Goal: Task Accomplishment & Management: Complete application form

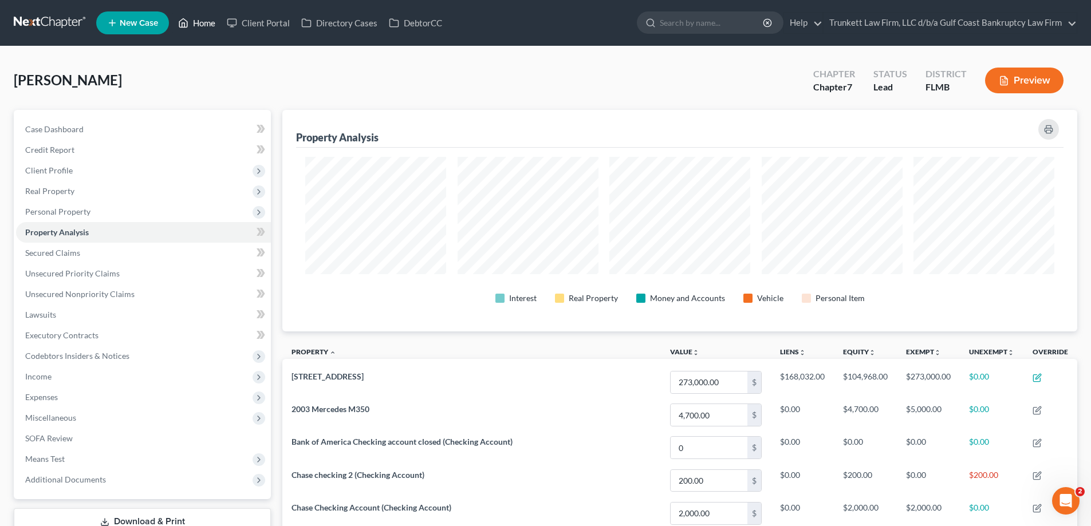
click at [206, 18] on link "Home" at bounding box center [196, 23] width 49 height 21
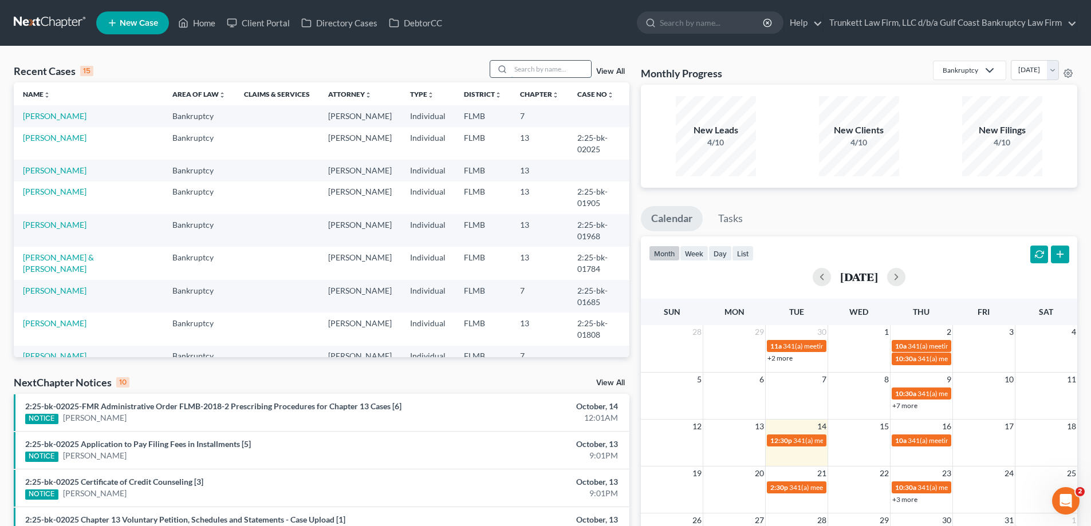
click at [543, 63] on input "search" at bounding box center [551, 69] width 80 height 17
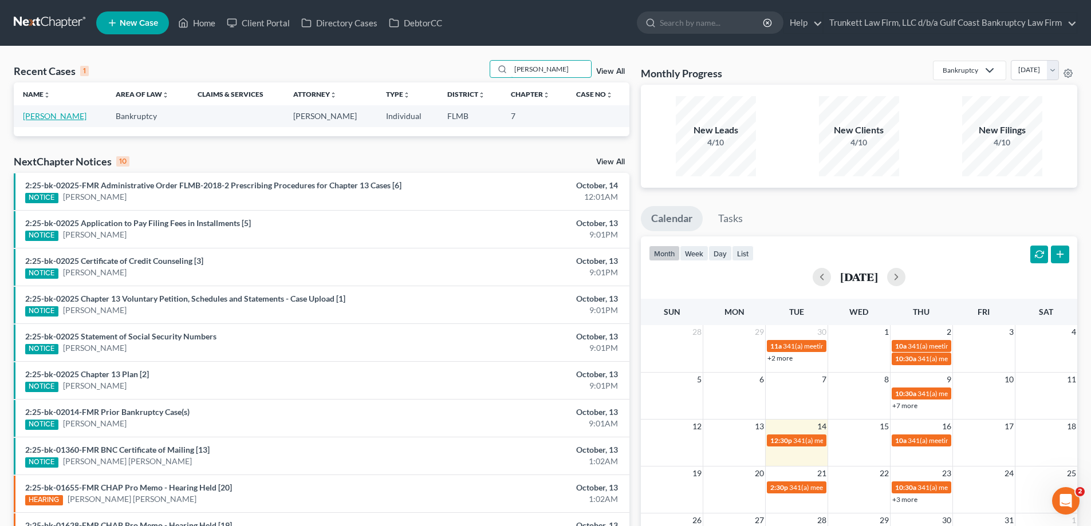
type input "[PERSON_NAME]"
click at [68, 117] on link "[PERSON_NAME]" at bounding box center [55, 116] width 64 height 10
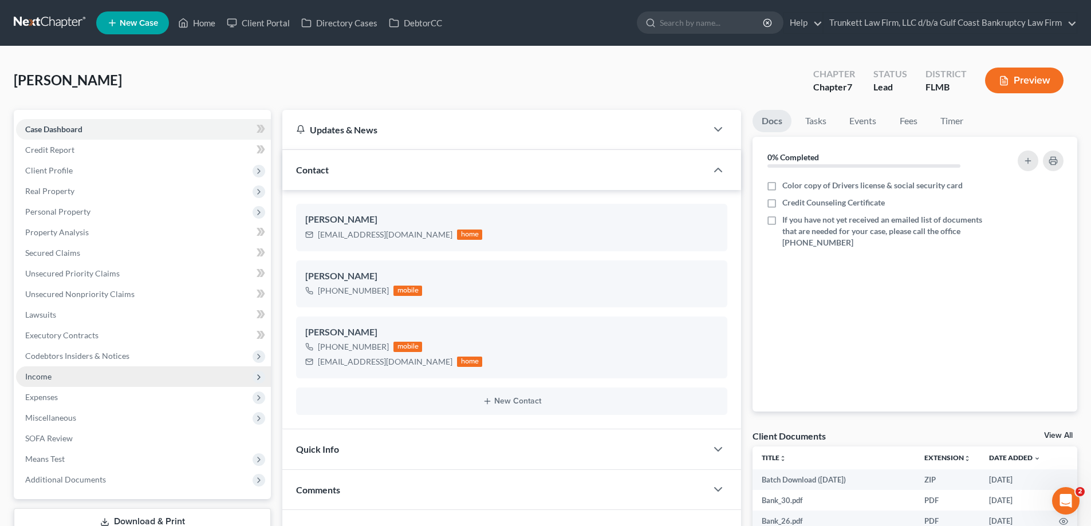
click at [49, 373] on span "Income" at bounding box center [38, 377] width 26 height 10
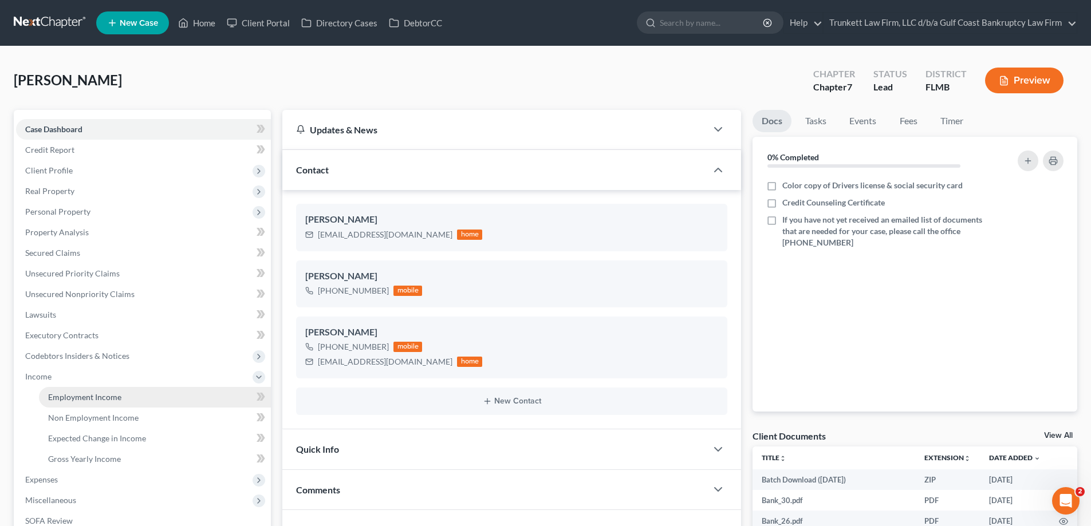
click at [81, 396] on span "Employment Income" at bounding box center [84, 397] width 73 height 10
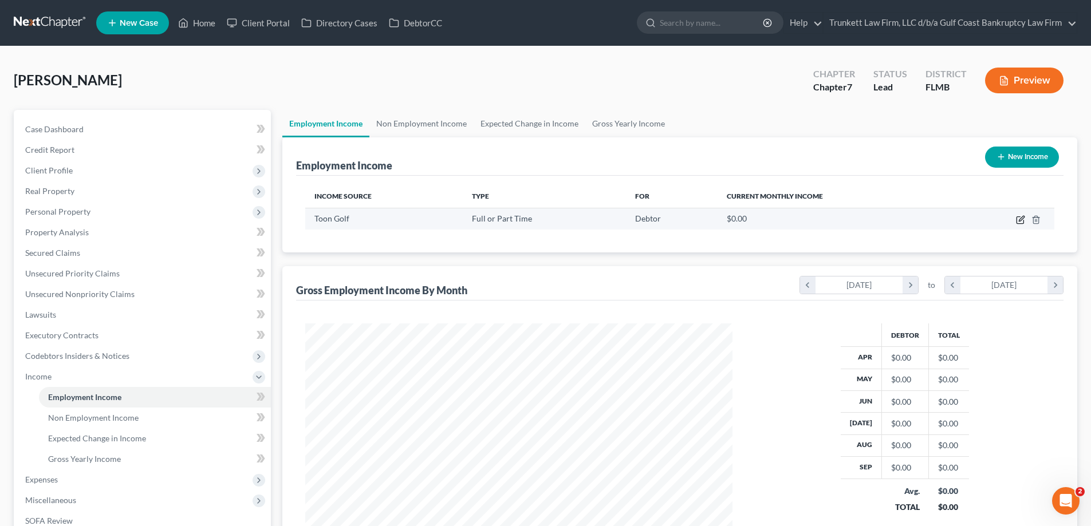
click at [1024, 224] on icon "button" at bounding box center [1020, 219] width 9 height 9
select select "0"
select select "3"
select select "2"
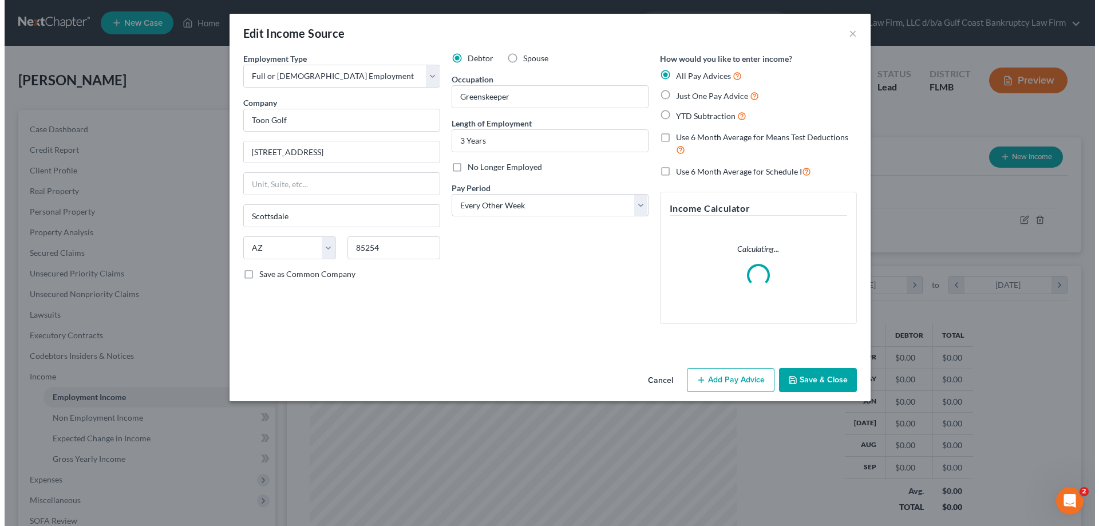
scroll to position [215, 454]
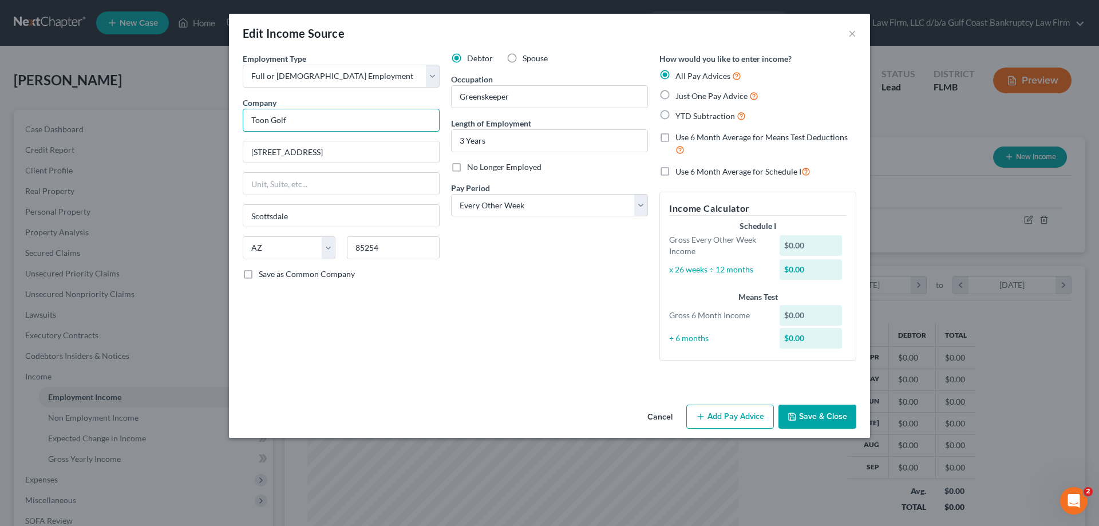
click at [309, 114] on input "Toon Golf" at bounding box center [341, 120] width 197 height 23
type input "Toon Golf/TG Adminstration, LLC"
click at [753, 416] on button "Add Pay Advice" at bounding box center [730, 417] width 88 height 24
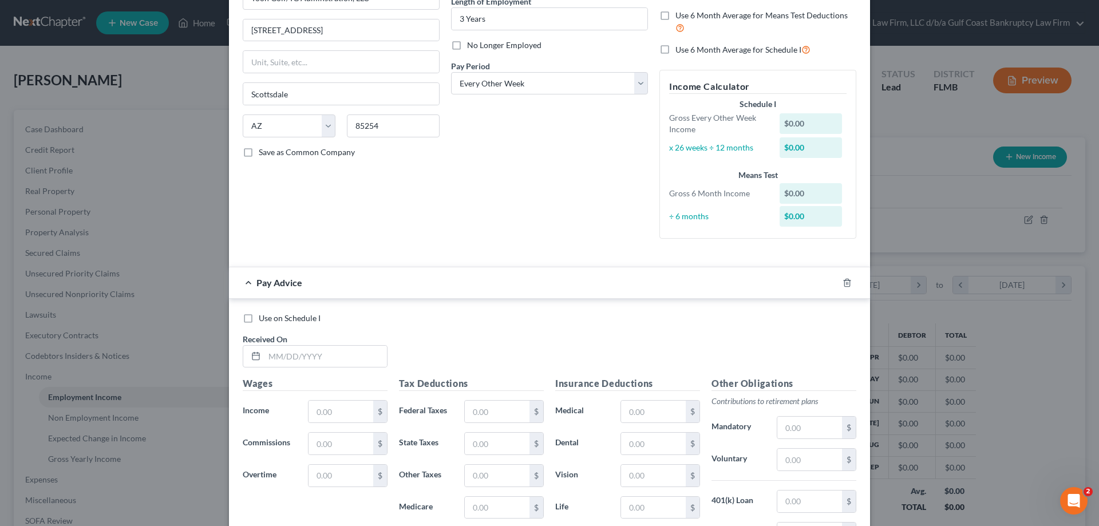
scroll to position [0, 0]
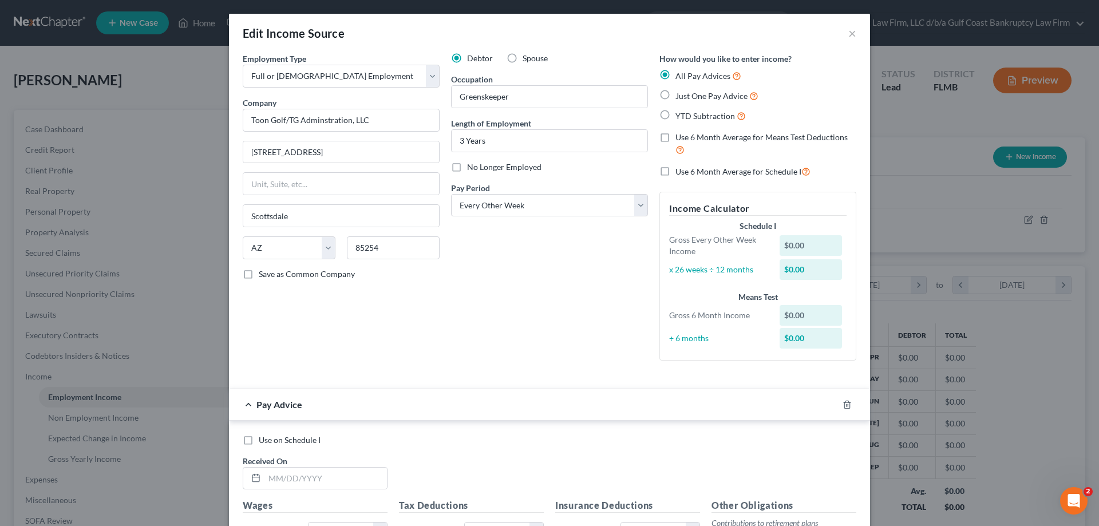
click at [675, 94] on label "Just One Pay Advice" at bounding box center [716, 95] width 83 height 13
click at [680, 94] on input "Just One Pay Advice" at bounding box center [683, 92] width 7 height 7
radio input "true"
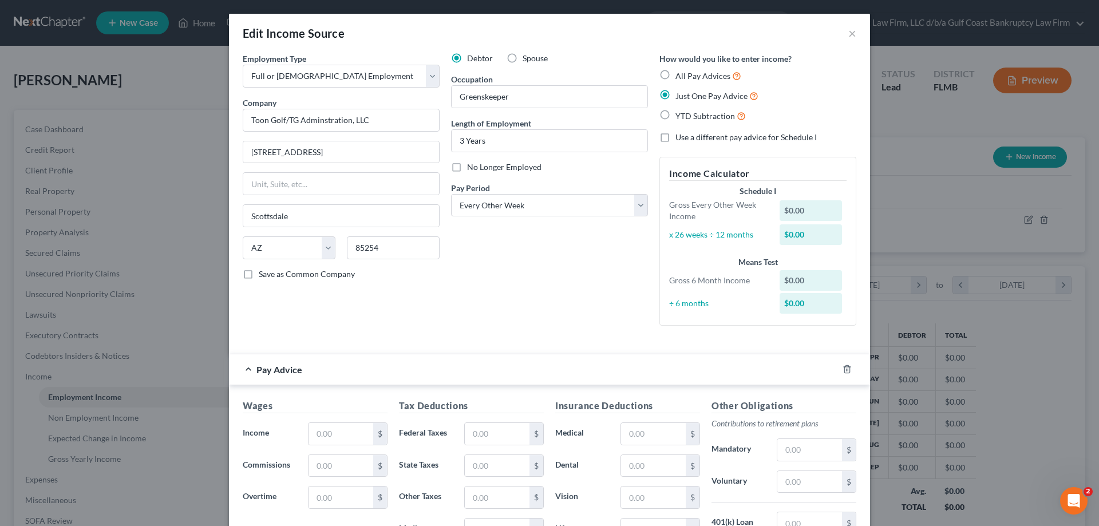
click at [675, 112] on label "YTD Subtraction" at bounding box center [710, 115] width 70 height 13
click at [680, 112] on input "YTD Subtraction" at bounding box center [683, 112] width 7 height 7
radio input "true"
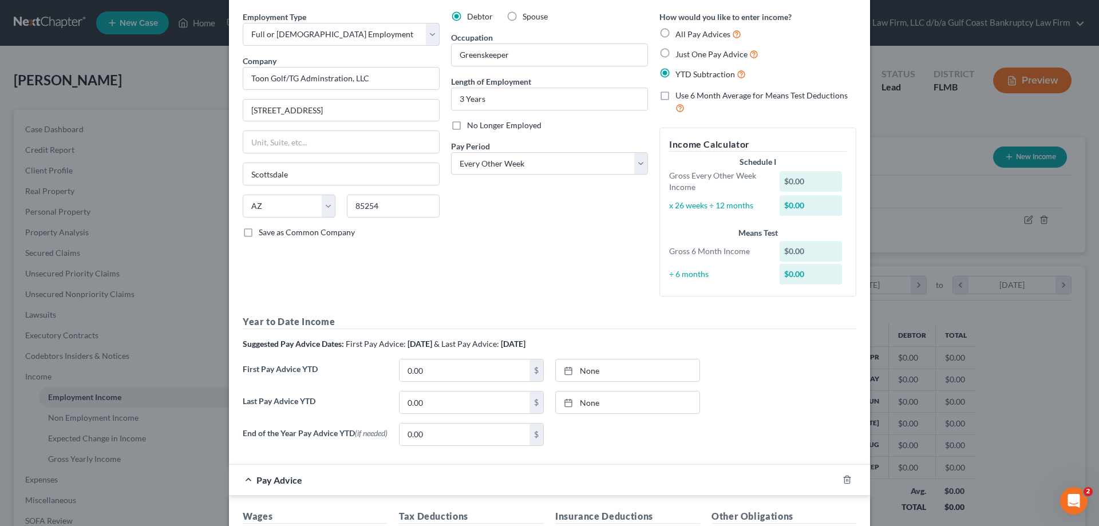
scroll to position [229, 0]
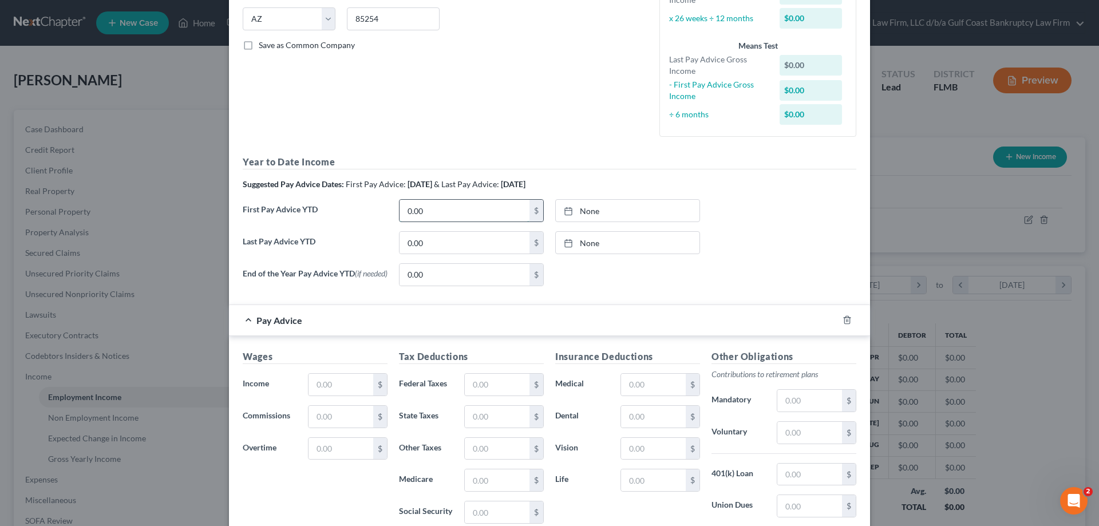
click at [449, 212] on input "0.00" at bounding box center [465, 211] width 130 height 22
type input "[DATE]"
click at [580, 212] on link "[DATE]" at bounding box center [628, 211] width 144 height 22
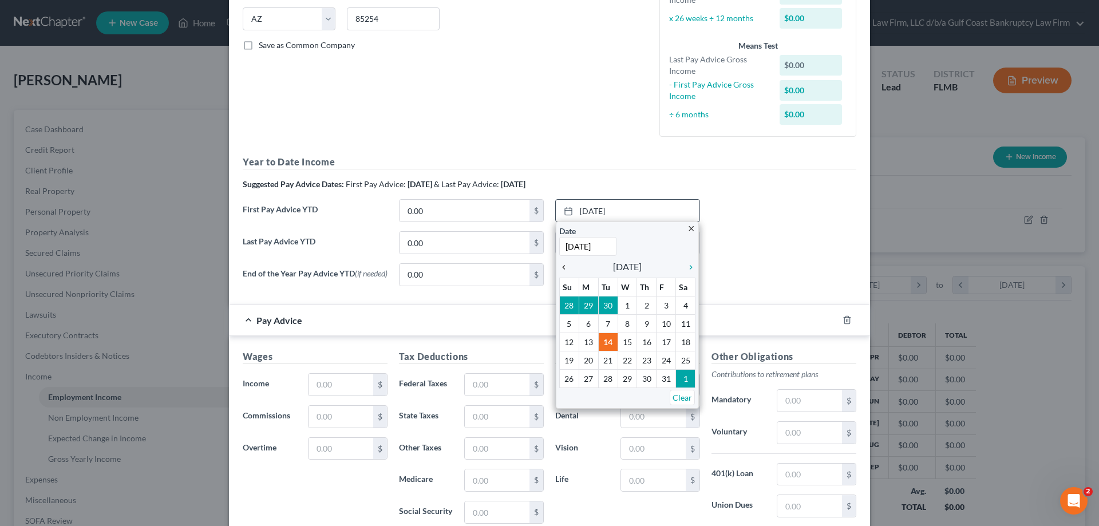
click at [563, 260] on link "chevron_left" at bounding box center [566, 267] width 15 height 14
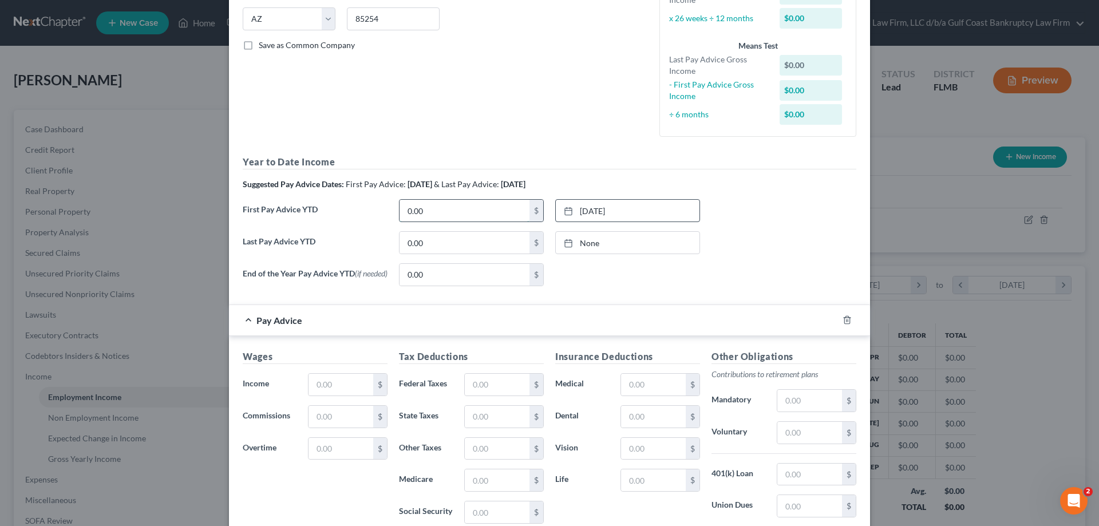
click at [422, 221] on input "0.00" at bounding box center [465, 211] width 130 height 22
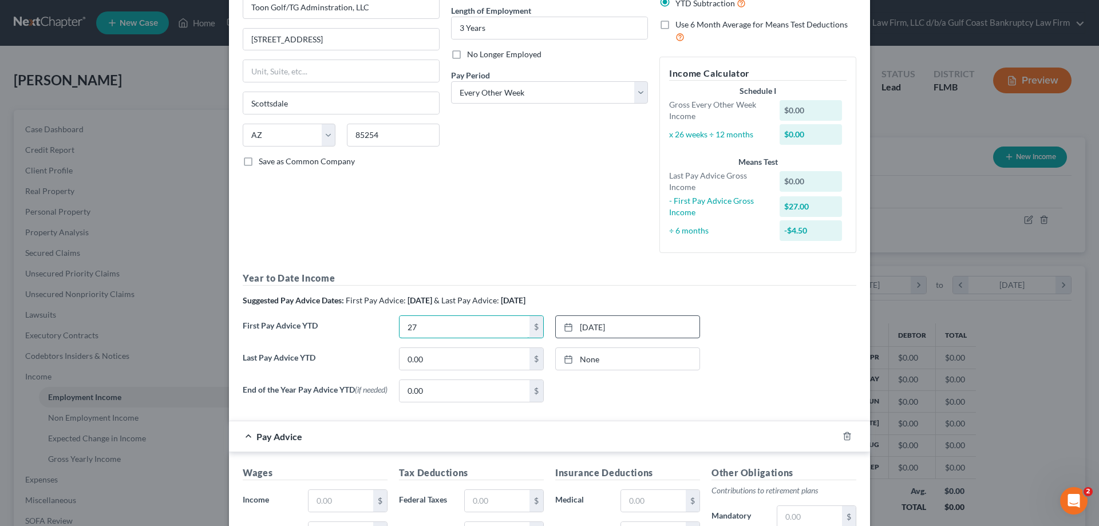
scroll to position [0, 0]
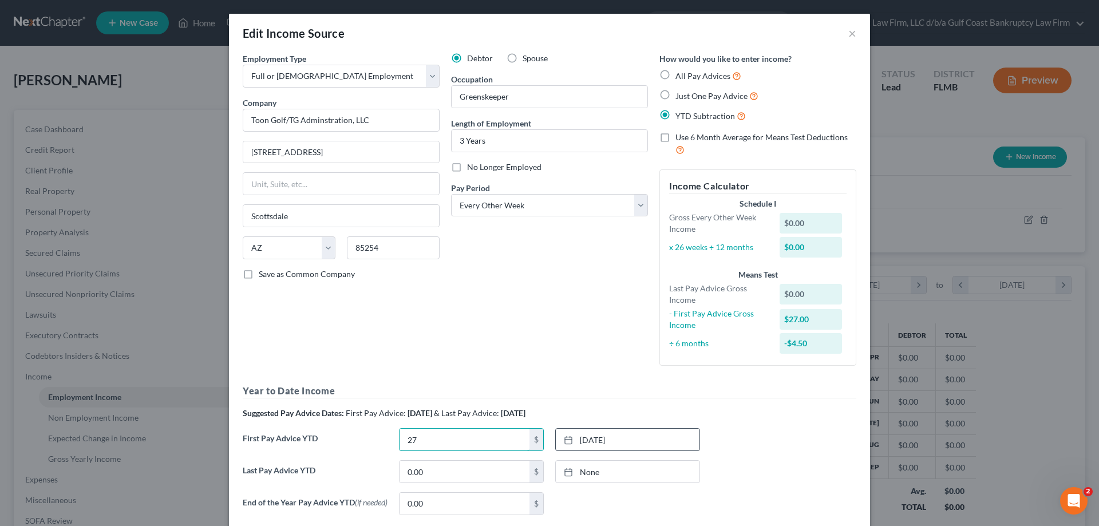
type input "27"
click at [675, 93] on label "Just One Pay Advice" at bounding box center [716, 95] width 83 height 13
click at [680, 93] on input "Just One Pay Advice" at bounding box center [683, 92] width 7 height 7
radio input "true"
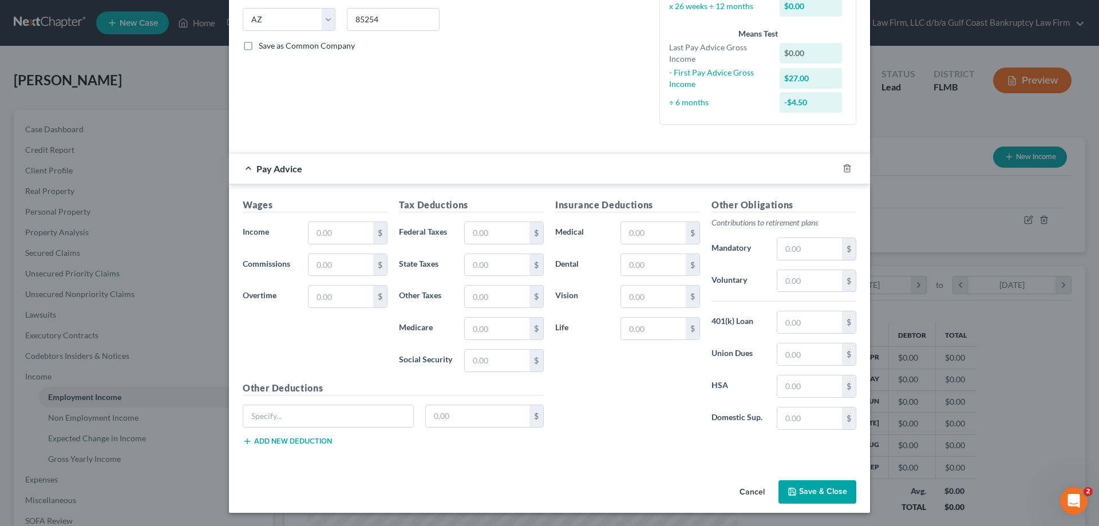
scroll to position [229, 0]
click at [347, 234] on input "text" at bounding box center [341, 233] width 65 height 22
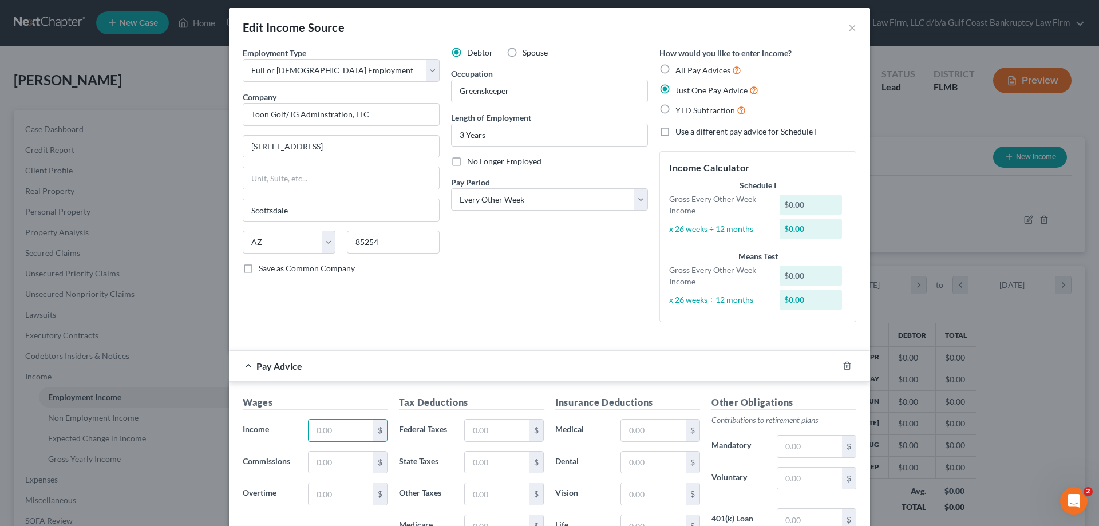
scroll to position [0, 0]
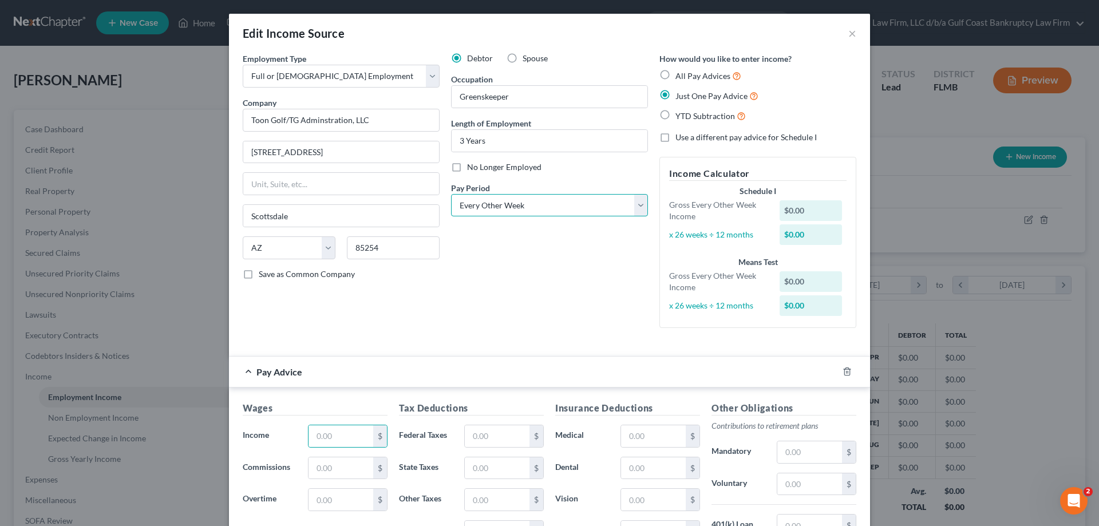
click at [471, 202] on select "Select Monthly Twice Monthly Every Other Week Weekly" at bounding box center [549, 205] width 197 height 23
select select "0"
click at [451, 194] on select "Select Monthly Twice Monthly Every Other Week Weekly" at bounding box center [549, 205] width 197 height 23
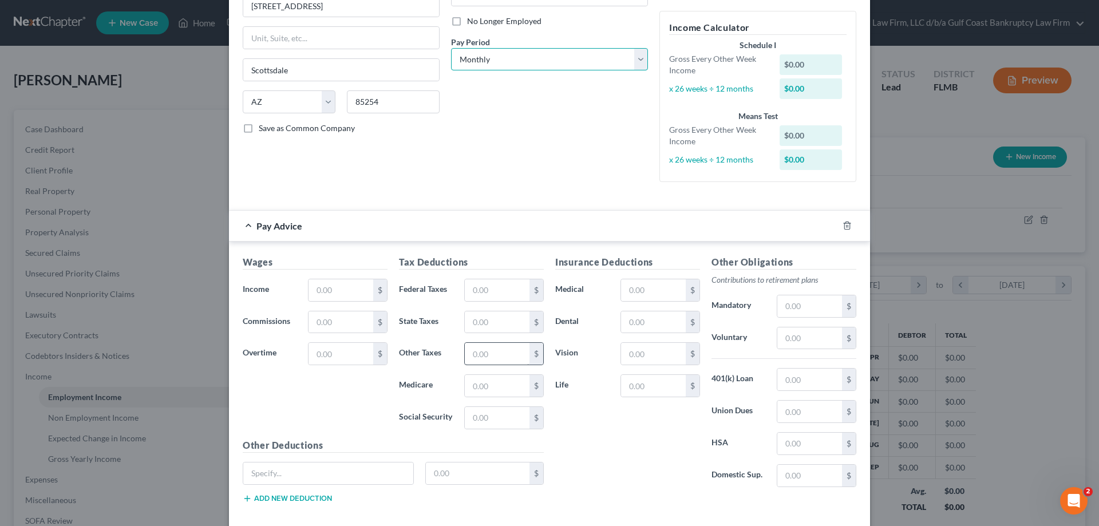
scroll to position [172, 0]
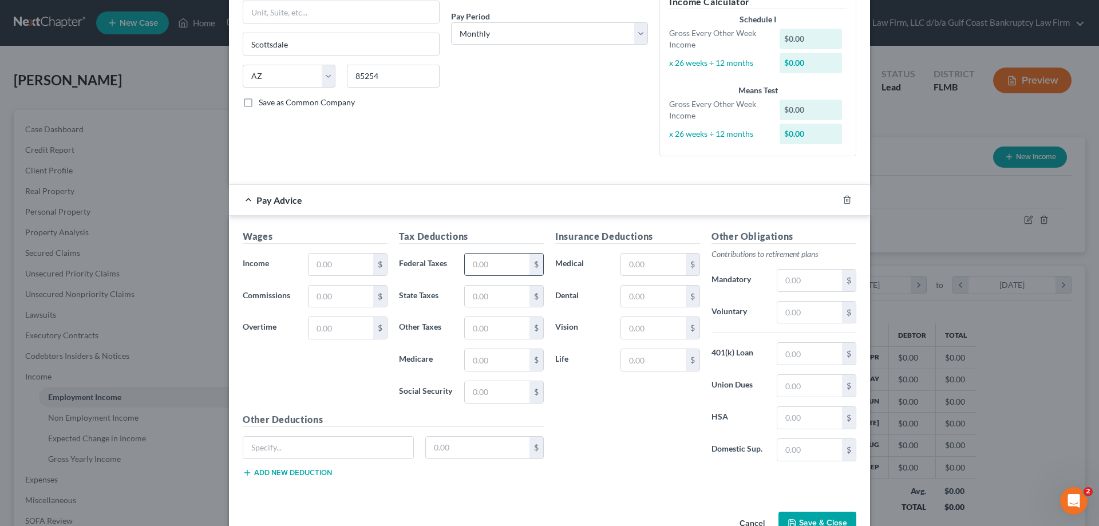
click at [503, 265] on input "text" at bounding box center [497, 265] width 65 height 22
click at [318, 267] on input "text" at bounding box center [341, 265] width 65 height 22
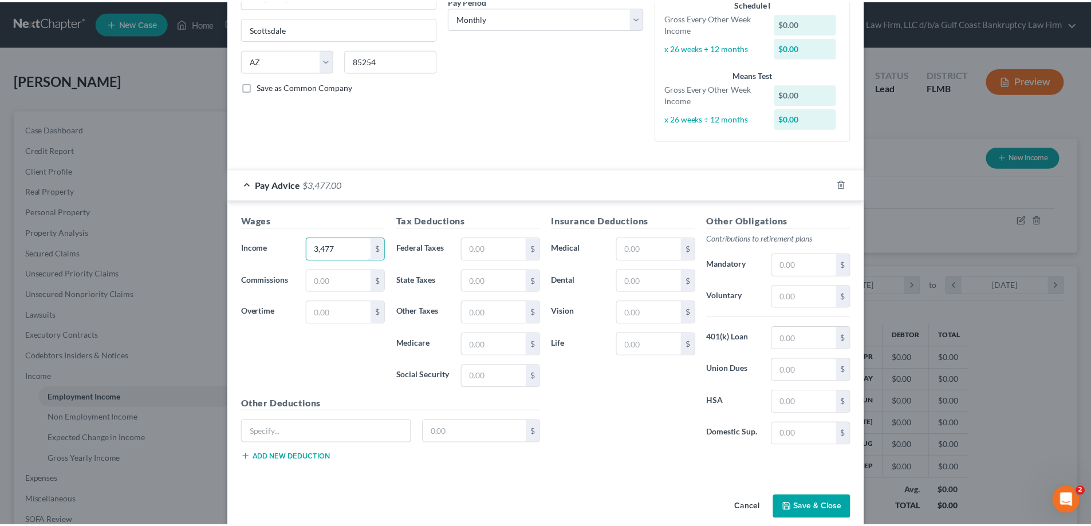
scroll to position [204, 0]
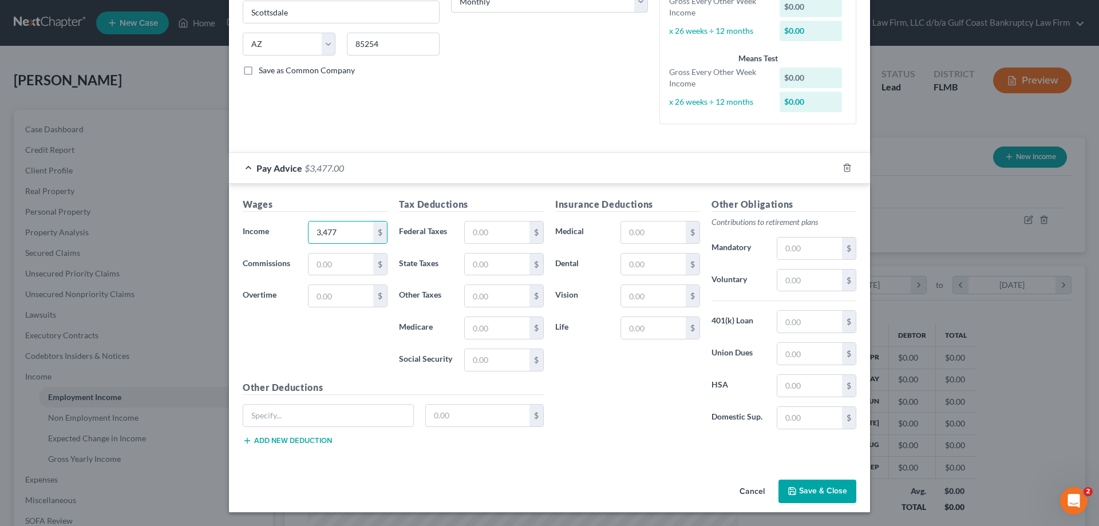
type input "3,477"
click at [815, 490] on button "Save & Close" at bounding box center [818, 492] width 78 height 24
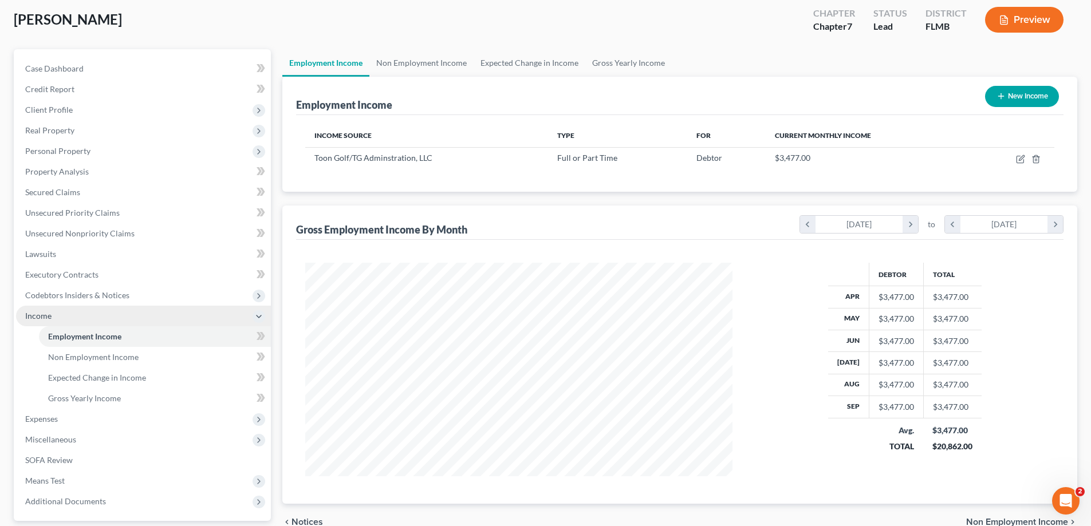
scroll to position [165, 0]
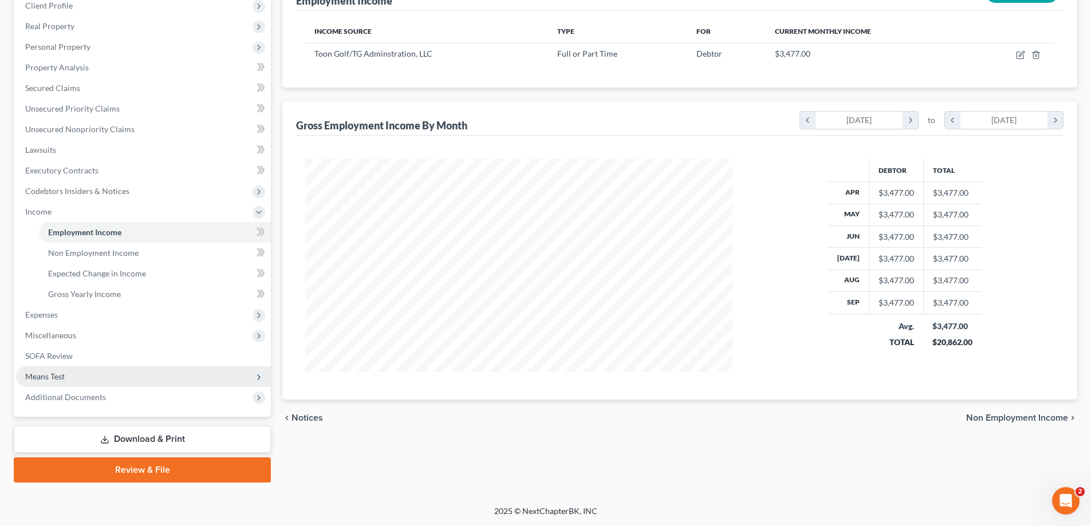
click at [73, 373] on span "Means Test" at bounding box center [143, 376] width 255 height 21
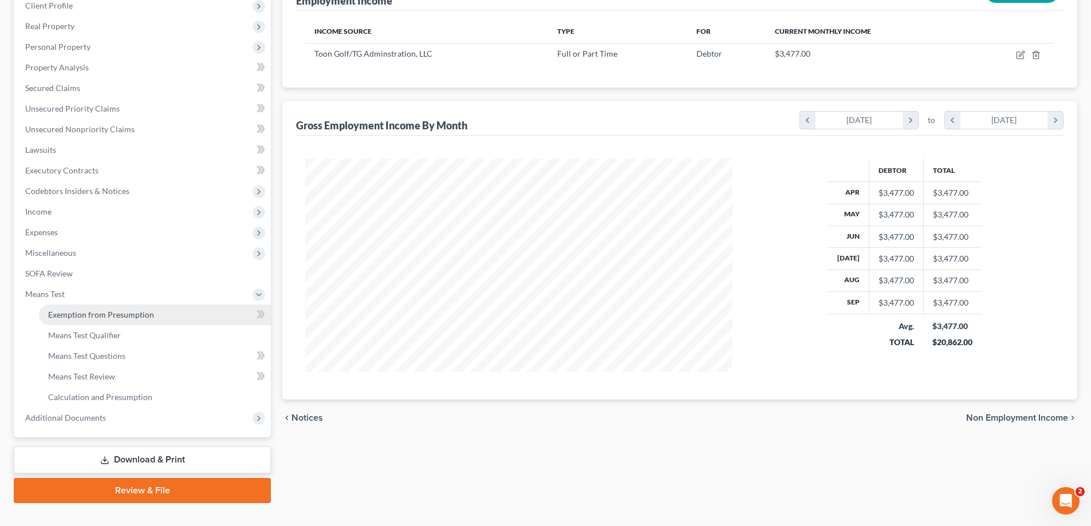
click at [116, 313] on span "Exemption from Presumption" at bounding box center [101, 315] width 106 height 10
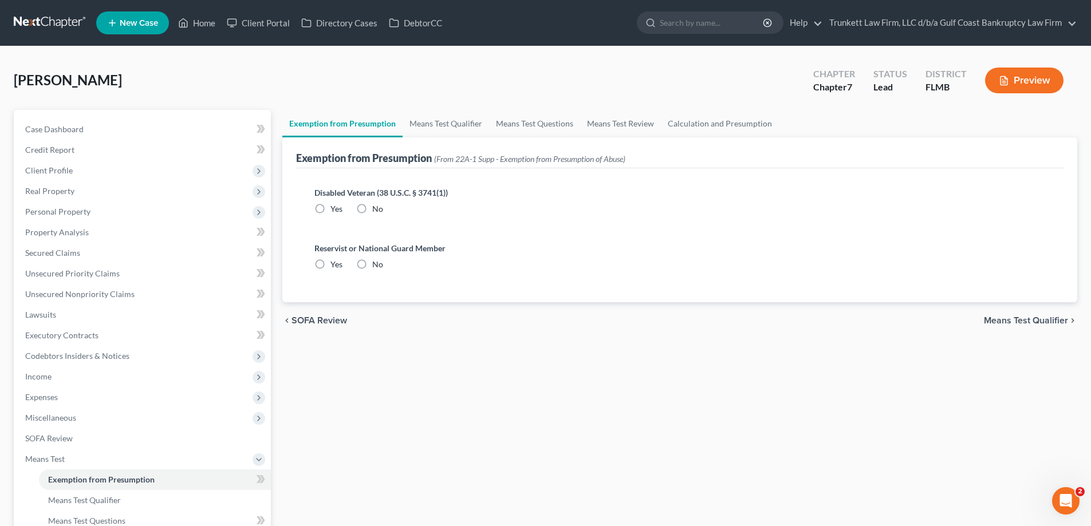
click at [372, 203] on label "No" at bounding box center [377, 208] width 11 height 11
click at [377, 203] on input "No" at bounding box center [380, 206] width 7 height 7
radio input "true"
click at [372, 263] on label "No" at bounding box center [377, 264] width 11 height 11
click at [377, 263] on input "No" at bounding box center [380, 262] width 7 height 7
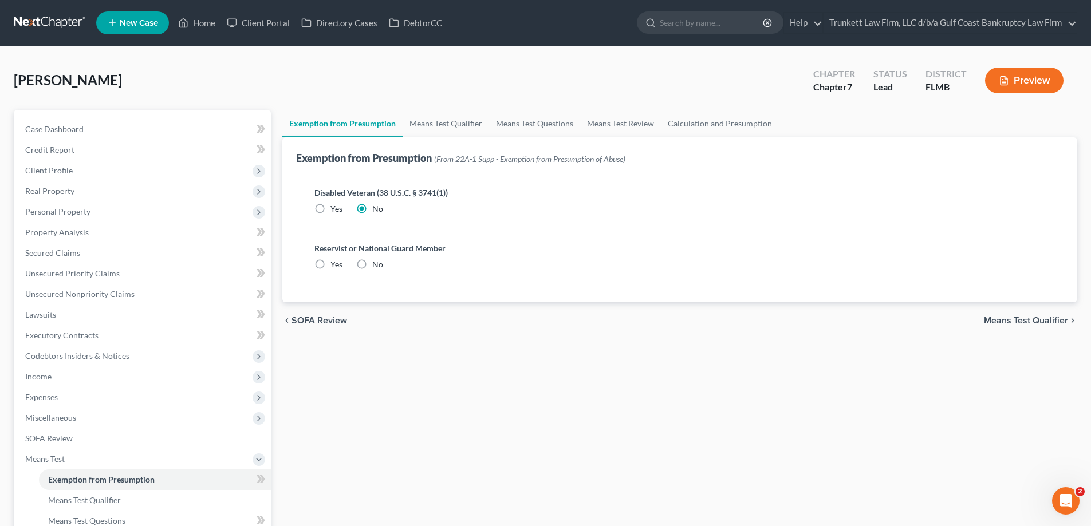
radio input "true"
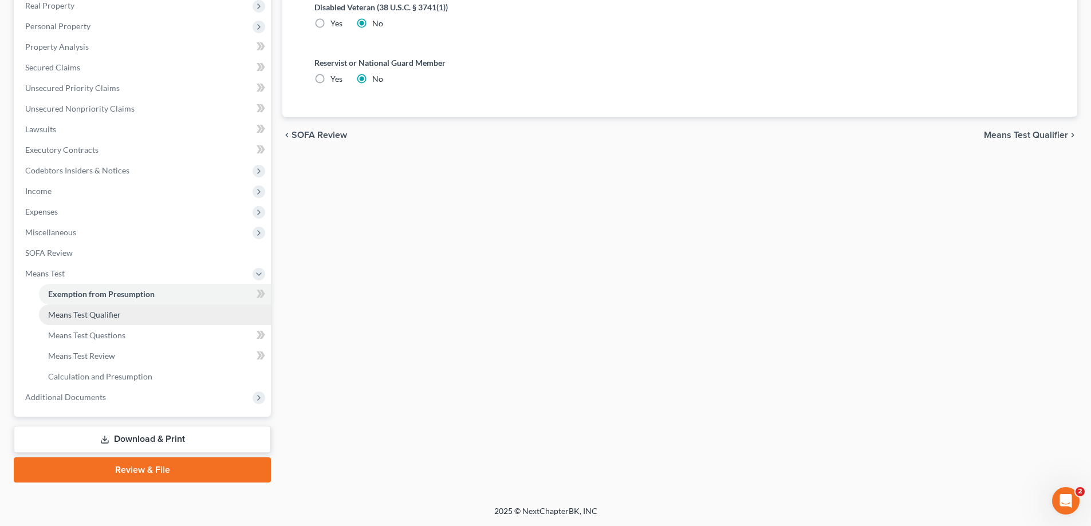
click at [115, 317] on span "Means Test Qualifier" at bounding box center [84, 315] width 73 height 10
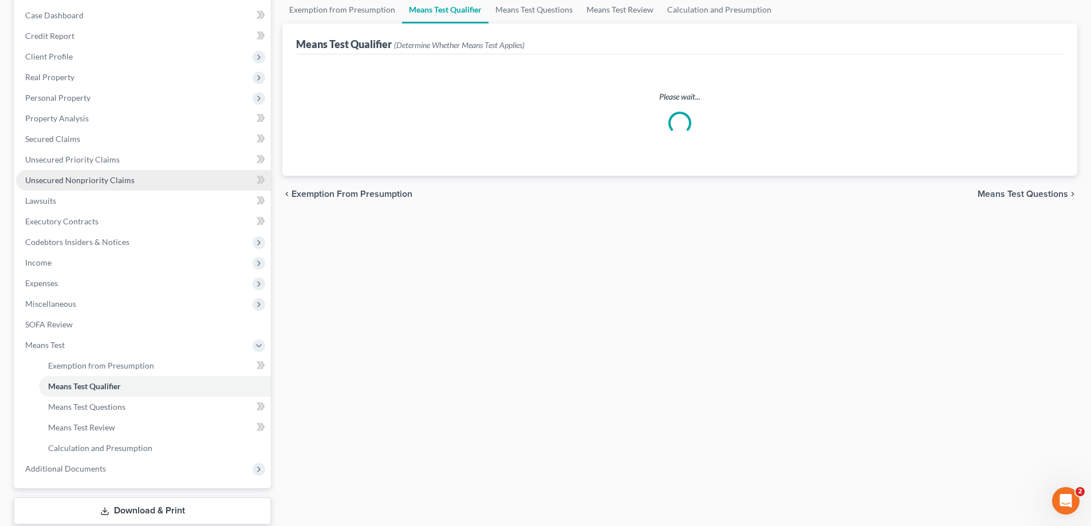
scroll to position [114, 0]
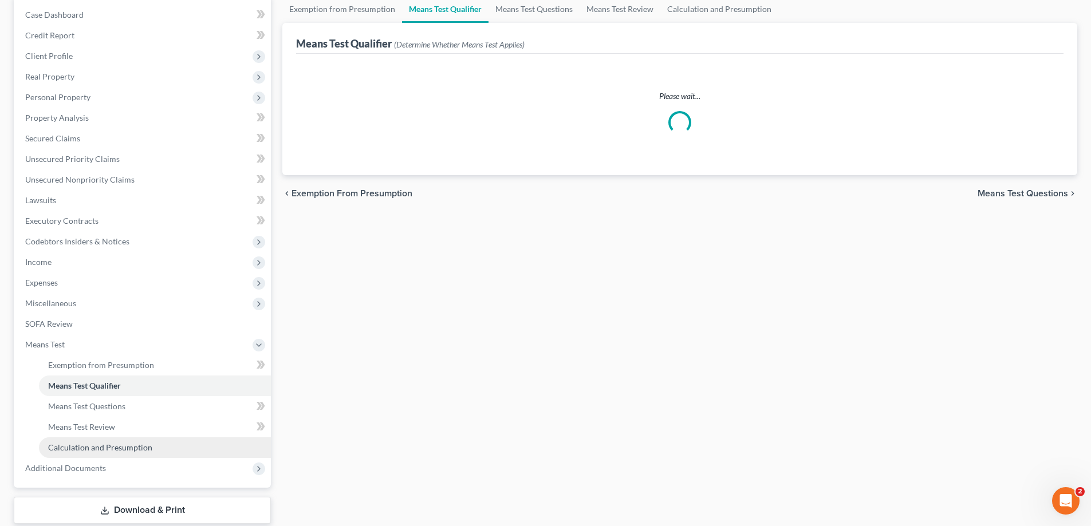
click at [121, 443] on span "Calculation and Presumption" at bounding box center [100, 448] width 104 height 10
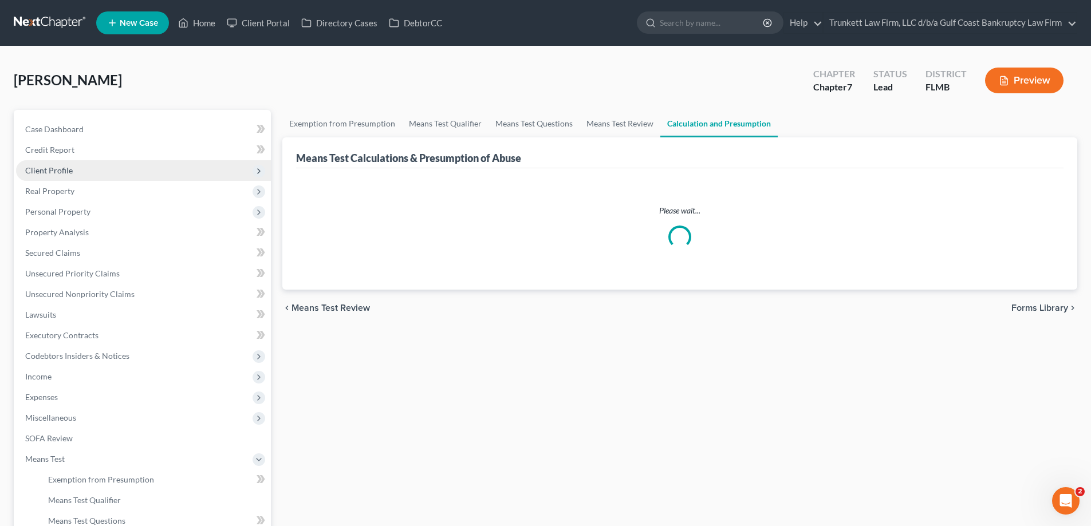
click at [70, 167] on span "Client Profile" at bounding box center [49, 170] width 48 height 10
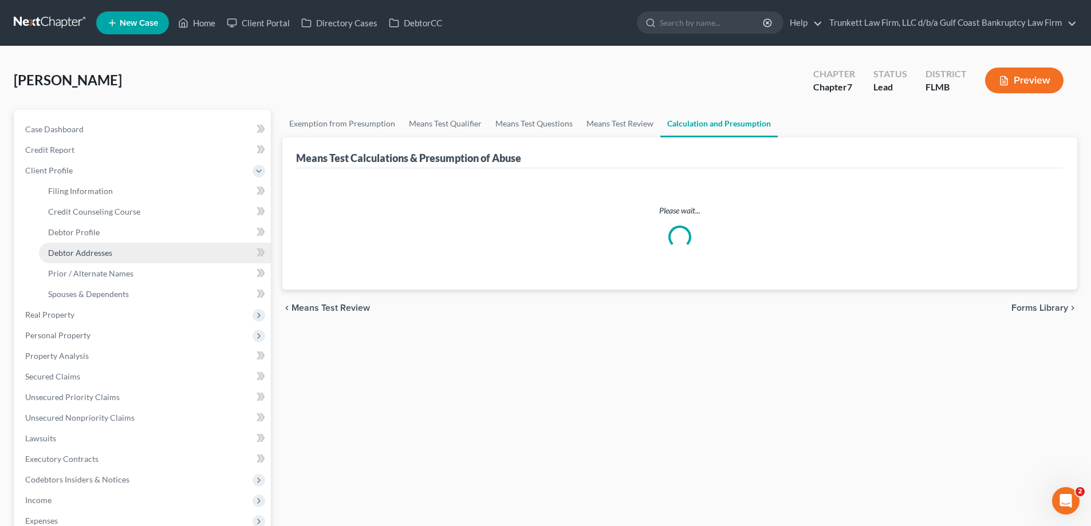
click at [100, 250] on span "Debtor Addresses" at bounding box center [80, 253] width 64 height 10
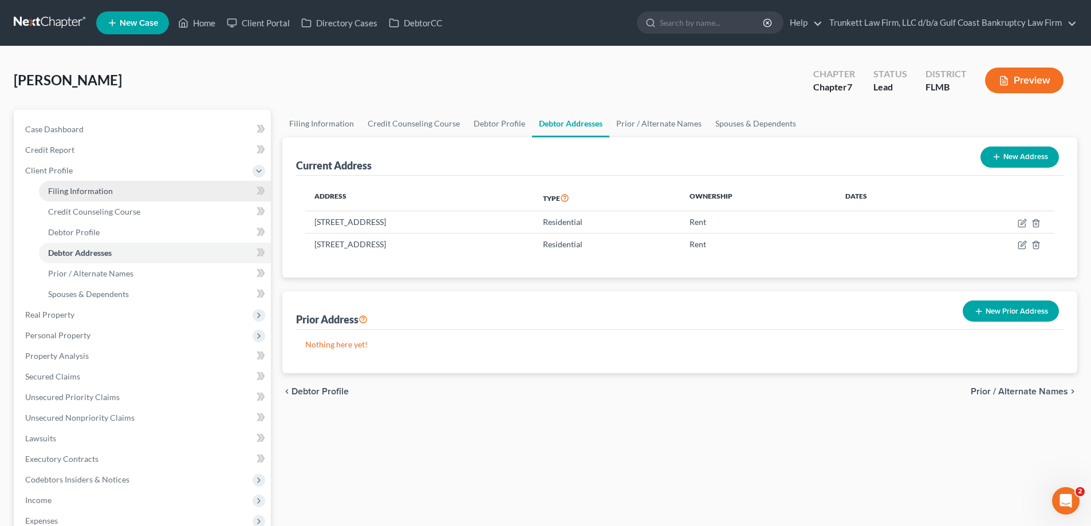
click at [99, 193] on span "Filing Information" at bounding box center [80, 191] width 65 height 10
select select "1"
select select "0"
select select "9"
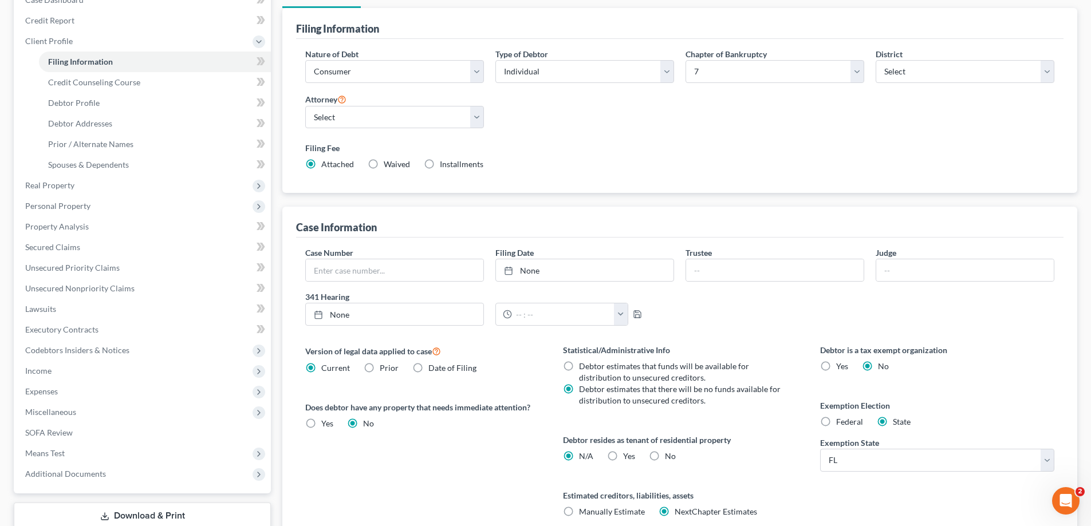
scroll to position [114, 0]
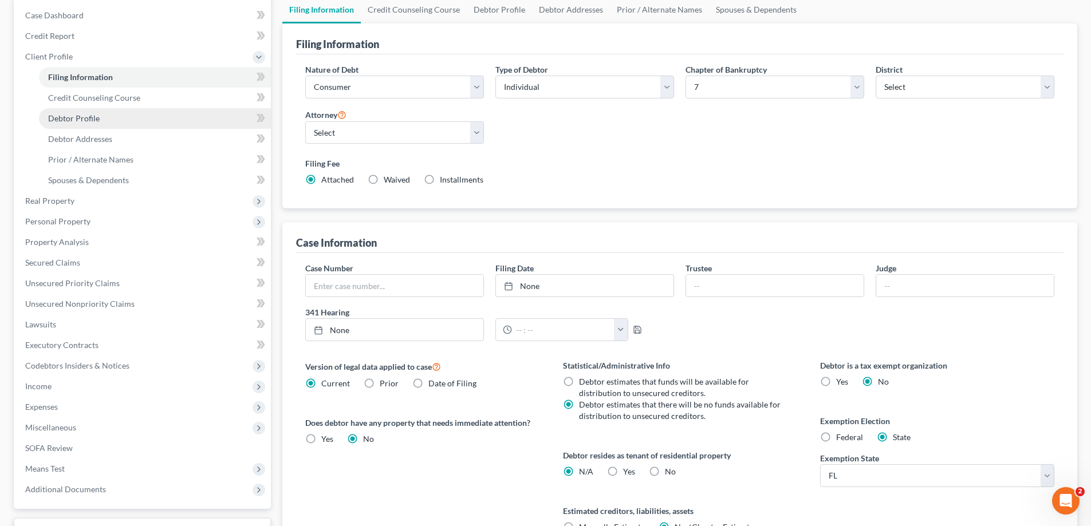
click at [78, 116] on span "Debtor Profile" at bounding box center [74, 118] width 52 height 10
select select "0"
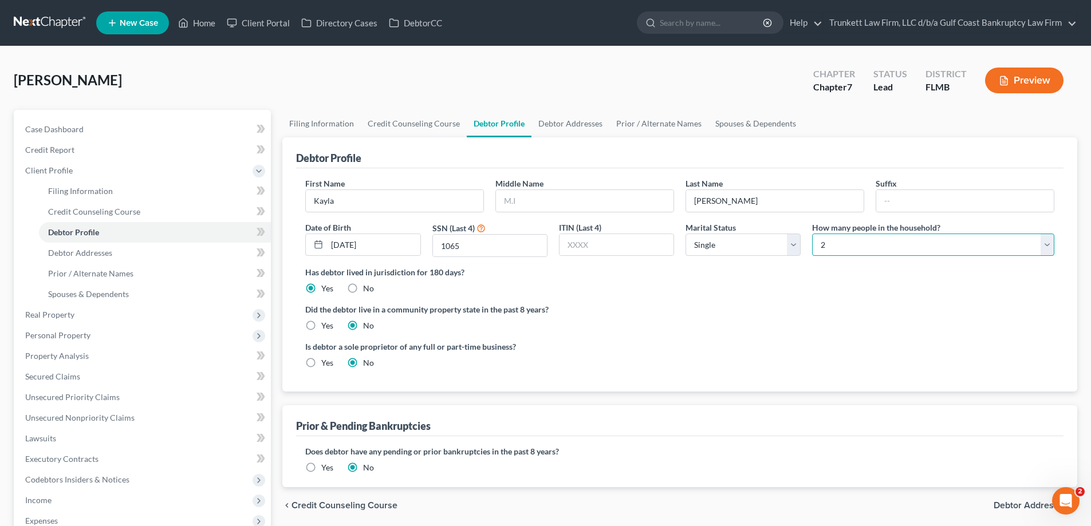
click at [836, 250] on select "Select 1 2 3 4 5 6 7 8 9 10 11 12 13 14 15 16 17 18 19 20" at bounding box center [933, 245] width 242 height 23
select select "0"
click at [812, 234] on select "Select 1 2 3 4 5 6 7 8 9 10 11 12 13 14 15 16 17 18 19 20" at bounding box center [933, 245] width 242 height 23
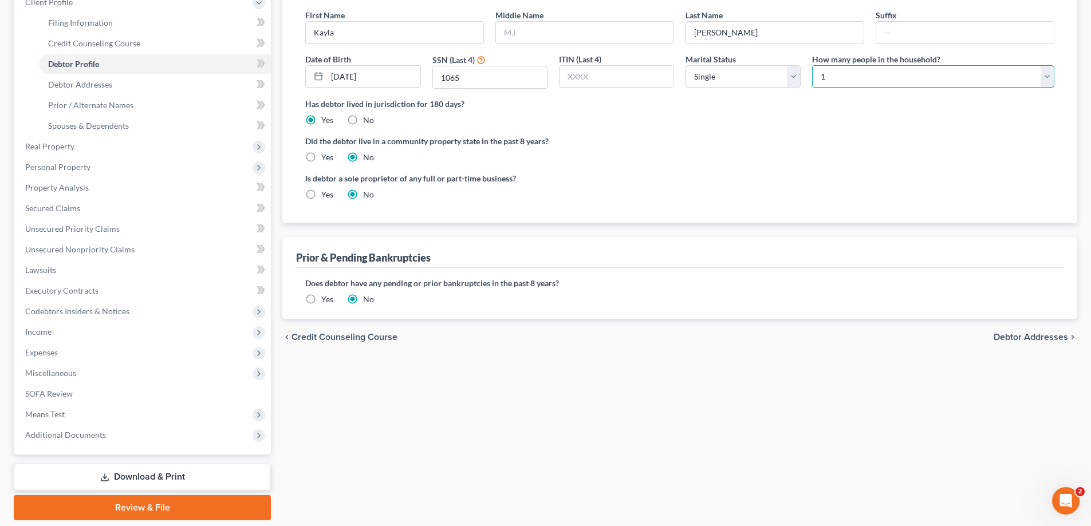
scroll to position [92, 0]
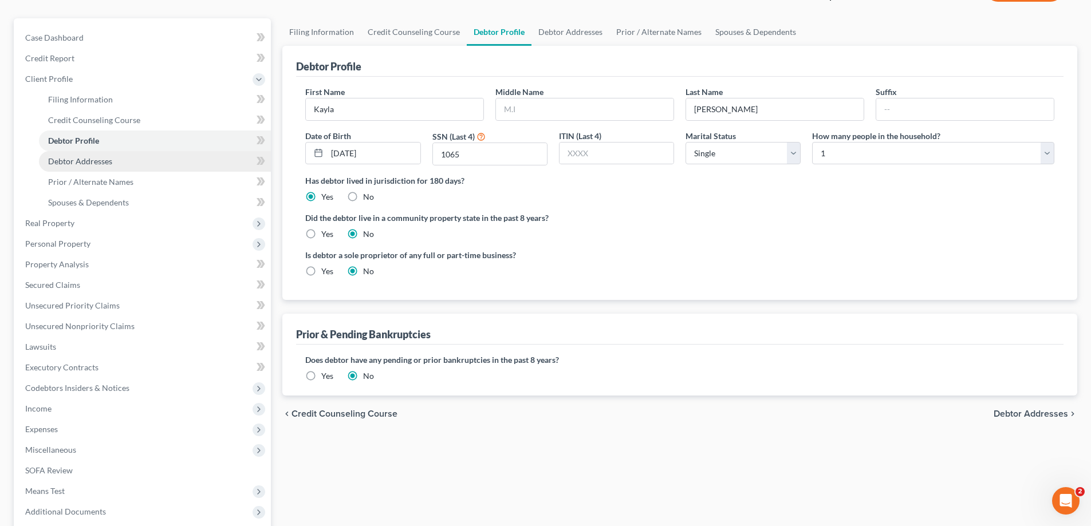
click at [90, 166] on link "Debtor Addresses" at bounding box center [155, 161] width 232 height 21
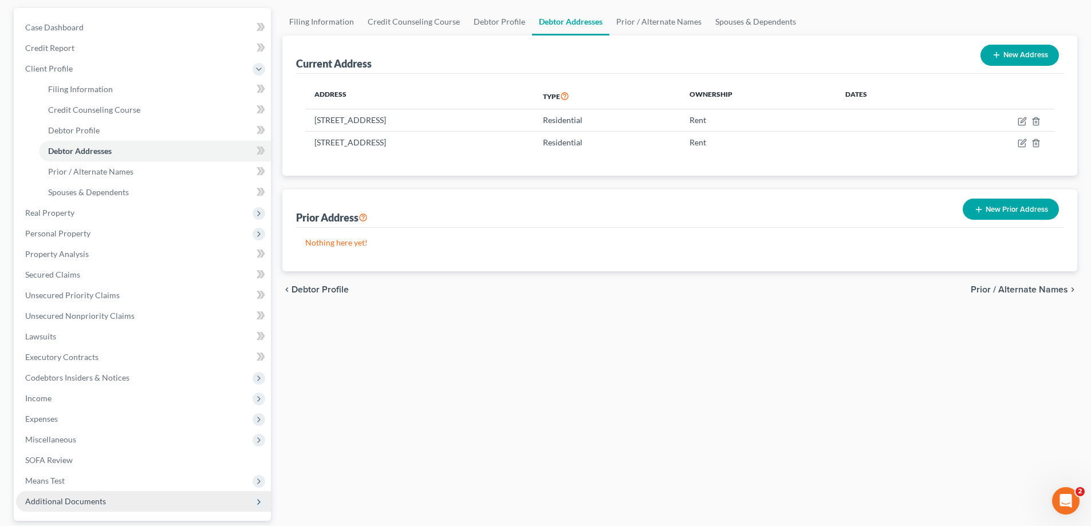
scroll to position [206, 0]
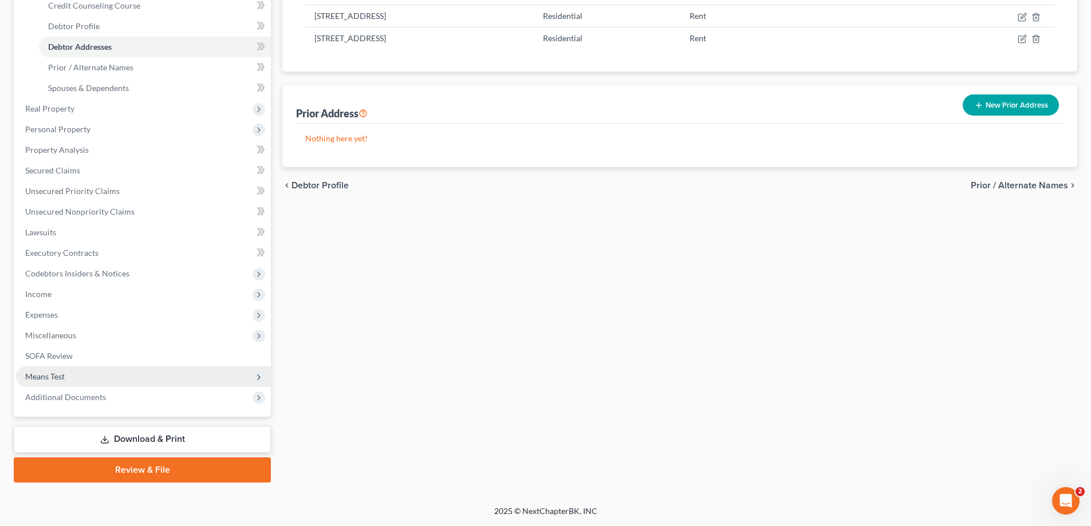
click at [57, 377] on span "Means Test" at bounding box center [44, 377] width 39 height 10
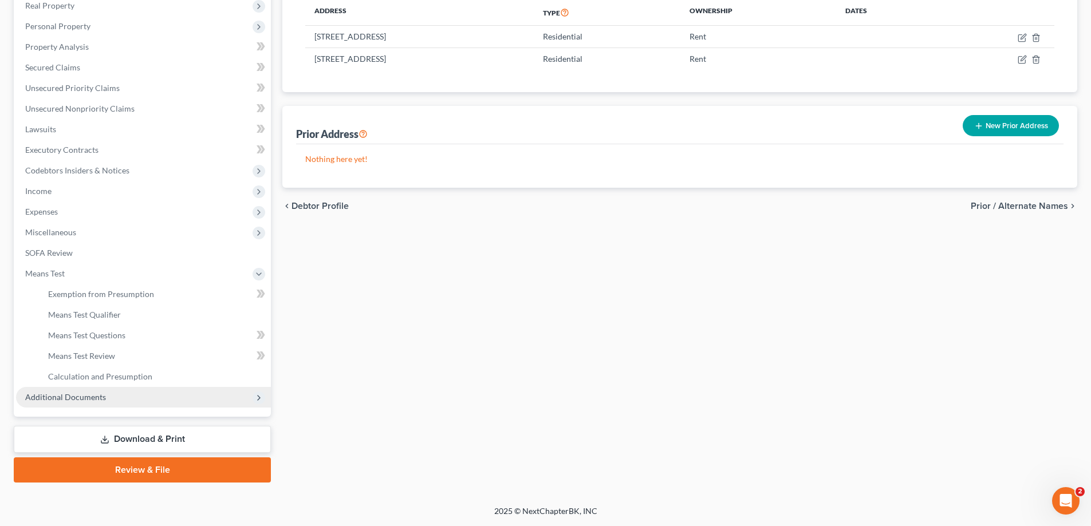
scroll to position [185, 0]
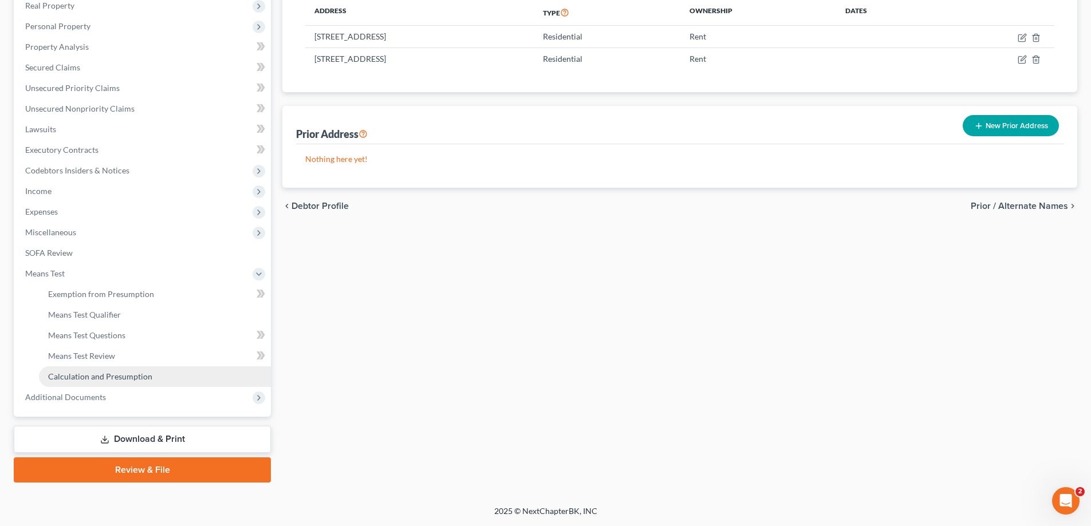
click at [120, 374] on span "Calculation and Presumption" at bounding box center [100, 377] width 104 height 10
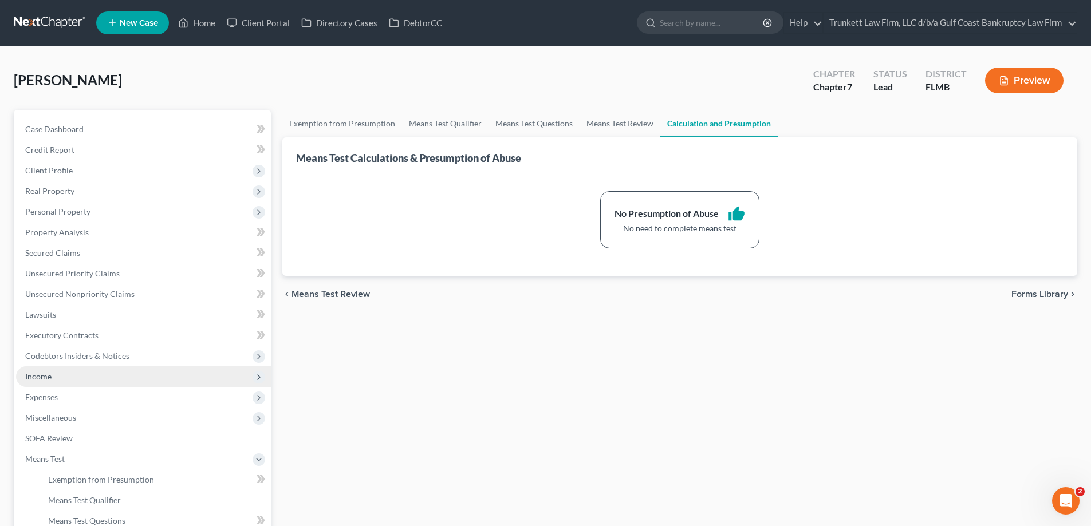
scroll to position [172, 0]
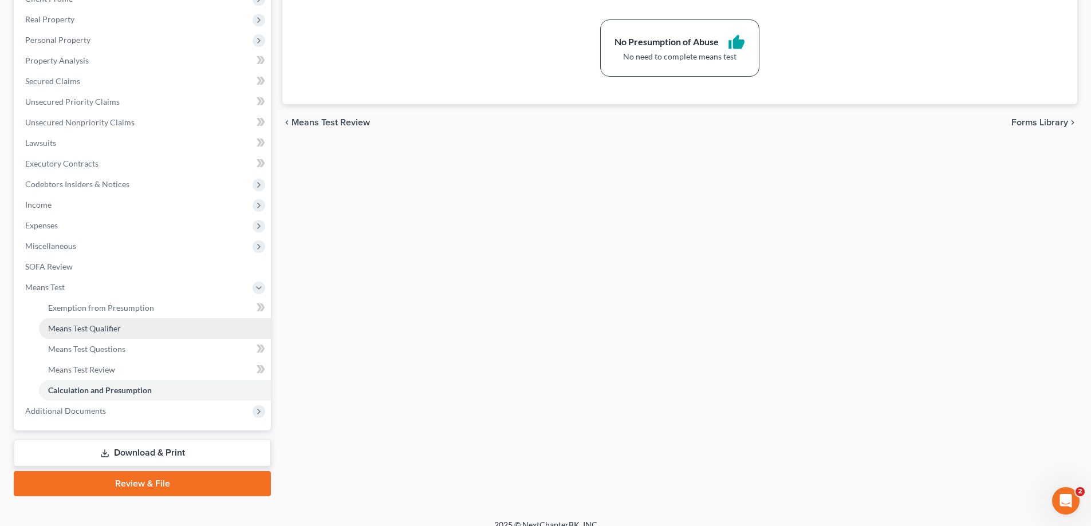
click at [112, 324] on span "Means Test Qualifier" at bounding box center [84, 328] width 73 height 10
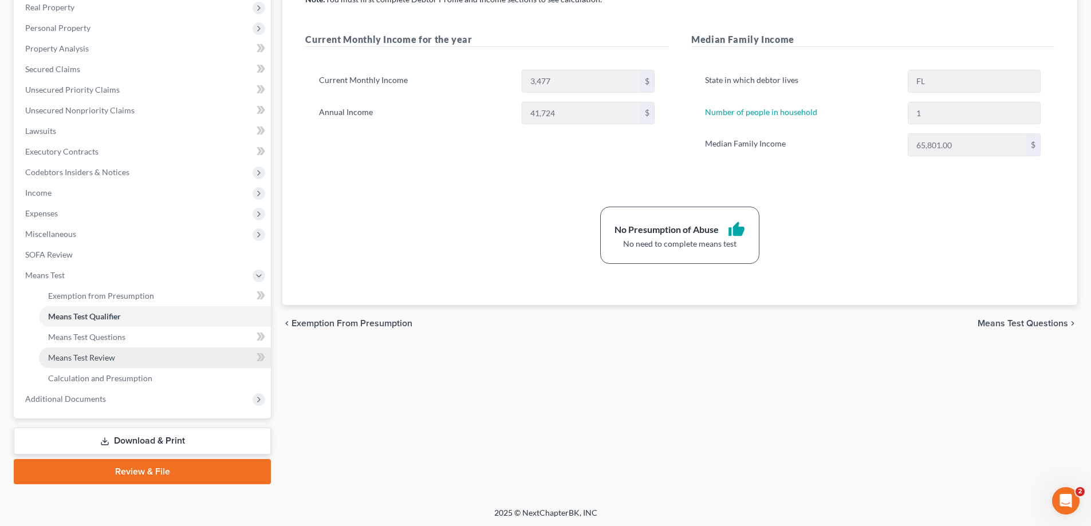
scroll to position [185, 0]
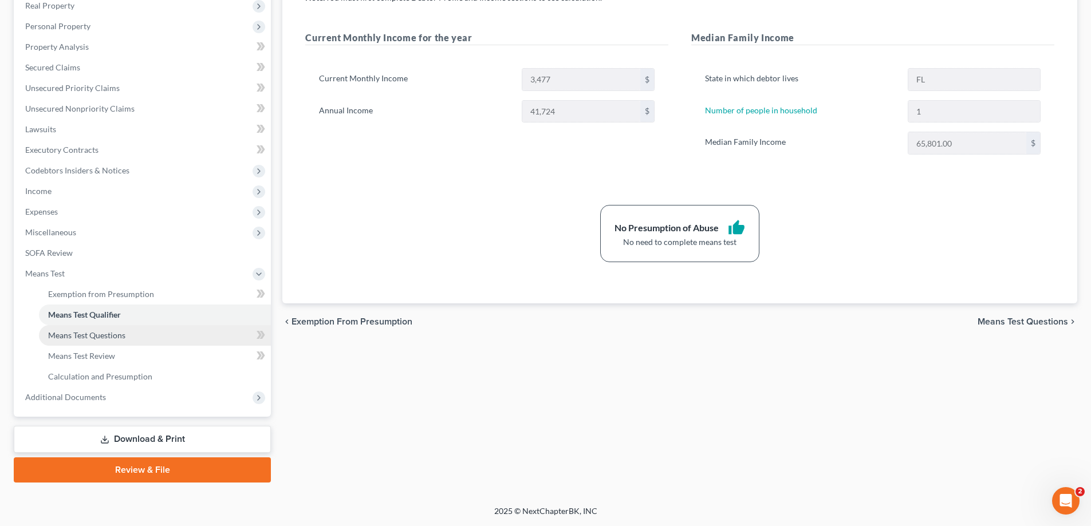
click at [106, 339] on span "Means Test Questions" at bounding box center [86, 335] width 77 height 10
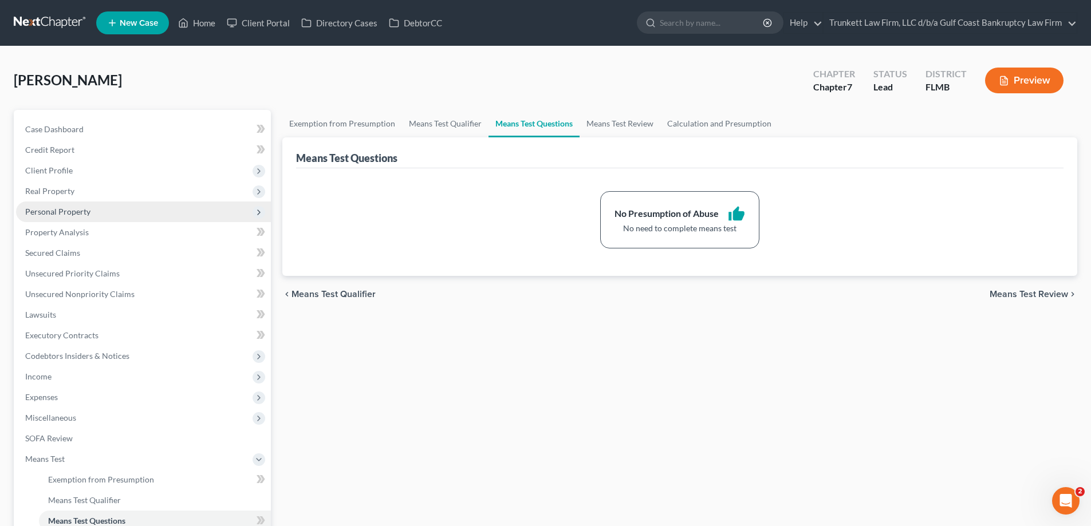
click at [75, 207] on span "Personal Property" at bounding box center [57, 212] width 65 height 10
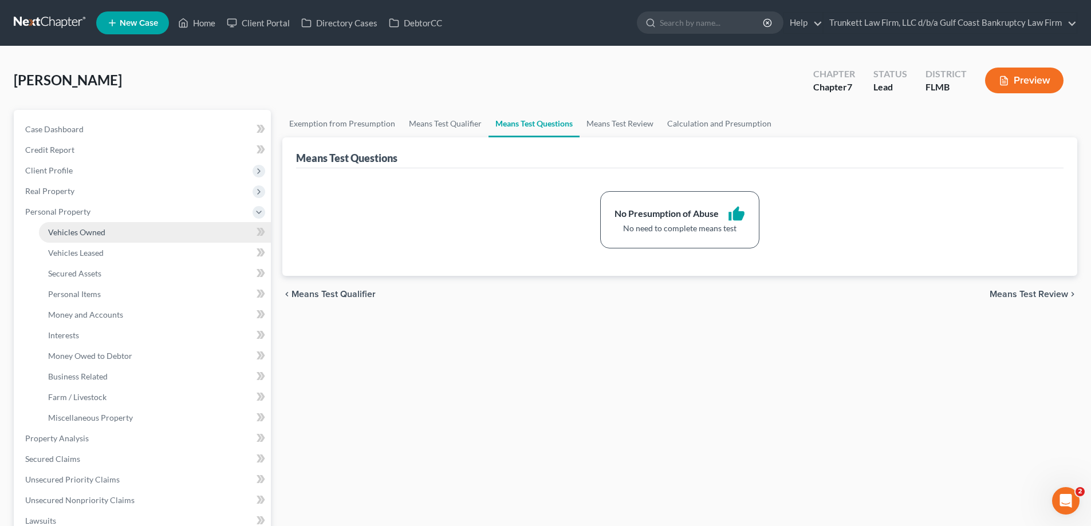
click at [81, 230] on span "Vehicles Owned" at bounding box center [76, 232] width 57 height 10
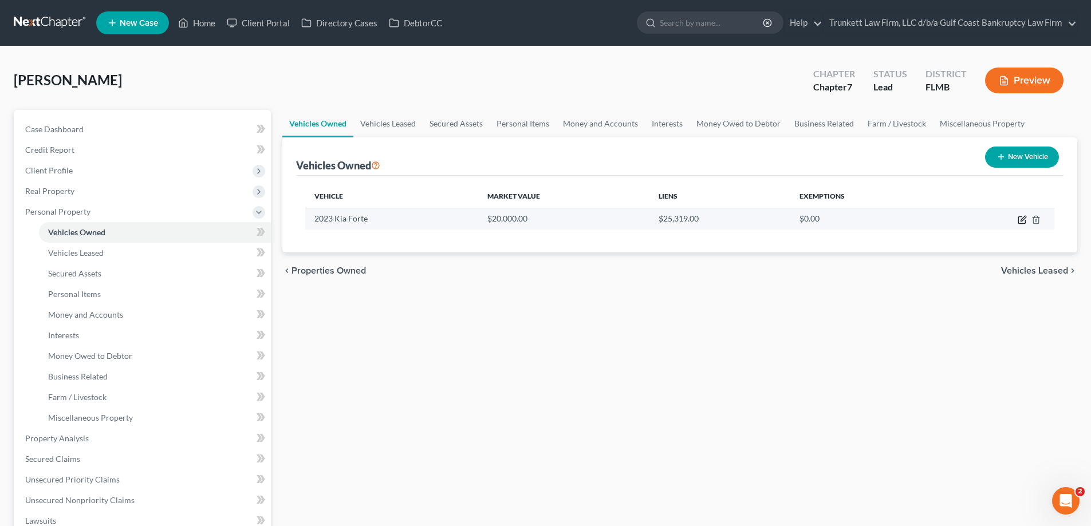
click at [1021, 219] on icon "button" at bounding box center [1022, 218] width 5 height 5
select select "0"
select select "3"
select select "1"
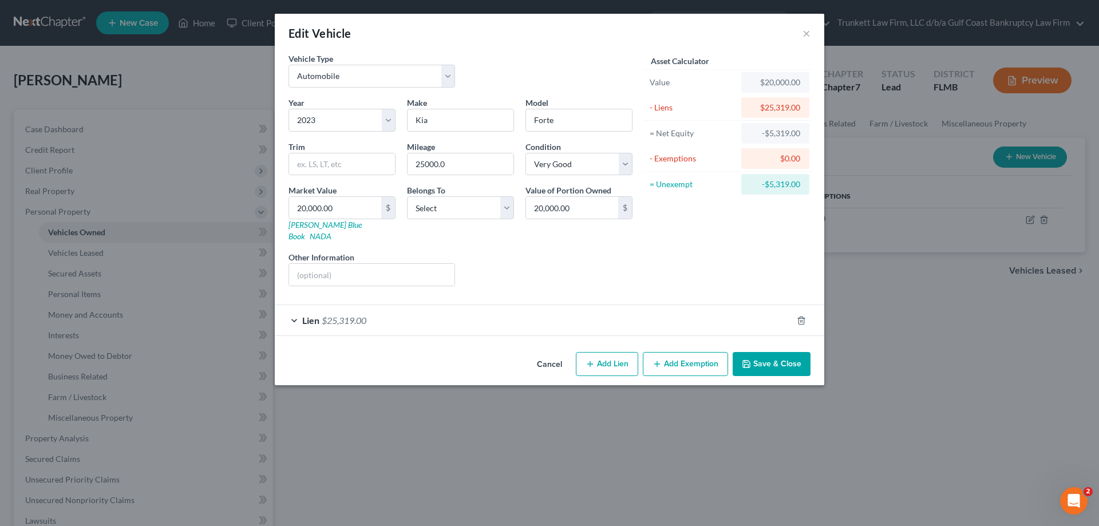
click at [396, 305] on div "Lien $25,319.00" at bounding box center [533, 320] width 517 height 30
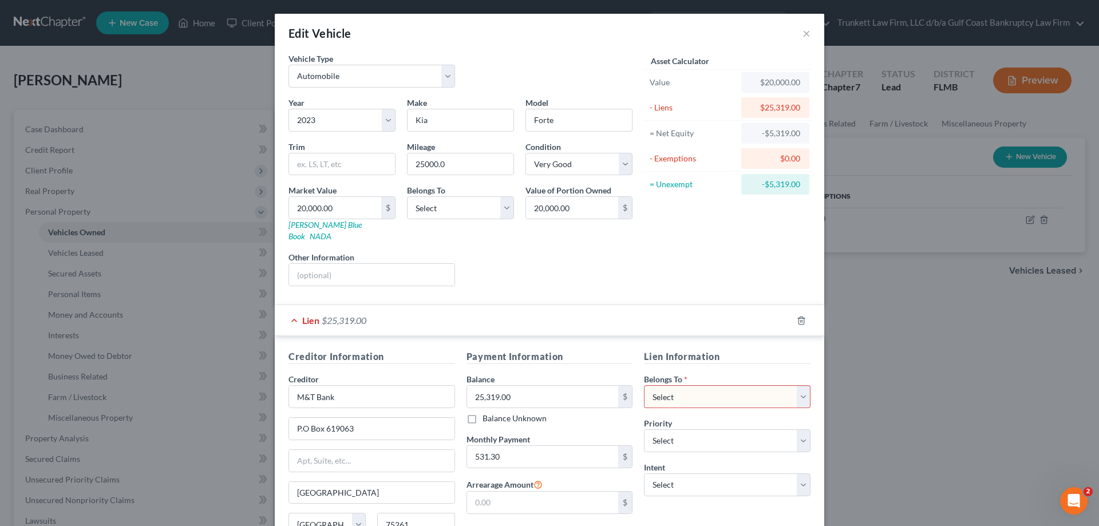
click at [686, 387] on select "Select Debtor 1 Only Debtor 2 Only Debtor 1 And Debtor 2 Only At Least One Of T…" at bounding box center [727, 396] width 167 height 23
select select "0"
click at [644, 385] on select "Select Debtor 1 Only Debtor 2 Only Debtor 1 And Debtor 2 Only At Least One Of T…" at bounding box center [727, 396] width 167 height 23
click at [680, 429] on select "Select 1st 2nd 3rd 4th 5th 6th 7th 8th 9th 10th 11th 12th 13th 14th 15th 16th 1…" at bounding box center [727, 440] width 167 height 23
select select "1"
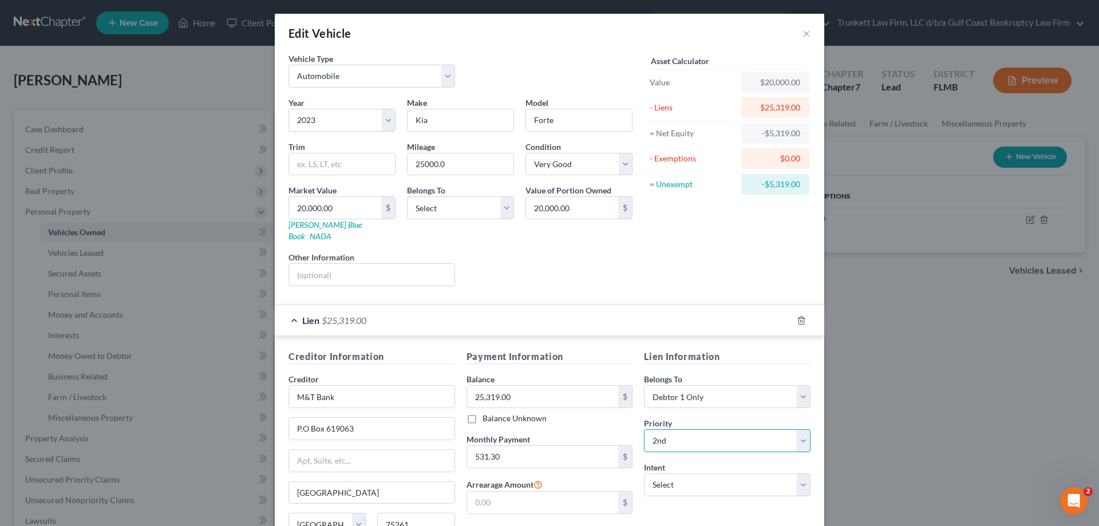
click at [644, 429] on select "Select 1st 2nd 3rd 4th 5th 6th 7th 8th 9th 10th 11th 12th 13th 14th 15th 16th 1…" at bounding box center [727, 440] width 167 height 23
click at [673, 473] on select "Select Surrender Redeem Reaffirm Avoid Other" at bounding box center [727, 484] width 167 height 23
select select "0"
click at [644, 473] on select "Select Surrender Redeem Reaffirm Avoid Other" at bounding box center [727, 484] width 167 height 23
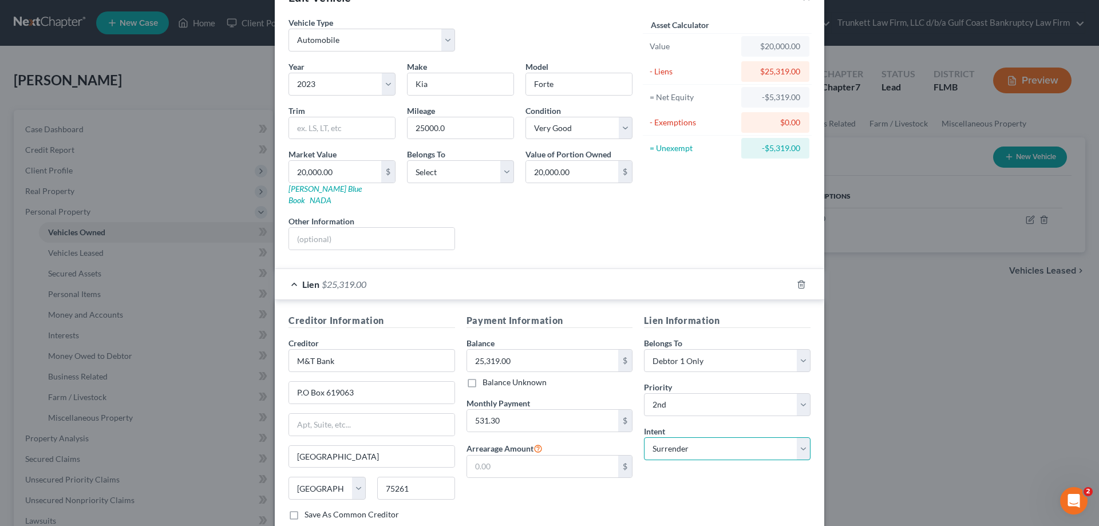
scroll to position [100, 0]
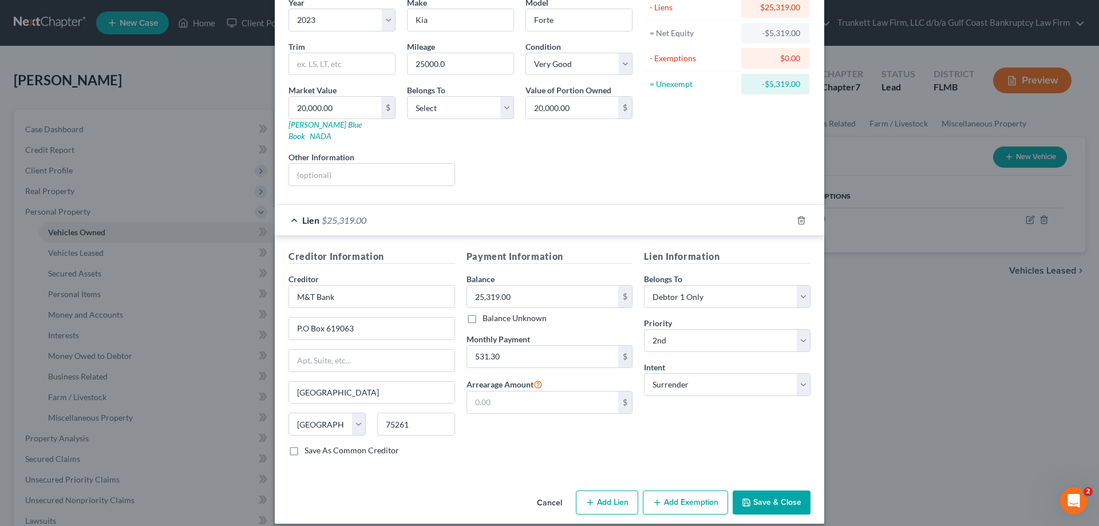
click at [770, 491] on button "Save & Close" at bounding box center [772, 503] width 78 height 24
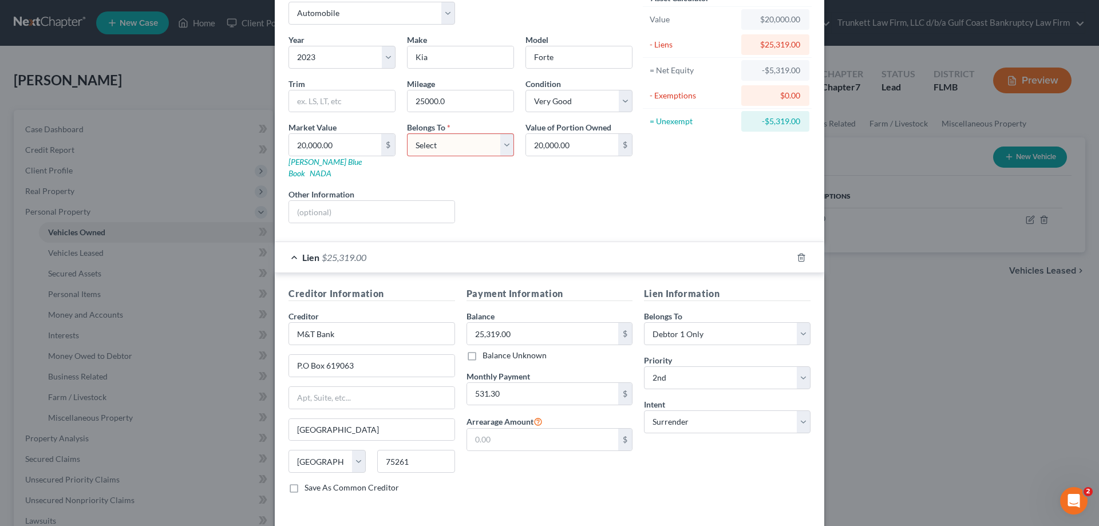
scroll to position [0, 0]
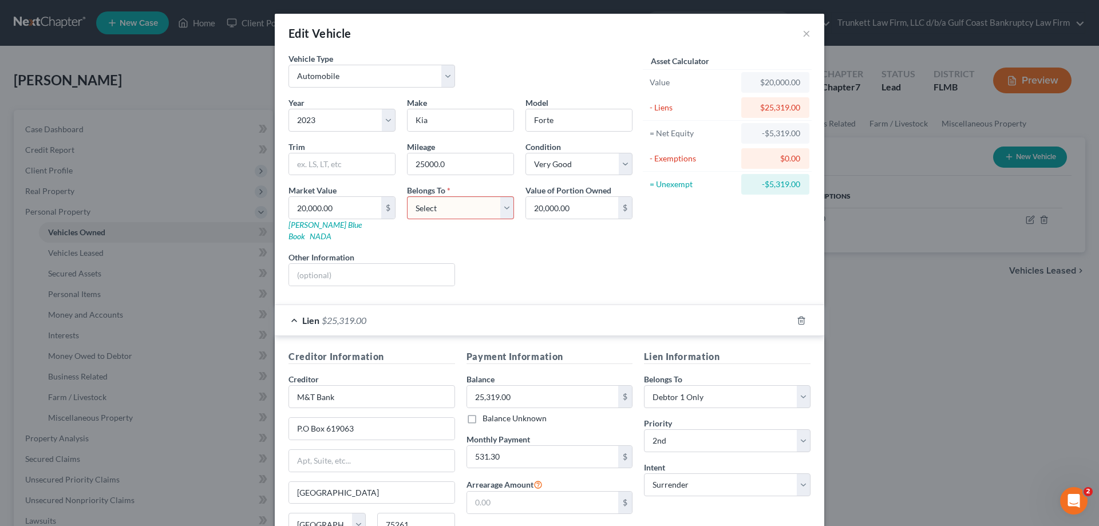
click at [494, 206] on select "Select Debtor 1 Only Debtor 2 Only Debtor 1 And Debtor 2 Only At Least One Of T…" at bounding box center [460, 207] width 107 height 23
select select "0"
click at [407, 196] on select "Select Debtor 1 Only Debtor 2 Only Debtor 1 And Debtor 2 Only At Least One Of T…" at bounding box center [460, 207] width 107 height 23
click at [588, 167] on select "Select Excellent Very Good Good Fair Poor" at bounding box center [579, 164] width 107 height 23
select select "2"
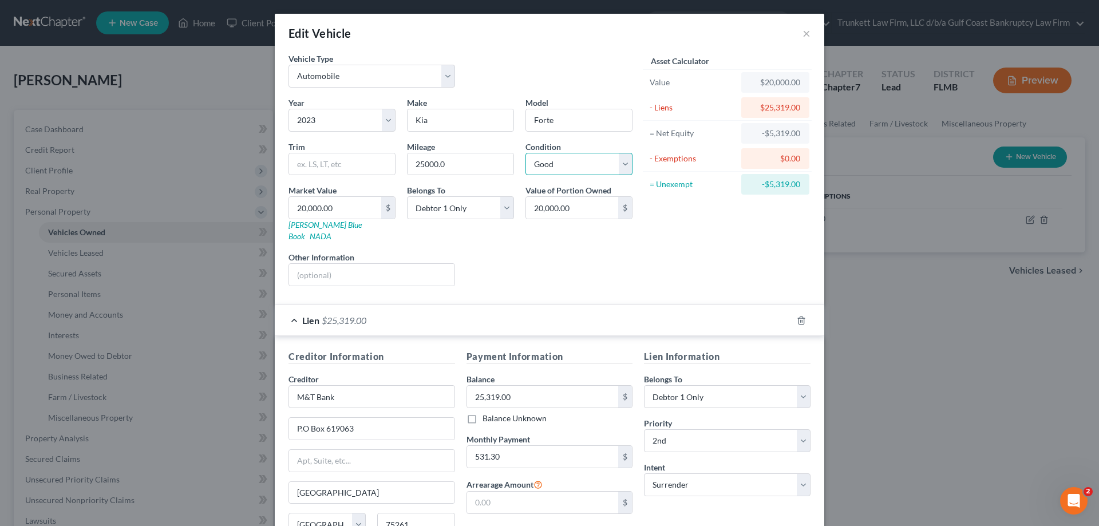
click at [526, 153] on select "Select Excellent Very Good Good Fair Poor" at bounding box center [579, 164] width 107 height 23
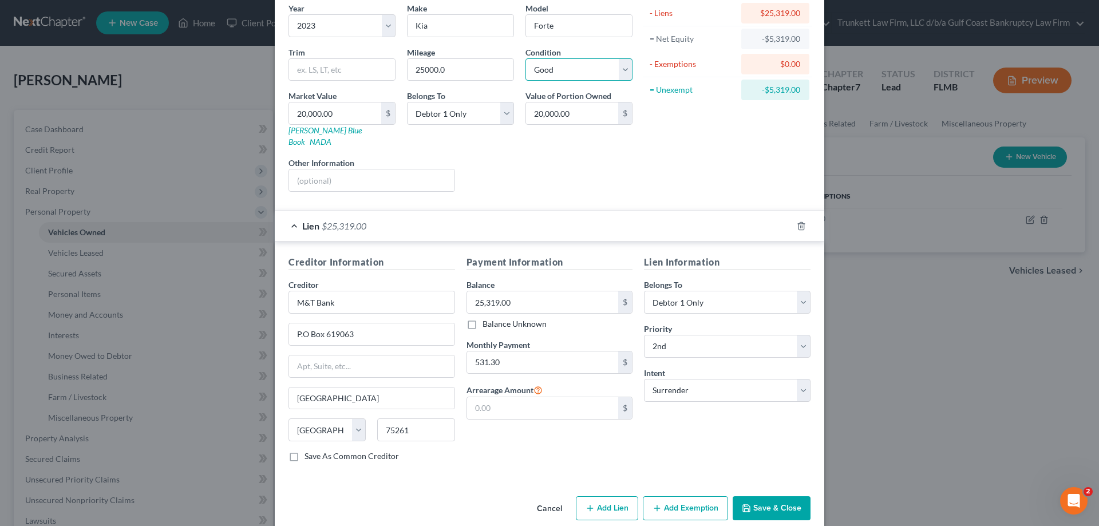
scroll to position [100, 0]
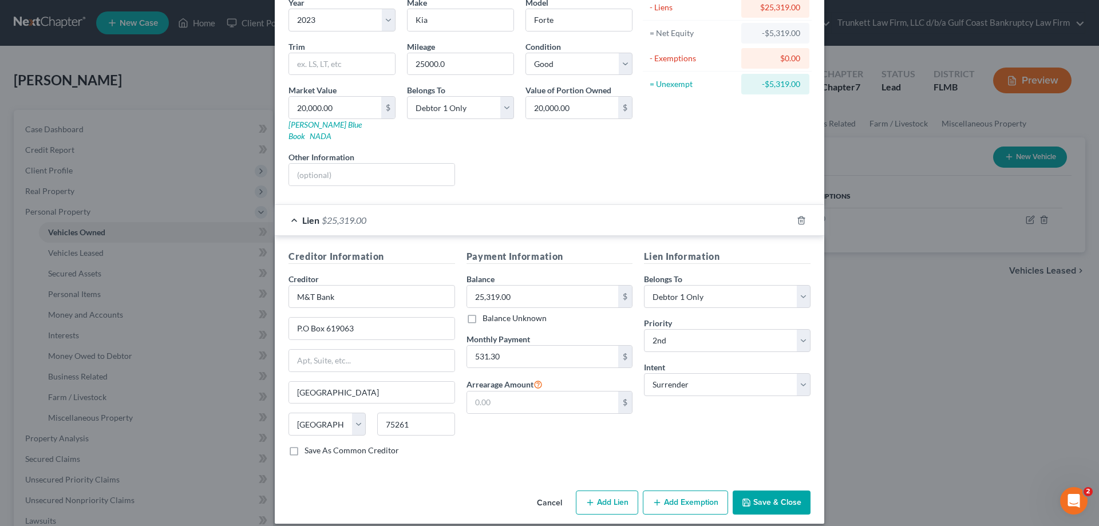
click at [680, 491] on button "Add Exemption" at bounding box center [685, 503] width 85 height 24
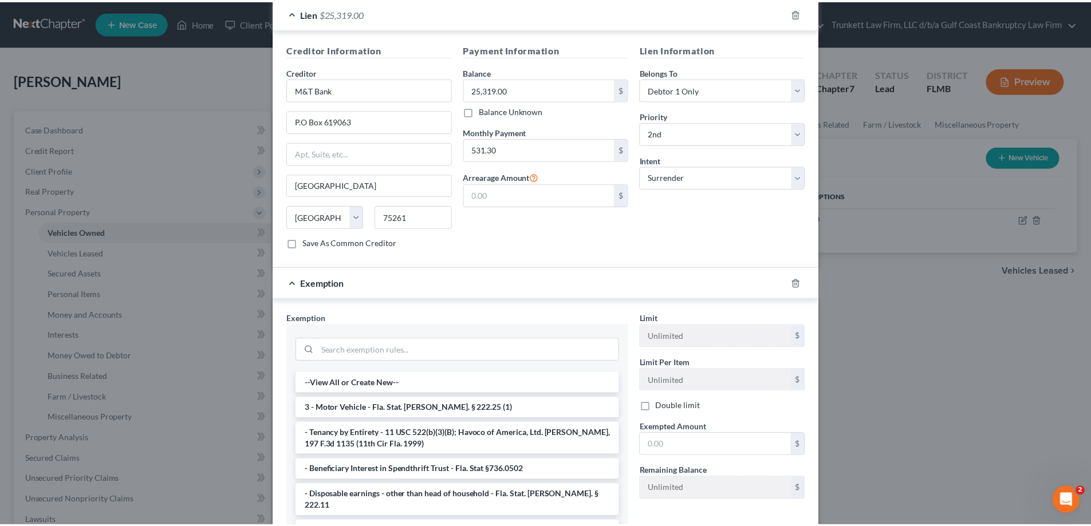
scroll to position [329, 0]
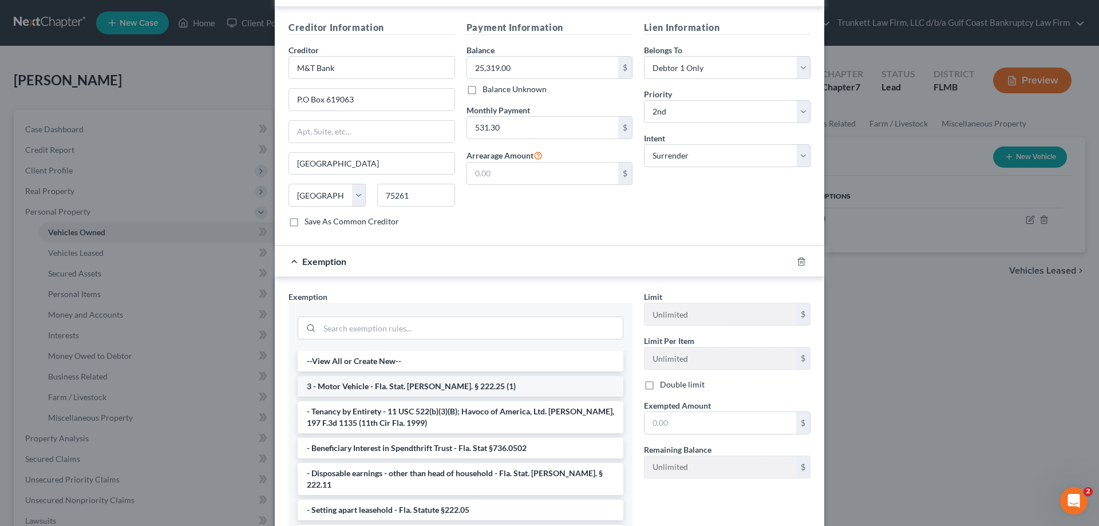
click at [353, 376] on li "3 - Motor Vehicle - Fla. Stat. [PERSON_NAME]. § 222.25 (1)" at bounding box center [461, 386] width 326 height 21
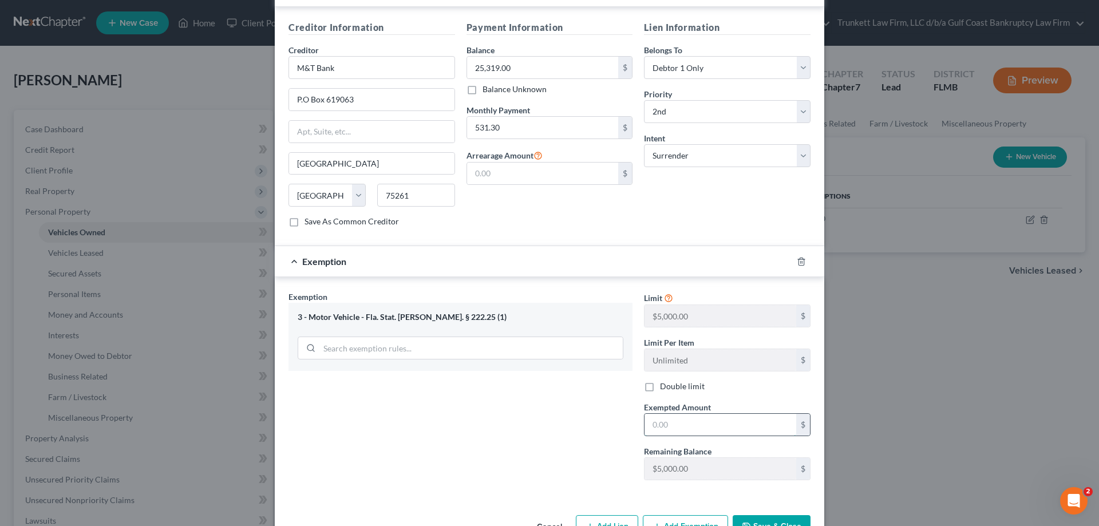
click at [718, 419] on input "text" at bounding box center [721, 425] width 152 height 22
type input "5,000"
click at [802, 515] on button "Save & Close" at bounding box center [772, 527] width 78 height 24
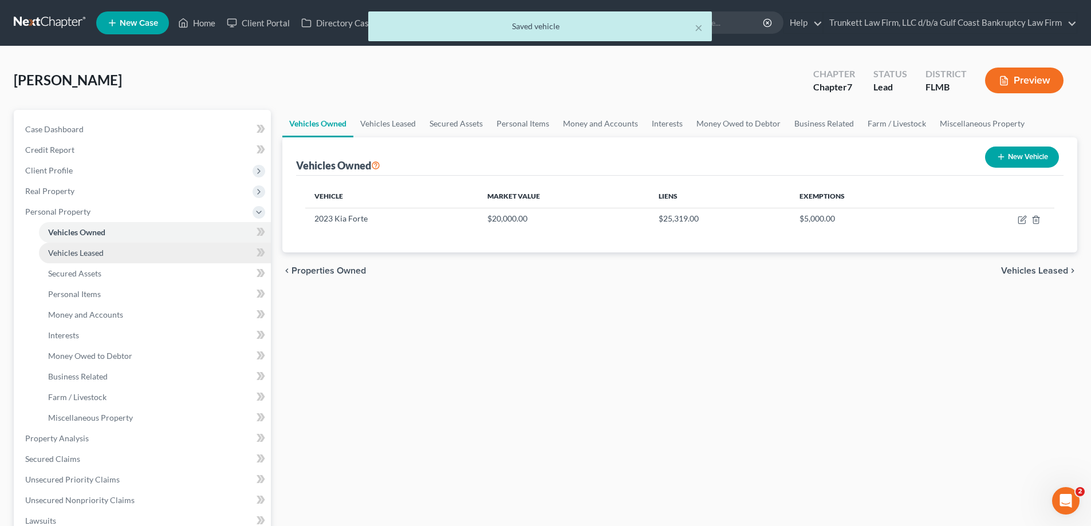
click at [89, 250] on span "Vehicles Leased" at bounding box center [76, 253] width 56 height 10
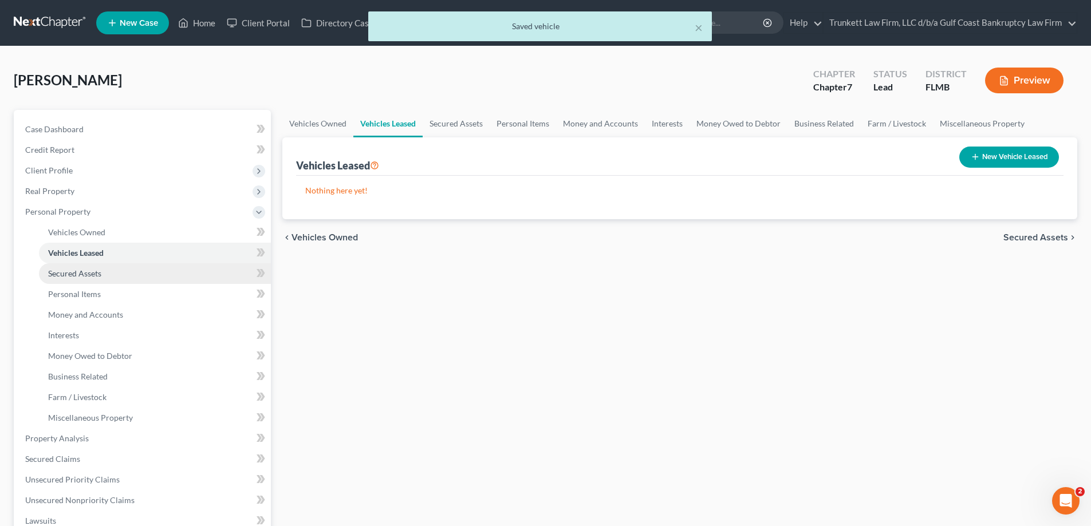
click at [90, 274] on span "Secured Assets" at bounding box center [74, 273] width 53 height 10
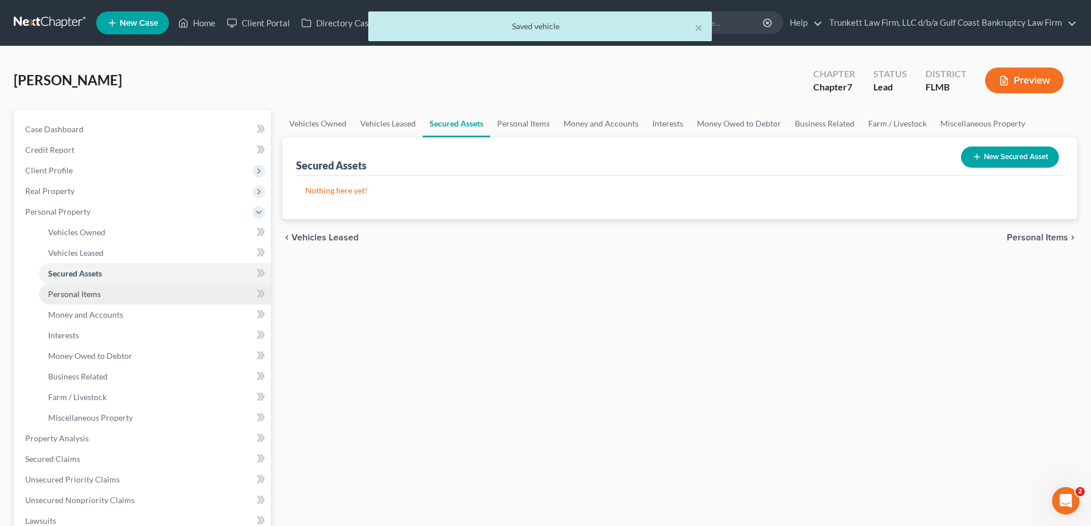
click at [90, 293] on span "Personal Items" at bounding box center [74, 294] width 53 height 10
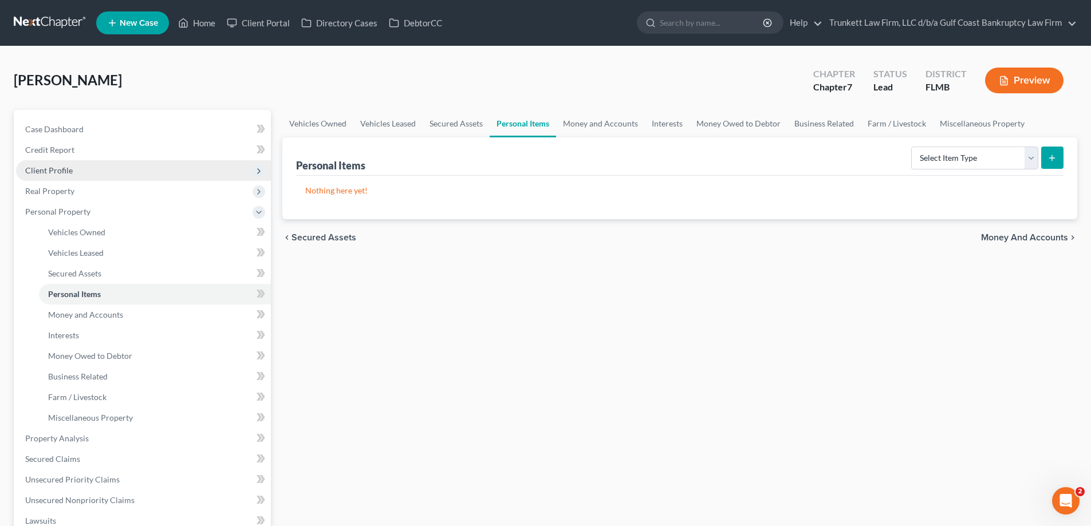
click at [65, 168] on span "Client Profile" at bounding box center [49, 170] width 48 height 10
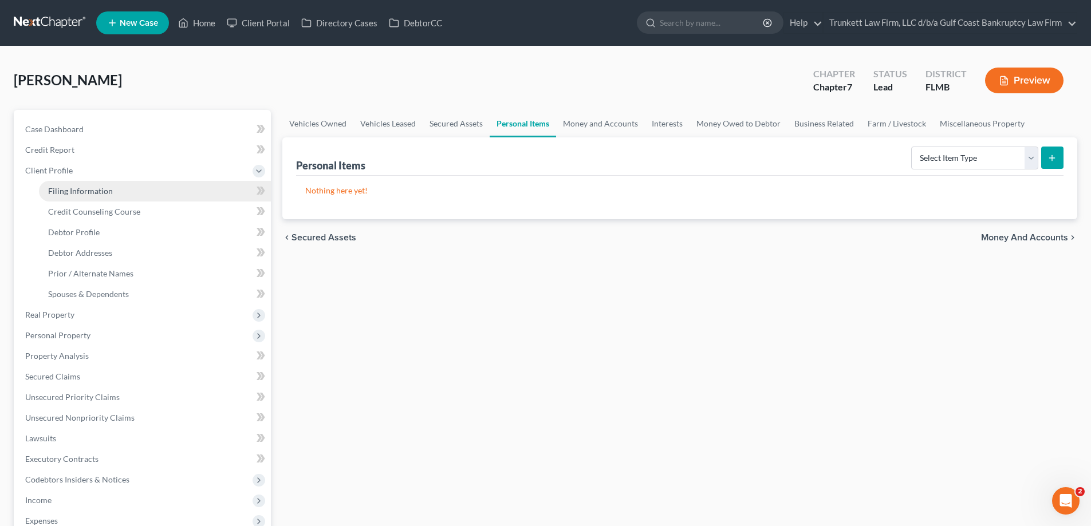
click at [98, 191] on span "Filing Information" at bounding box center [80, 191] width 65 height 10
select select "1"
select select "0"
select select "15"
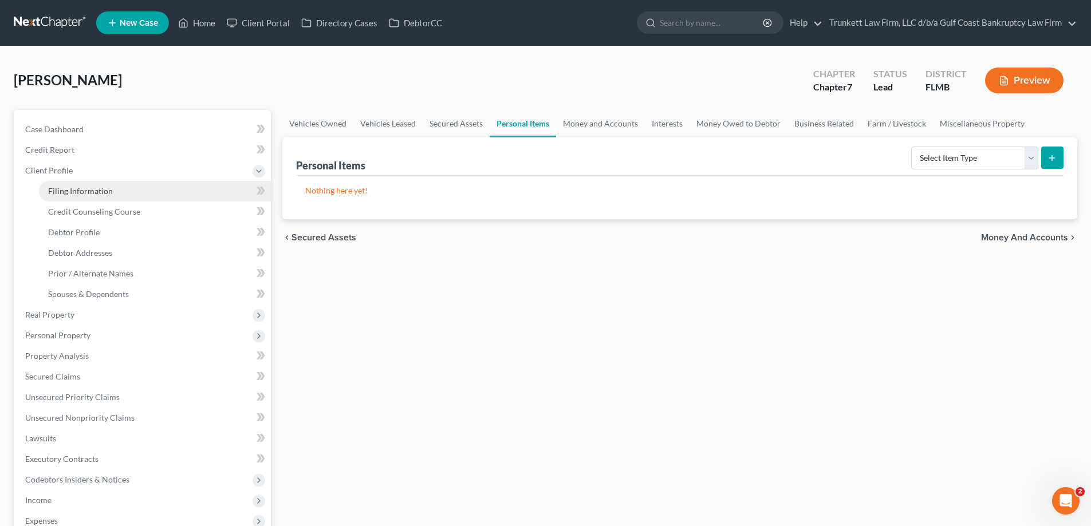
select select "0"
select select "9"
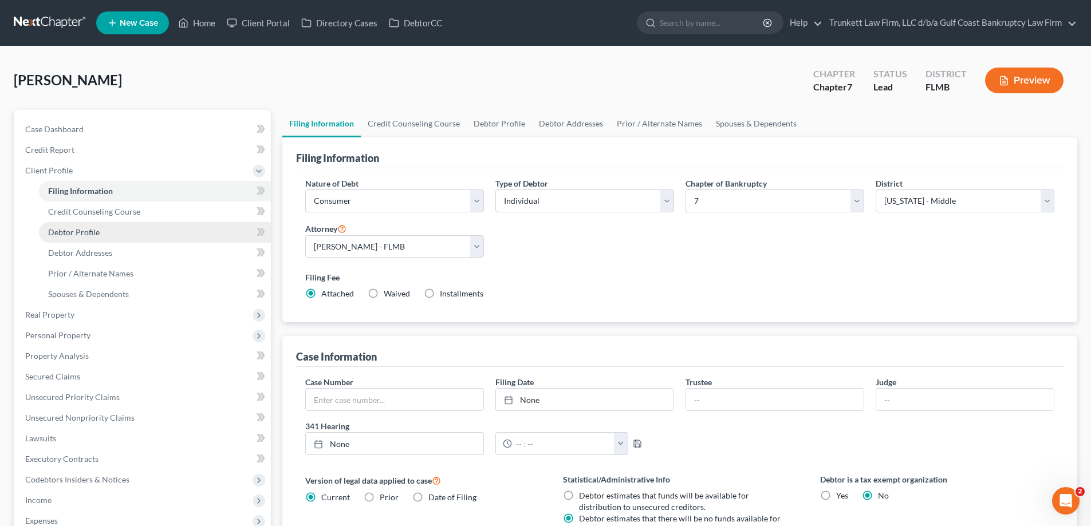
click at [96, 230] on span "Debtor Profile" at bounding box center [74, 232] width 52 height 10
select select "0"
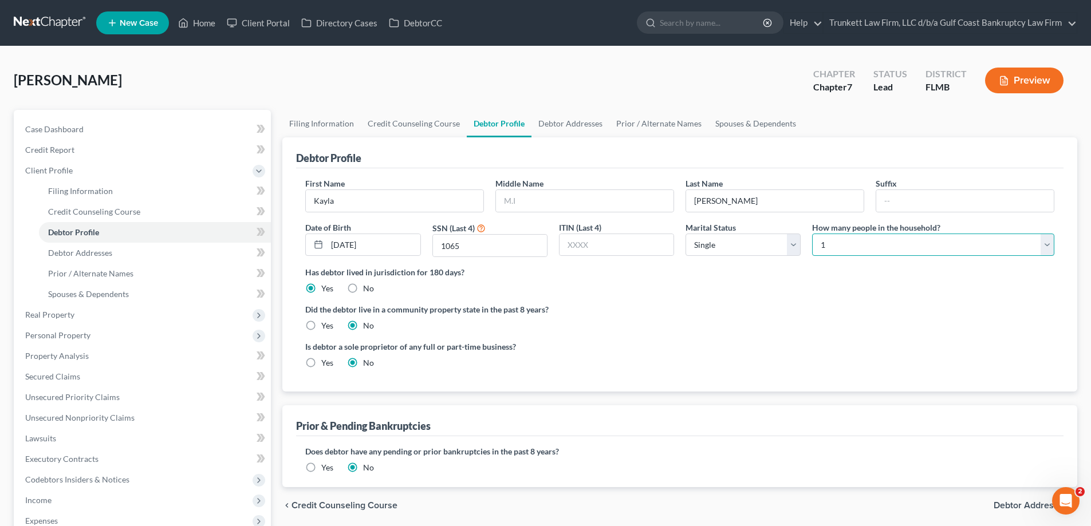
click at [848, 250] on select "Select 1 2 3 4 5 6 7 8 9 10 11 12 13 14 15 16 17 18 19 20" at bounding box center [933, 245] width 242 height 23
select select "1"
click at [812, 234] on select "Select 1 2 3 4 5 6 7 8 9 10 11 12 13 14 15 16 17 18 19 20" at bounding box center [933, 245] width 242 height 23
click at [103, 291] on span "Spouses & Dependents" at bounding box center [88, 294] width 81 height 10
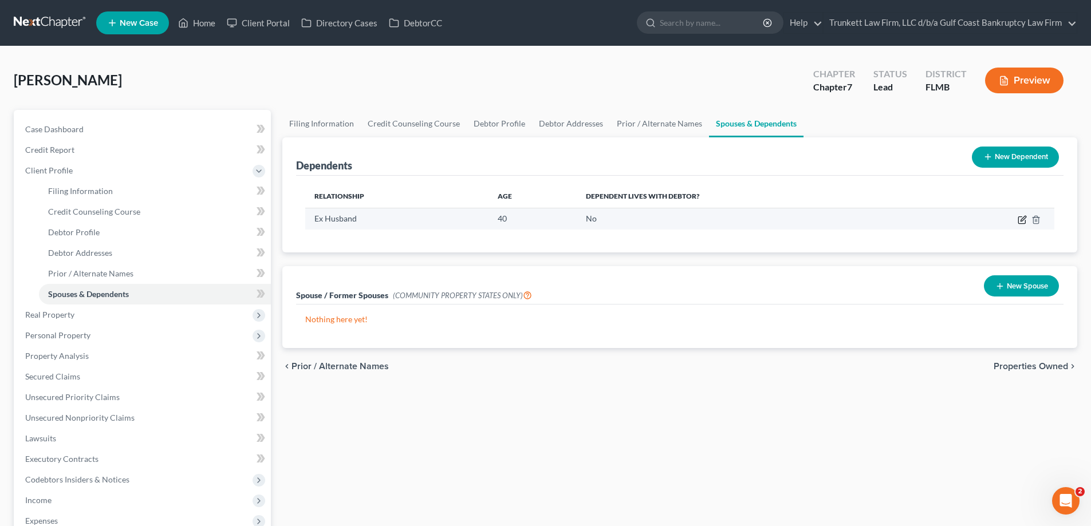
click at [1021, 219] on icon "button" at bounding box center [1022, 218] width 5 height 5
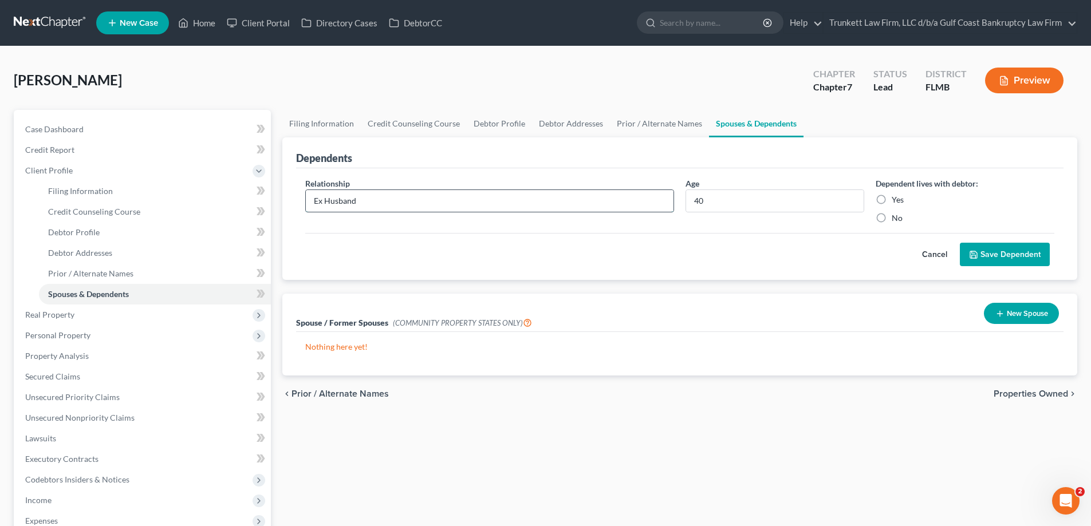
click at [370, 195] on input "Ex Husband" at bounding box center [490, 201] width 368 height 22
drag, startPoint x: 380, startPoint y: 195, endPoint x: 122, endPoint y: 233, distance: 260.4
click at [122, 233] on div "Petition Navigation Case Dashboard Payments Invoices Payments Payments Credit R…" at bounding box center [545, 399] width 1074 height 579
type input "daughter"
click at [729, 196] on input "40" at bounding box center [774, 201] width 177 height 22
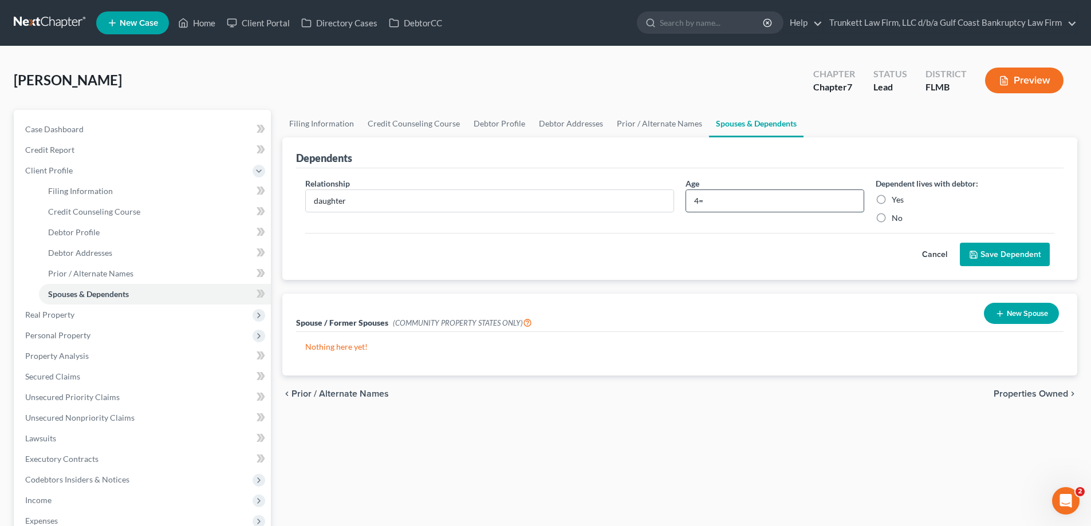
type input "4"
type input "2"
click at [891, 196] on label "Yes" at bounding box center [897, 199] width 12 height 11
click at [896, 196] on input "Yes" at bounding box center [899, 197] width 7 height 7
radio input "true"
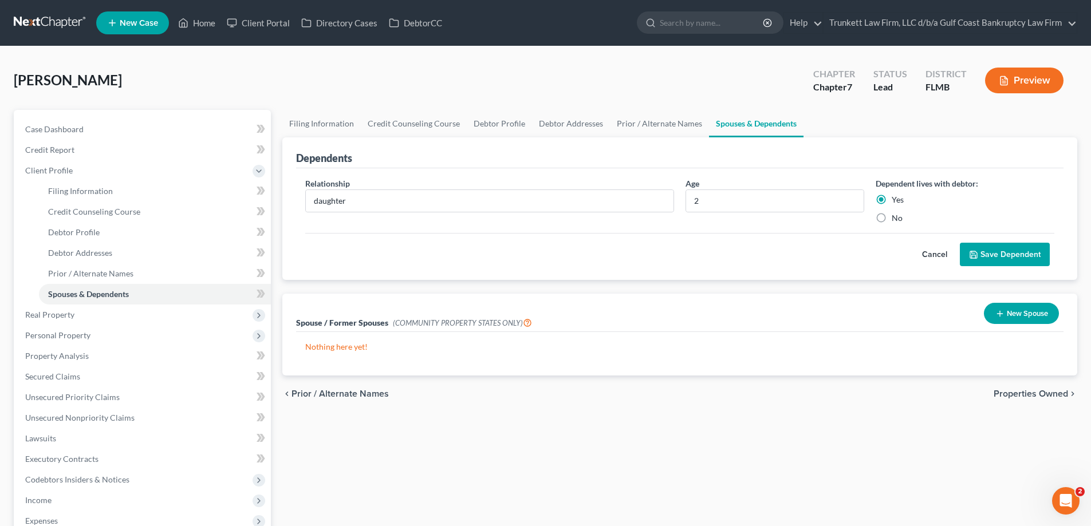
click at [1006, 249] on button "Save Dependent" at bounding box center [1004, 255] width 90 height 24
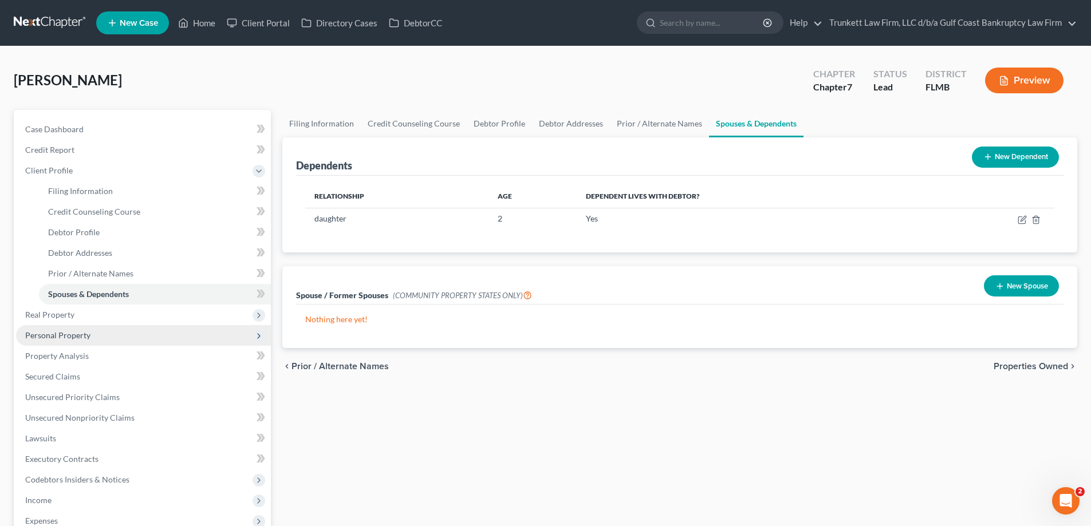
click at [84, 337] on span "Personal Property" at bounding box center [57, 335] width 65 height 10
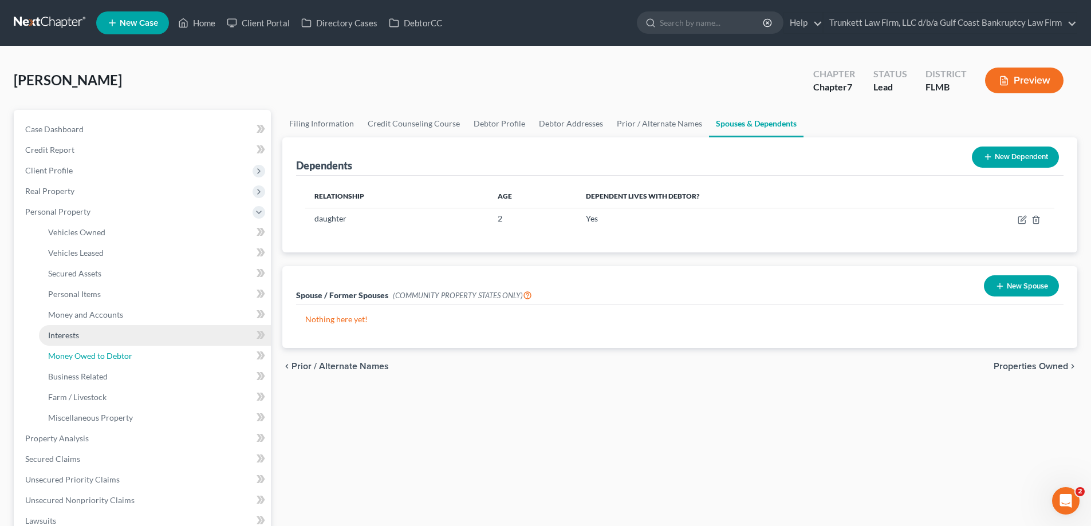
drag, startPoint x: 102, startPoint y: 354, endPoint x: 149, endPoint y: 336, distance: 50.7
click at [102, 353] on span "Money Owed to Debtor" at bounding box center [90, 356] width 84 height 10
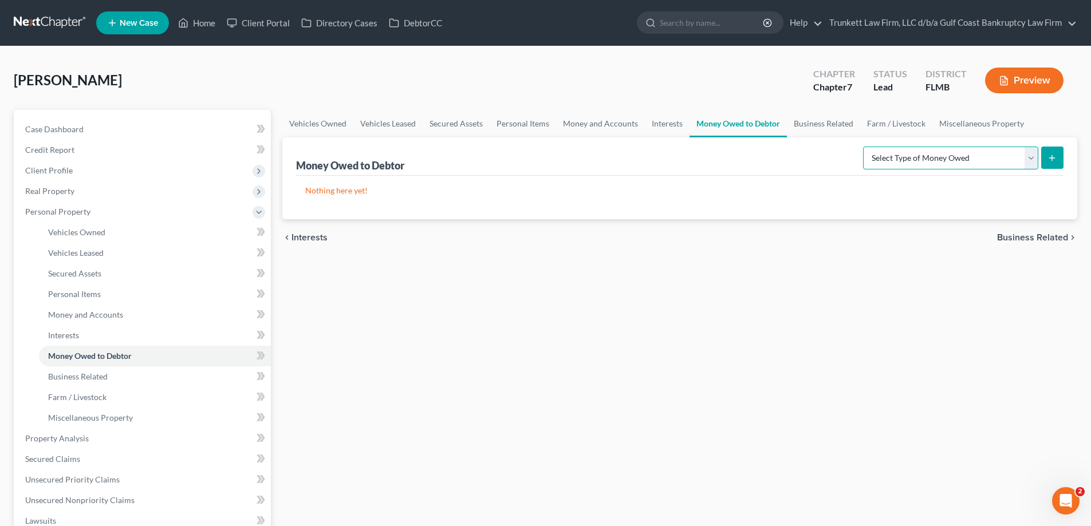
click at [1031, 155] on select "Select Type of Money Owed Accounts Receivable Alimony Child Support Claims Agai…" at bounding box center [950, 158] width 175 height 23
select select "expected_tax_refund"
click at [864, 147] on select "Select Type of Money Owed Accounts Receivable Alimony Child Support Claims Agai…" at bounding box center [950, 158] width 175 height 23
click at [1050, 158] on line "submit" at bounding box center [1051, 158] width 5 height 0
select select "0"
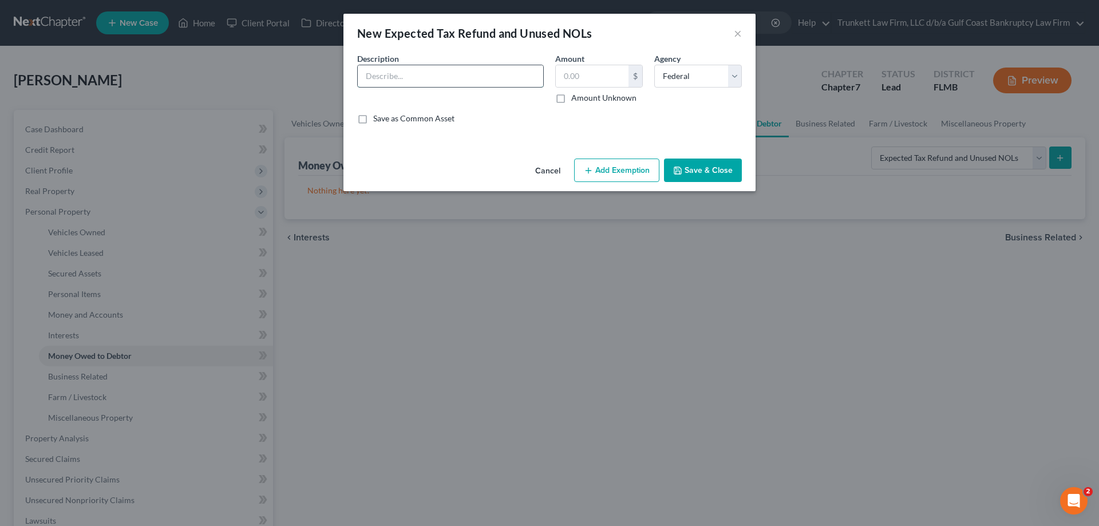
click at [410, 78] on input "text" at bounding box center [450, 76] width 185 height 22
type input "estimated 2025 tax refund"
click at [599, 78] on input "text" at bounding box center [592, 76] width 73 height 22
type input "5,000"
click at [613, 168] on button "Add Exemption" at bounding box center [616, 171] width 85 height 24
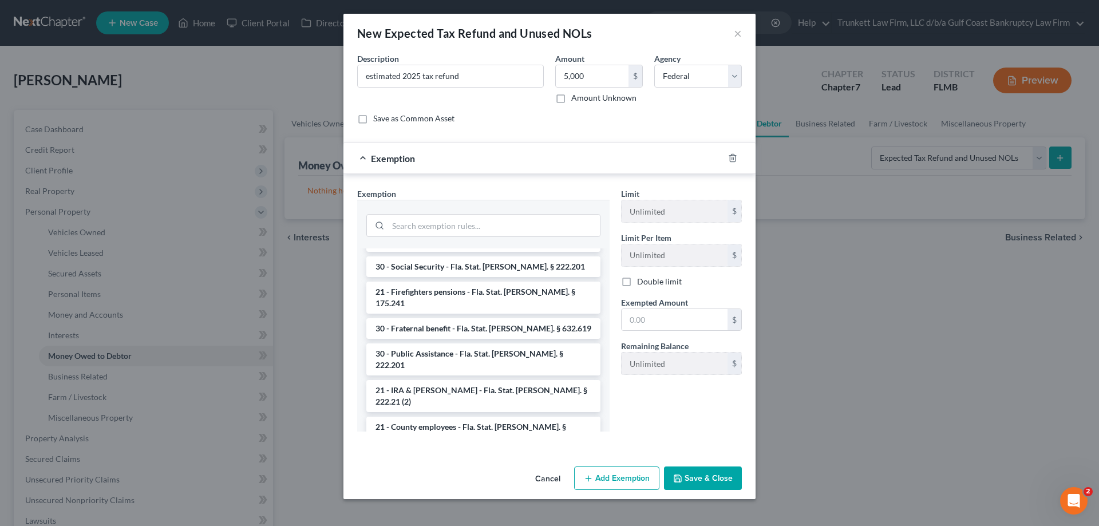
scroll to position [687, 0]
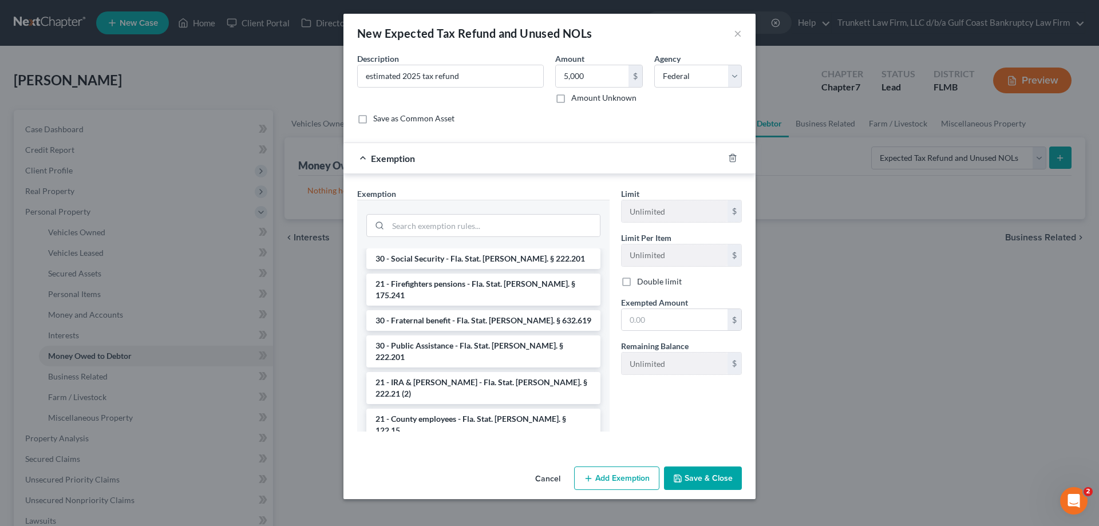
click at [483, 445] on li "28 - Earned Income and Federal Tax Credit - Fla. Stat. [PERSON_NAME]. § 222.25 …" at bounding box center [483, 461] width 234 height 32
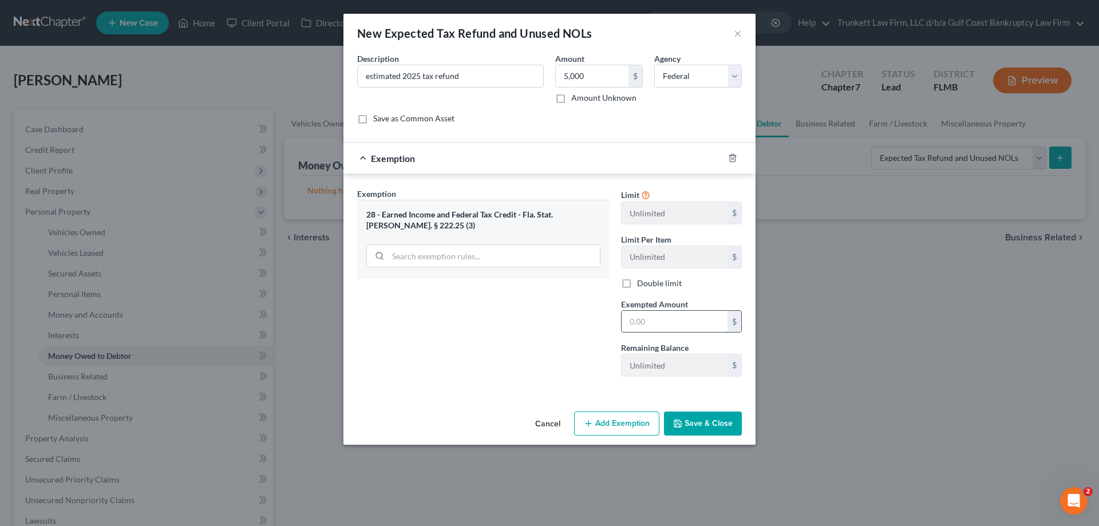
click at [656, 317] on input "text" at bounding box center [675, 322] width 106 height 22
type input "5,000"
click at [629, 420] on button "Add Exemption" at bounding box center [616, 424] width 85 height 24
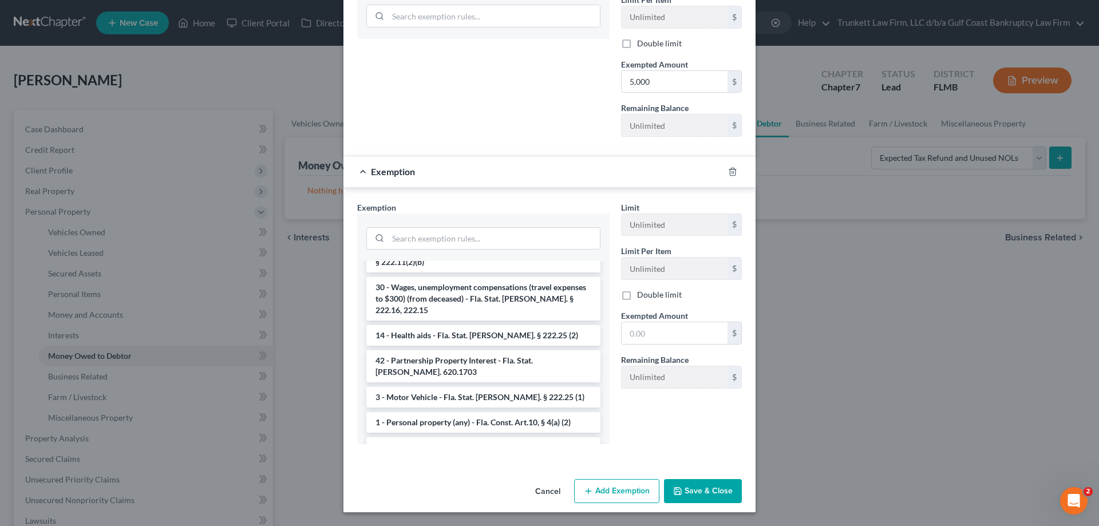
scroll to position [1019, 0]
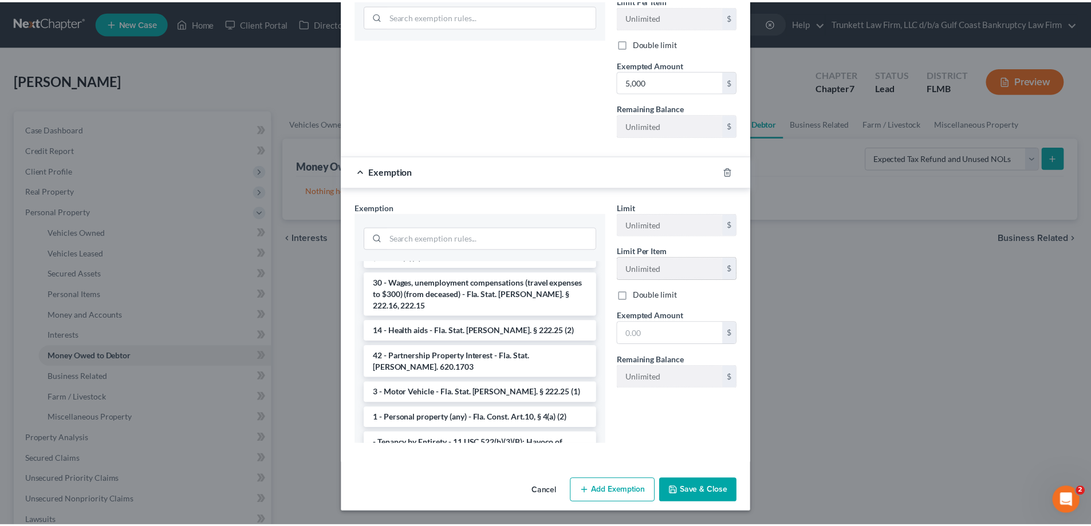
scroll to position [185, 0]
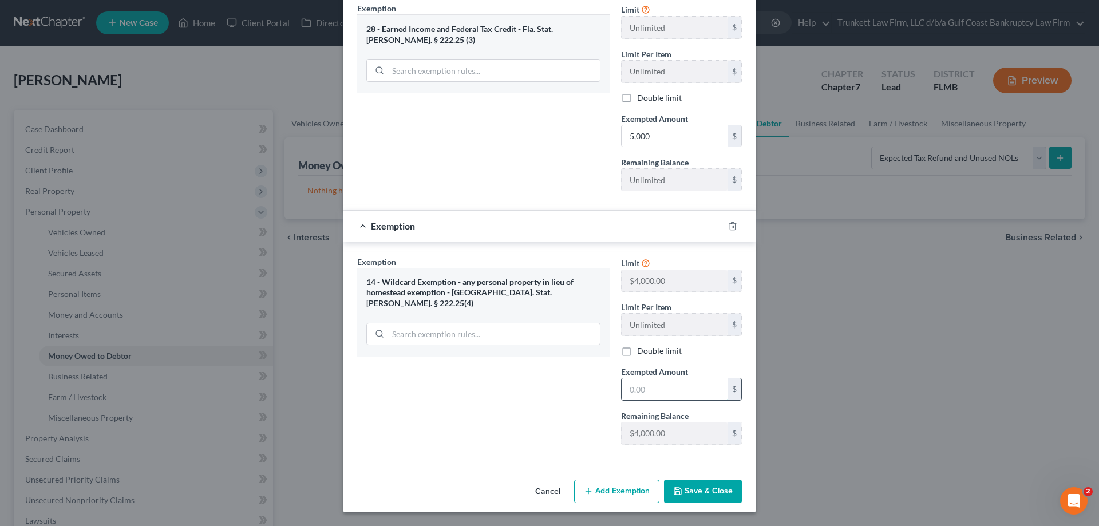
click at [655, 394] on input "text" at bounding box center [675, 389] width 106 height 22
type input "3,000"
click at [701, 489] on button "Save & Close" at bounding box center [703, 492] width 78 height 24
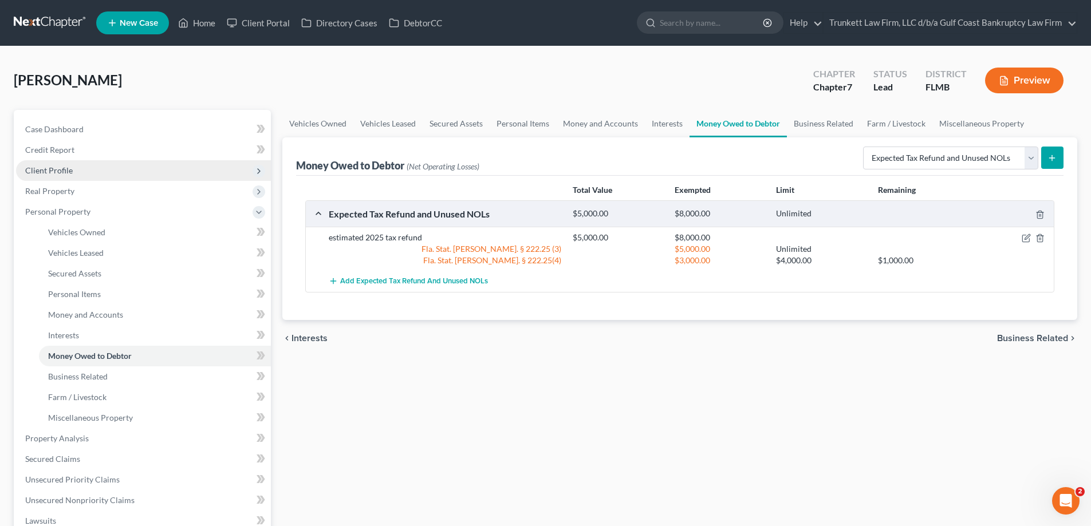
click at [60, 172] on span "Client Profile" at bounding box center [49, 170] width 48 height 10
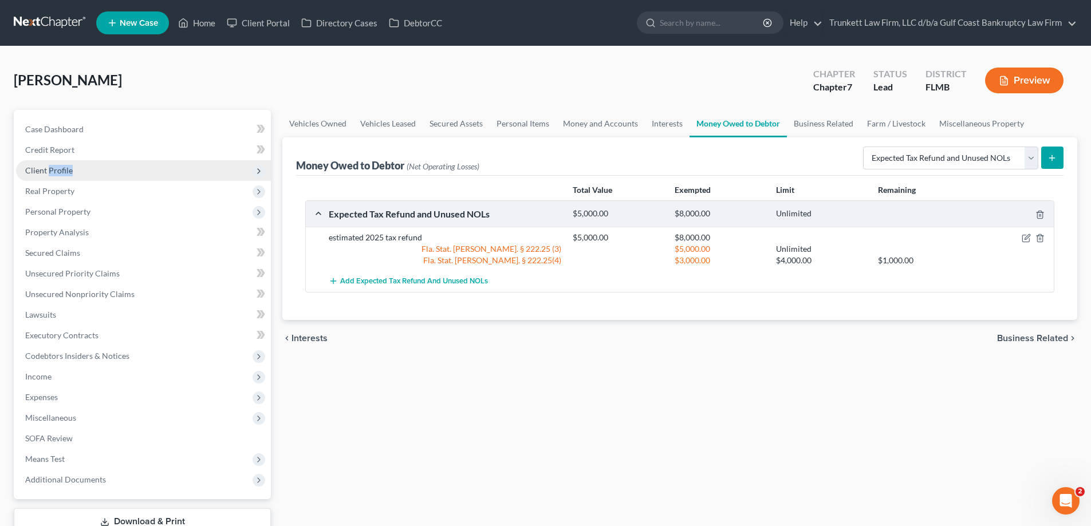
click at [61, 168] on span "Client Profile" at bounding box center [49, 170] width 48 height 10
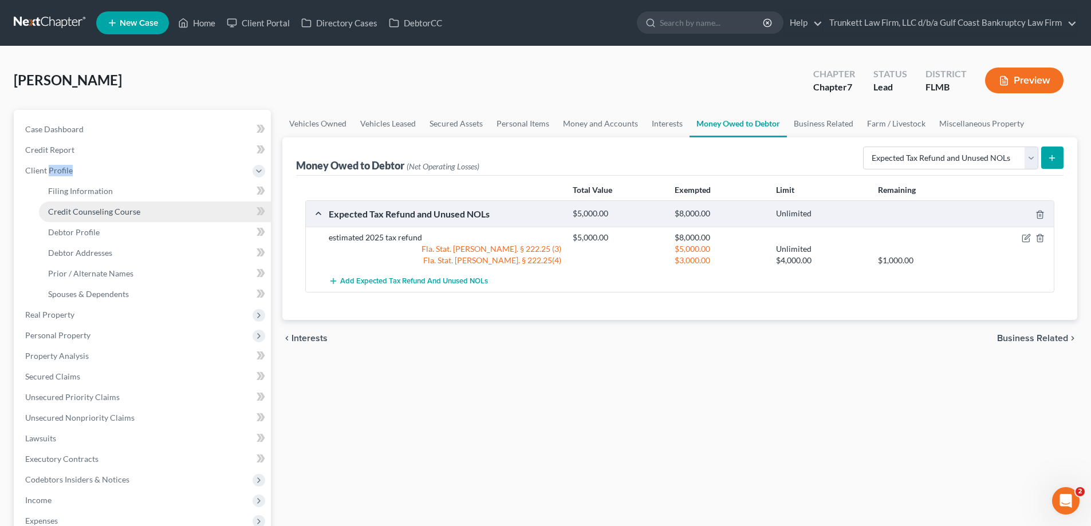
click at [92, 208] on span "Credit Counseling Course" at bounding box center [94, 212] width 92 height 10
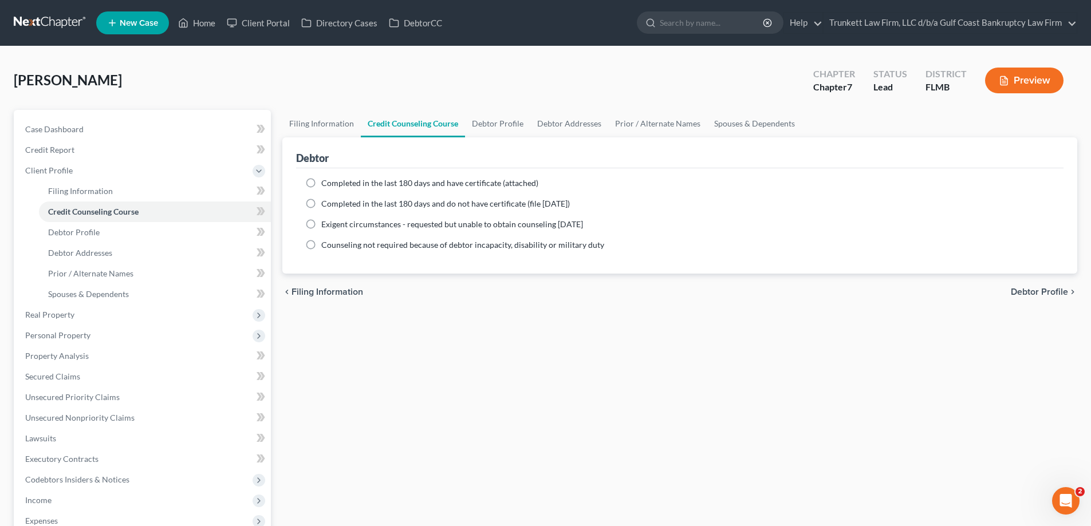
drag, startPoint x: 308, startPoint y: 181, endPoint x: 376, endPoint y: 199, distance: 70.5
click at [321, 181] on label "Completed in the last 180 days and have certificate (attached)" at bounding box center [429, 182] width 217 height 11
click at [326, 181] on input "Completed in the last 180 days and have certificate (attached)" at bounding box center [329, 180] width 7 height 7
radio input "true"
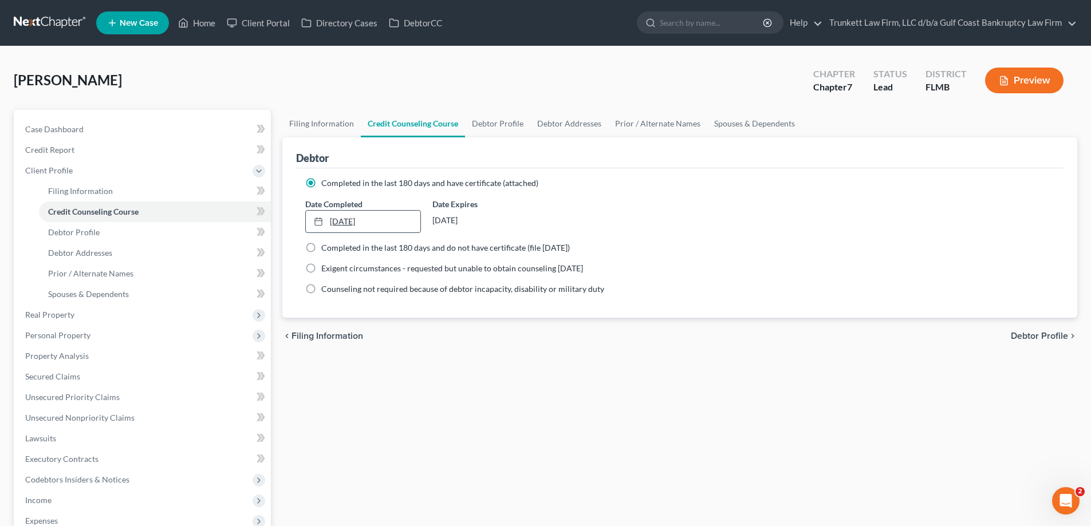
click at [346, 220] on link "[DATE]" at bounding box center [363, 222] width 114 height 22
click at [66, 314] on span "Real Property" at bounding box center [49, 315] width 49 height 10
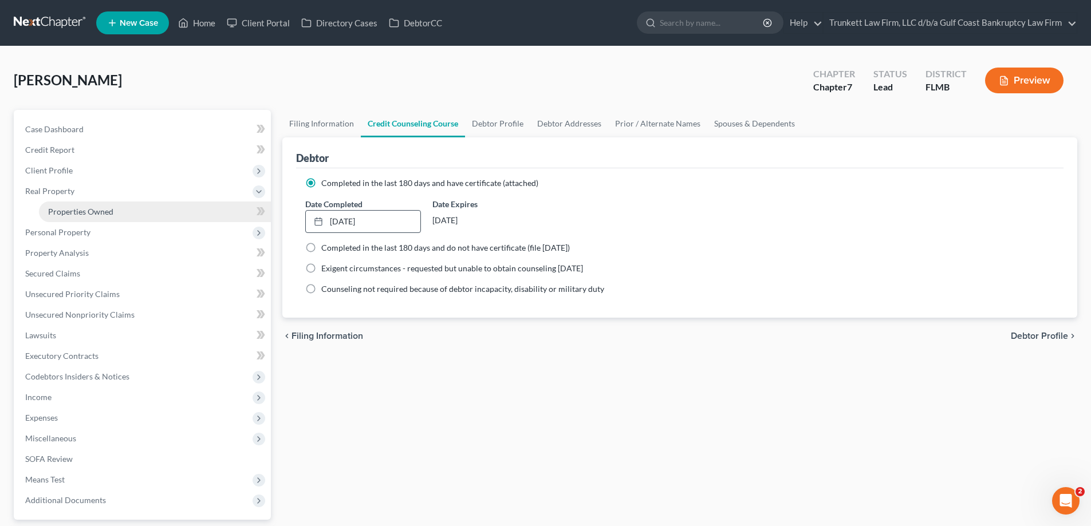
click at [93, 208] on span "Properties Owned" at bounding box center [80, 212] width 65 height 10
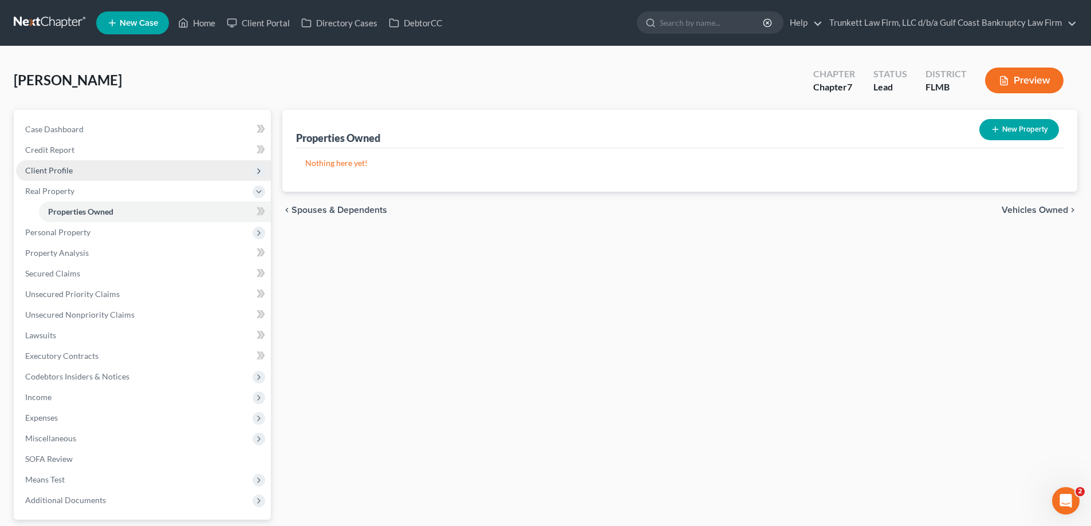
click at [66, 173] on span "Client Profile" at bounding box center [49, 170] width 48 height 10
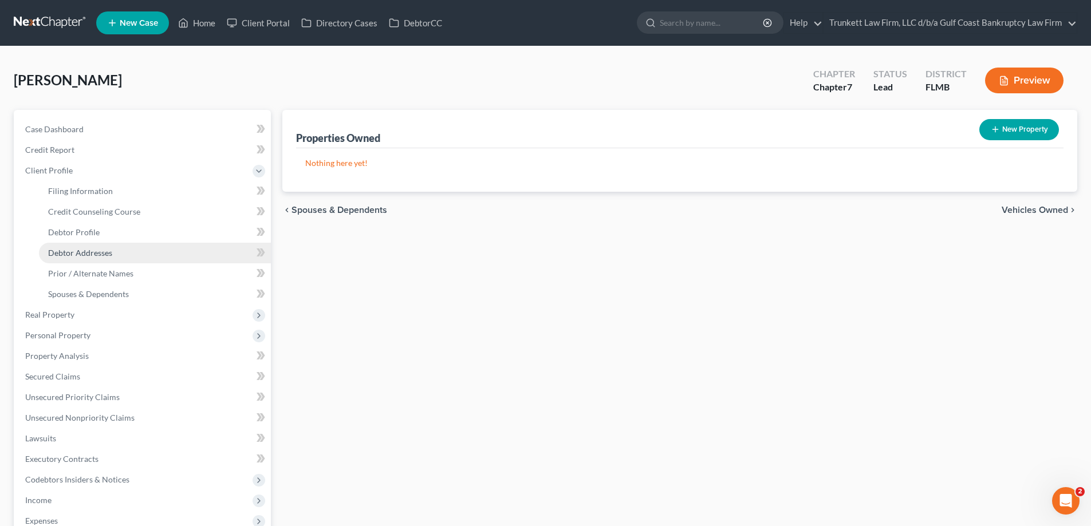
click at [96, 248] on span "Debtor Addresses" at bounding box center [80, 253] width 64 height 10
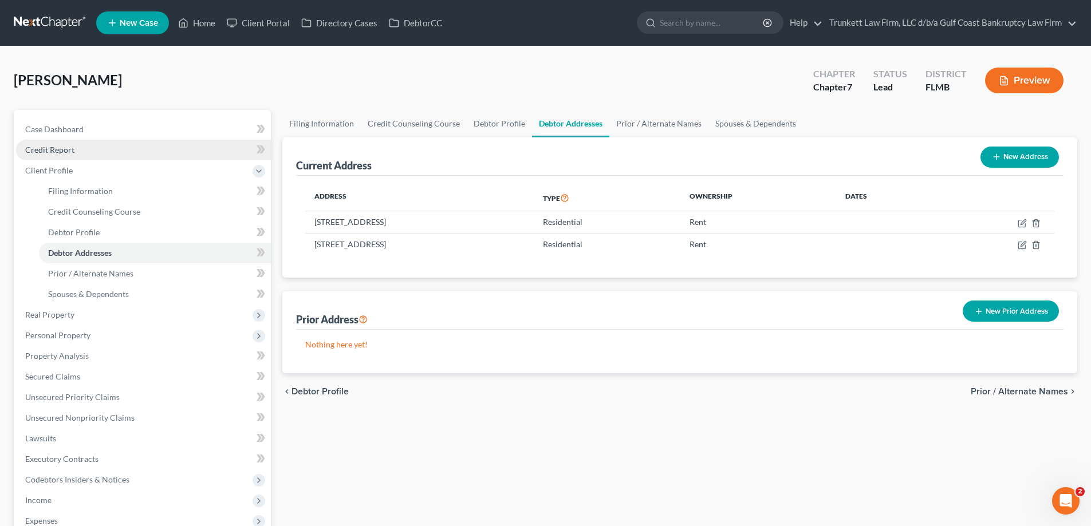
click at [56, 152] on span "Credit Report" at bounding box center [49, 150] width 49 height 10
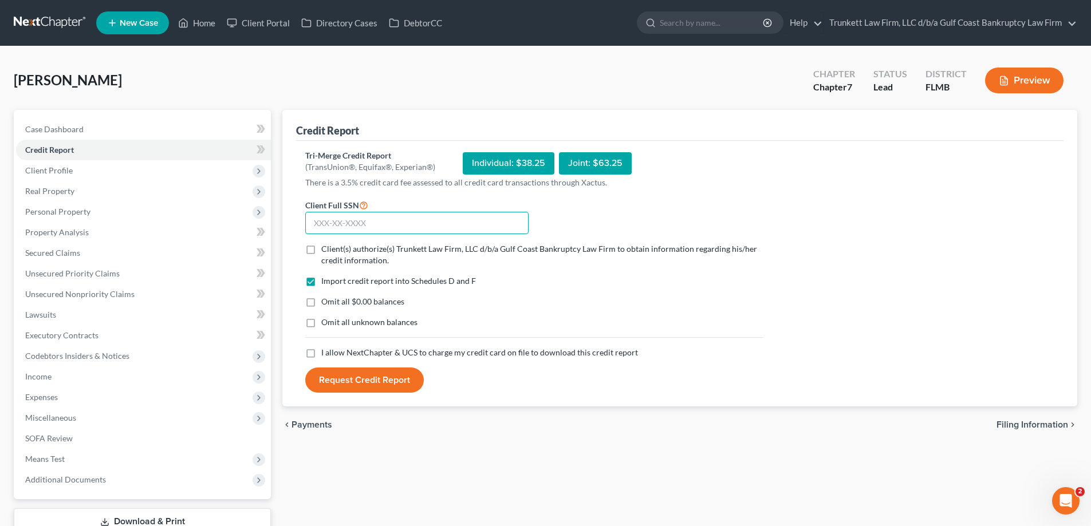
click at [380, 217] on input "text" at bounding box center [416, 223] width 223 height 23
type input "319-86-1065"
click at [321, 252] on label "Client(s) authorize(s) Trunkett Law Firm, LLC d/b/a Gulf Coast Bankruptcy Law F…" at bounding box center [542, 254] width 442 height 23
click at [326, 251] on input "Client(s) authorize(s) Trunkett Law Firm, LLC d/b/a Gulf Coast Bankruptcy Law F…" at bounding box center [329, 246] width 7 height 7
checkbox input "true"
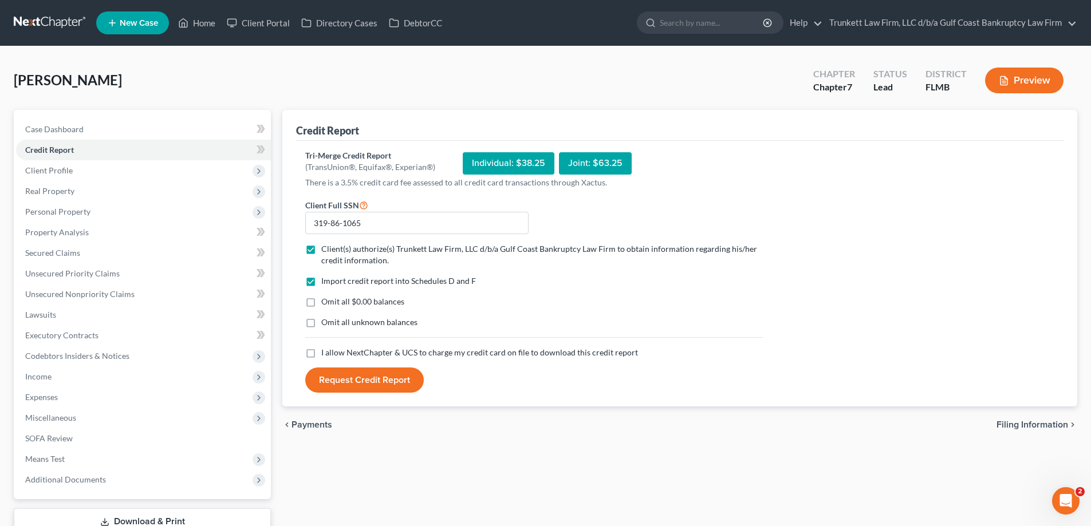
click at [321, 353] on label "I allow NextChapter & UCS to charge my credit card on file to download this cre…" at bounding box center [479, 352] width 317 height 11
click at [326, 353] on input "I allow NextChapter & UCS to charge my credit card on file to download this cre…" at bounding box center [329, 350] width 7 height 7
checkbox input "true"
click at [370, 380] on button "Request Credit Report" at bounding box center [364, 380] width 118 height 25
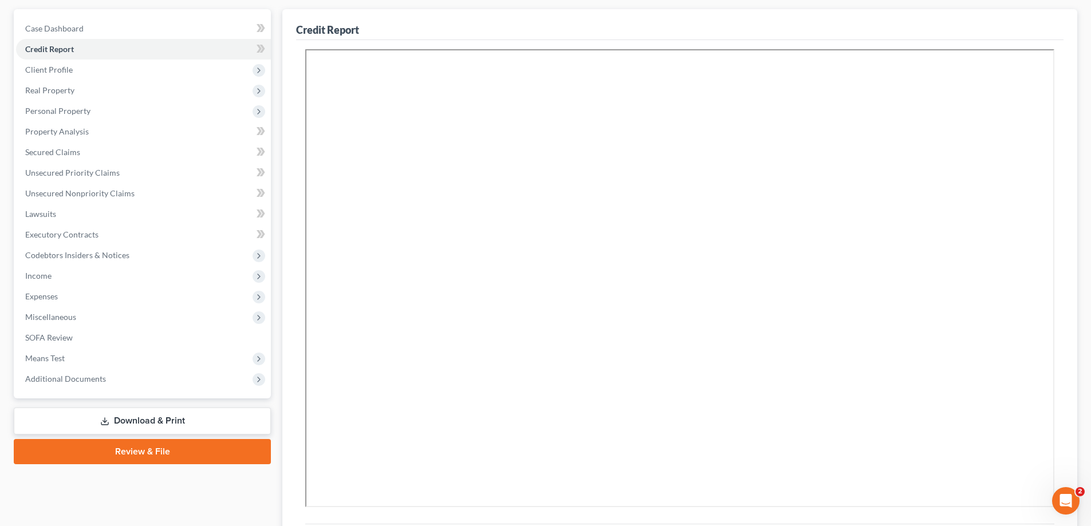
scroll to position [226, 0]
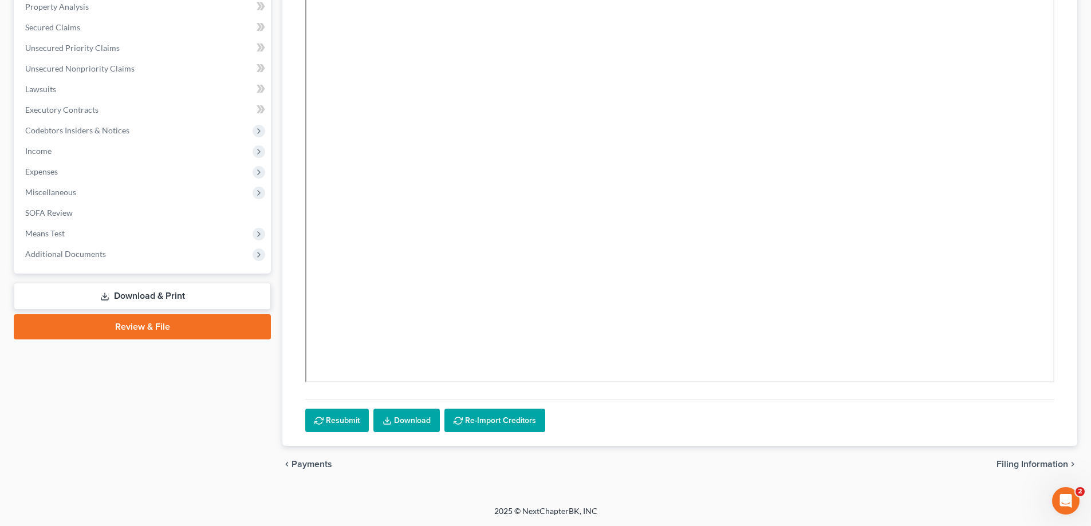
click at [404, 417] on link "Download" at bounding box center [406, 421] width 66 height 24
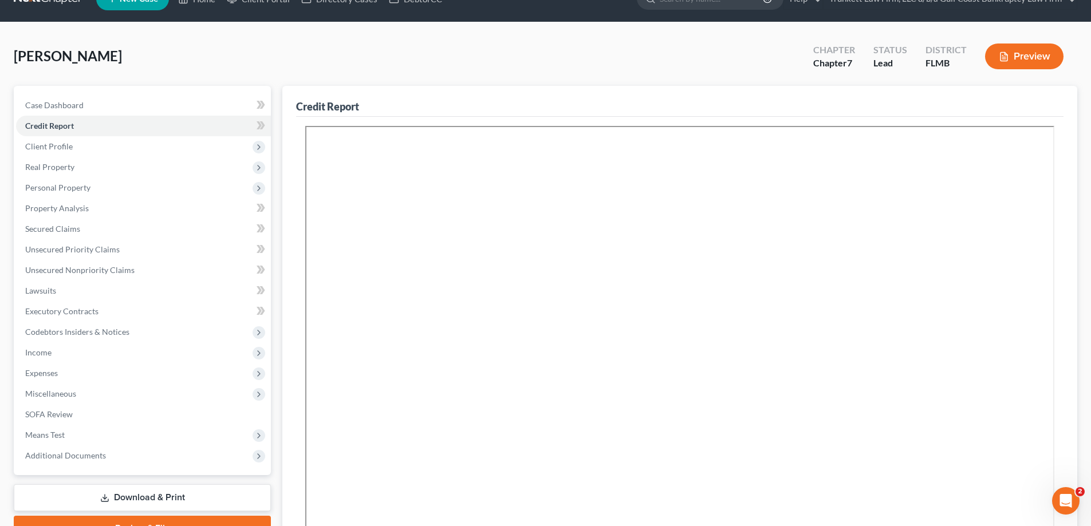
scroll to position [0, 0]
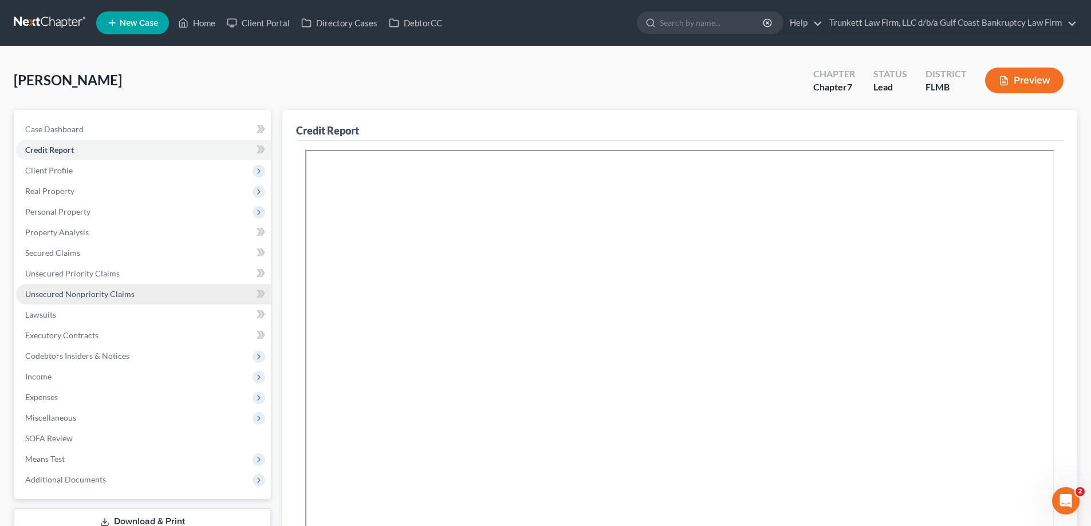
click at [76, 292] on span "Unsecured Nonpriority Claims" at bounding box center [79, 294] width 109 height 10
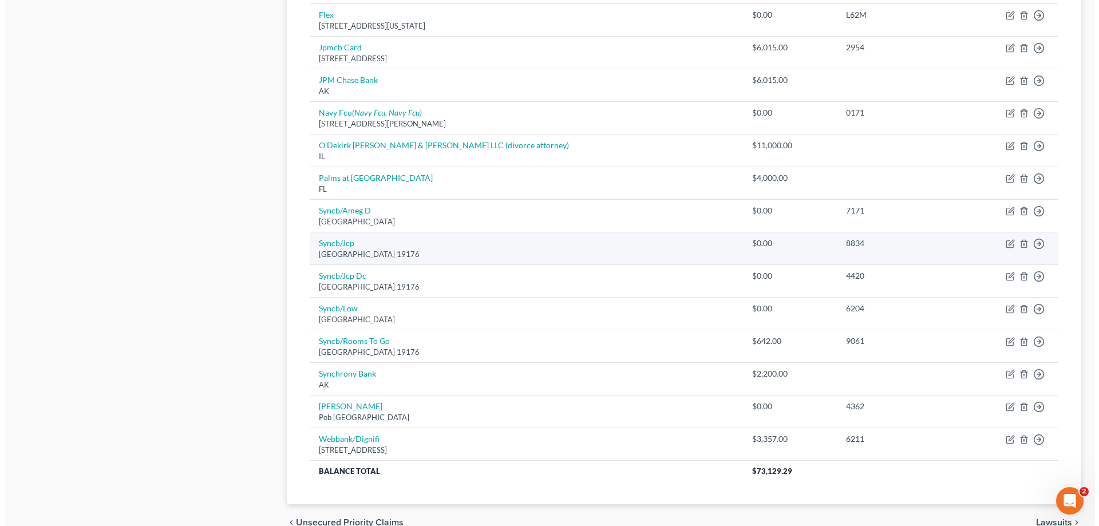
scroll to position [634, 0]
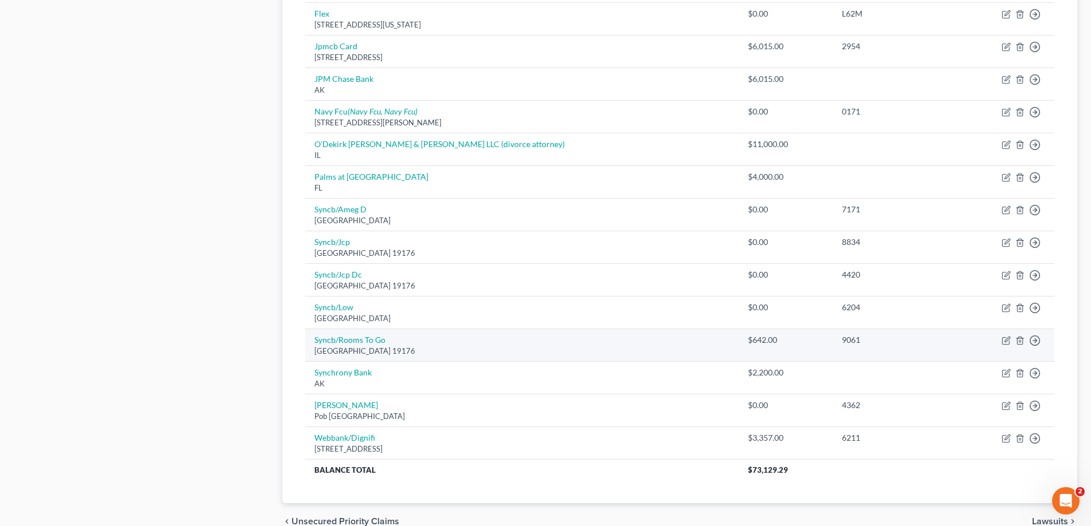
drag, startPoint x: 312, startPoint y: 351, endPoint x: 440, endPoint y: 350, distance: 127.7
click at [440, 350] on td "Syncb/Rooms To [GEOGRAPHIC_DATA]" at bounding box center [521, 345] width 433 height 33
copy div "[GEOGRAPHIC_DATA] 19176"
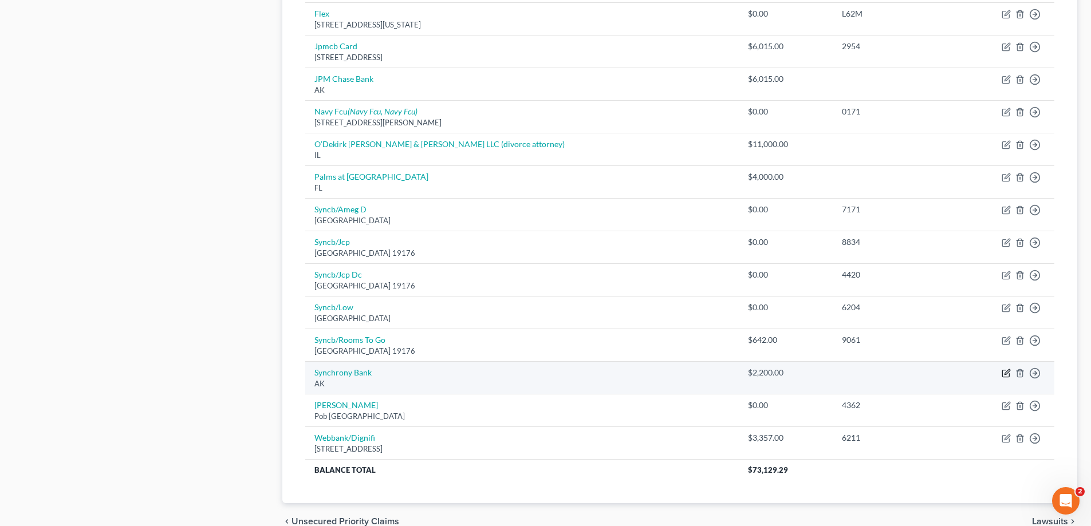
click at [1006, 373] on icon "button" at bounding box center [1005, 373] width 9 height 9
select select "1"
select select "14"
select select "0"
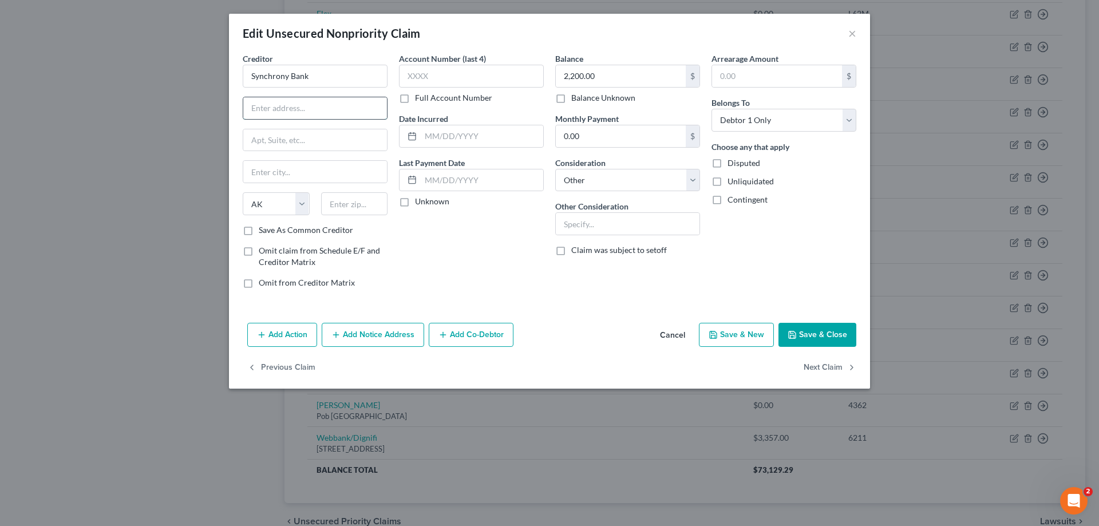
paste input "[GEOGRAPHIC_DATA] 19176"
drag, startPoint x: 293, startPoint y: 106, endPoint x: 419, endPoint y: 104, distance: 126.5
click at [419, 104] on div "Creditor * Synchrony Bank Po Box [GEOGRAPHIC_DATA] 19176 State [US_STATE] AK AR…" at bounding box center [549, 175] width 625 height 245
click at [346, 110] on input "[GEOGRAPHIC_DATA] 19176" at bounding box center [315, 108] width 144 height 22
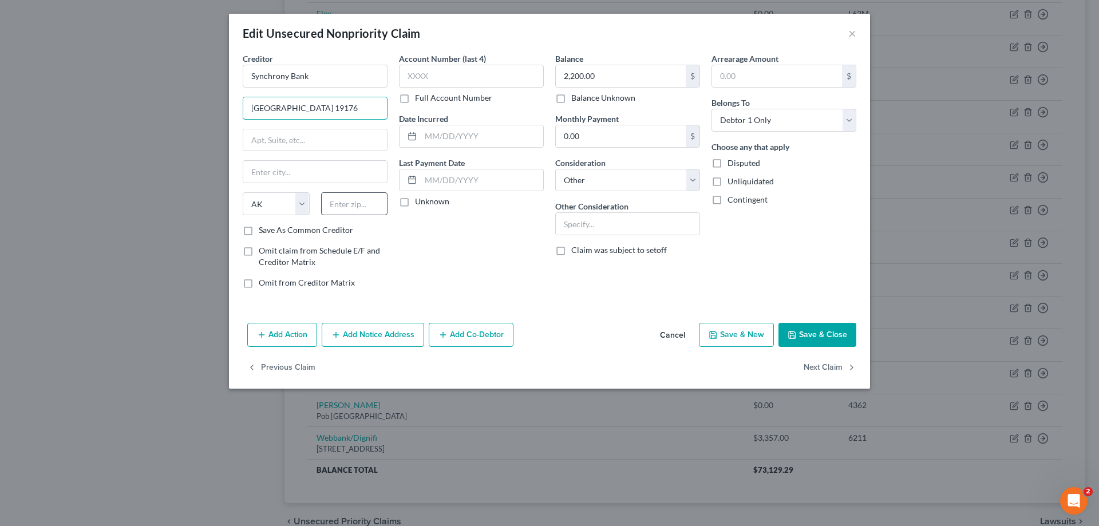
type input "[GEOGRAPHIC_DATA] 19176"
click at [347, 211] on input "text" at bounding box center [354, 203] width 67 height 23
drag, startPoint x: 377, startPoint y: 108, endPoint x: 397, endPoint y: 106, distance: 20.1
click at [397, 106] on div "Creditor * Synchrony Bank Po Box [GEOGRAPHIC_DATA] 19176 State [US_STATE] AK AR…" at bounding box center [549, 175] width 625 height 245
click at [358, 196] on input "1917" at bounding box center [354, 203] width 67 height 23
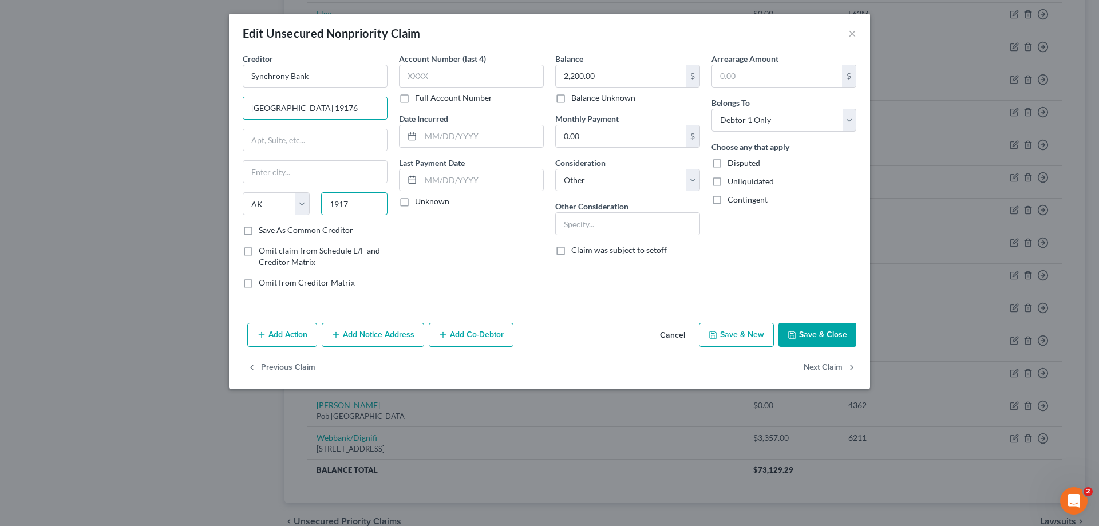
scroll to position [0, 0]
type input "19176"
click at [319, 137] on input "text" at bounding box center [315, 140] width 144 height 22
click at [279, 139] on input "text" at bounding box center [315, 140] width 144 height 22
click at [282, 142] on input "text" at bounding box center [315, 140] width 144 height 22
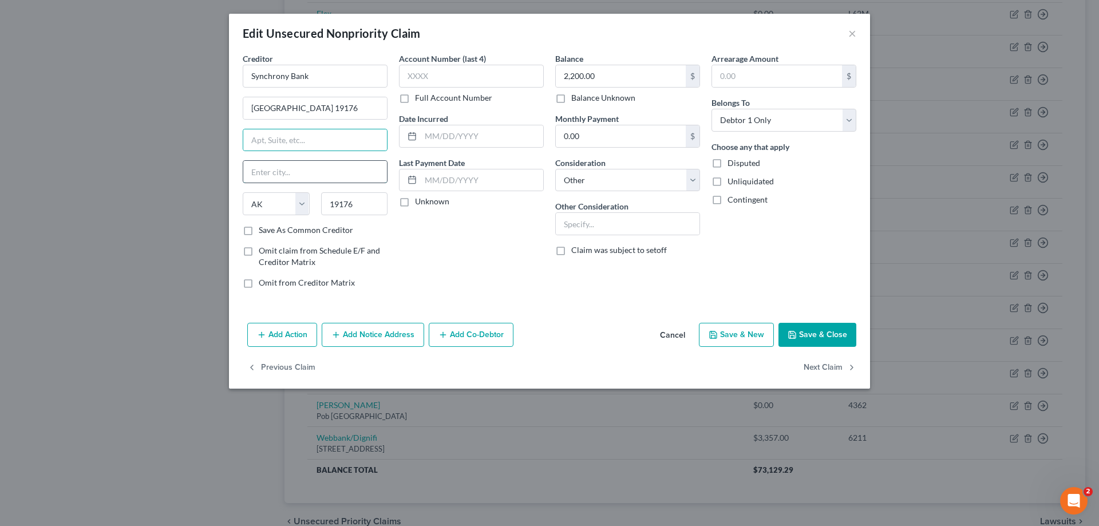
click at [263, 171] on input "text" at bounding box center [315, 172] width 144 height 22
click at [446, 128] on input "text" at bounding box center [482, 136] width 123 height 22
drag, startPoint x: 362, startPoint y: 109, endPoint x: 404, endPoint y: 108, distance: 41.2
click at [404, 108] on div "Creditor * Synchrony Bank Po Box 71757, [GEOGRAPHIC_DATA], [GEOGRAPHIC_DATA] 19…" at bounding box center [549, 175] width 625 height 245
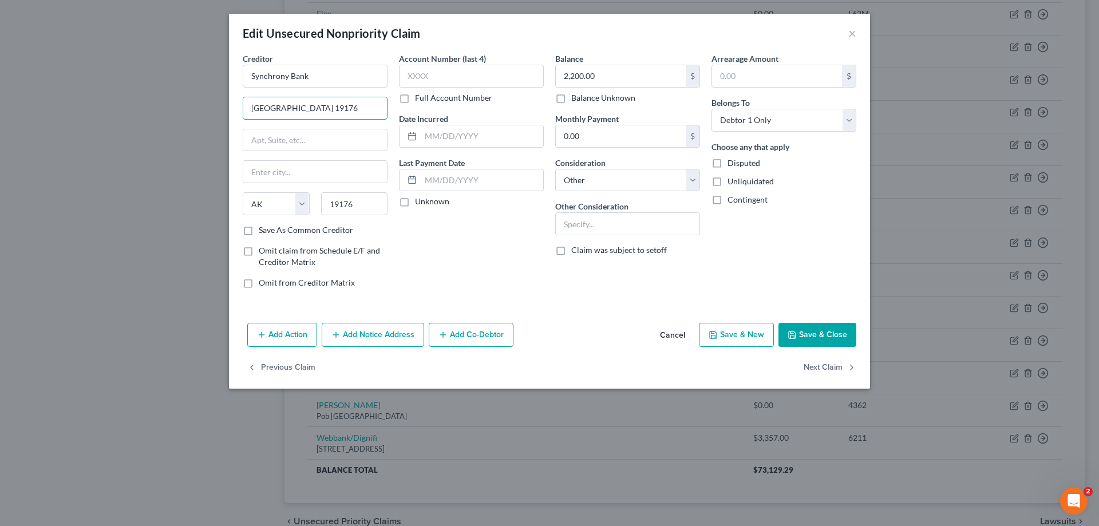
drag, startPoint x: 298, startPoint y: 107, endPoint x: 406, endPoint y: 104, distance: 108.2
click at [406, 104] on div "Creditor * Synchrony Bank Po Box 71757, [GEOGRAPHIC_DATA], [GEOGRAPHIC_DATA] 19…" at bounding box center [549, 175] width 625 height 245
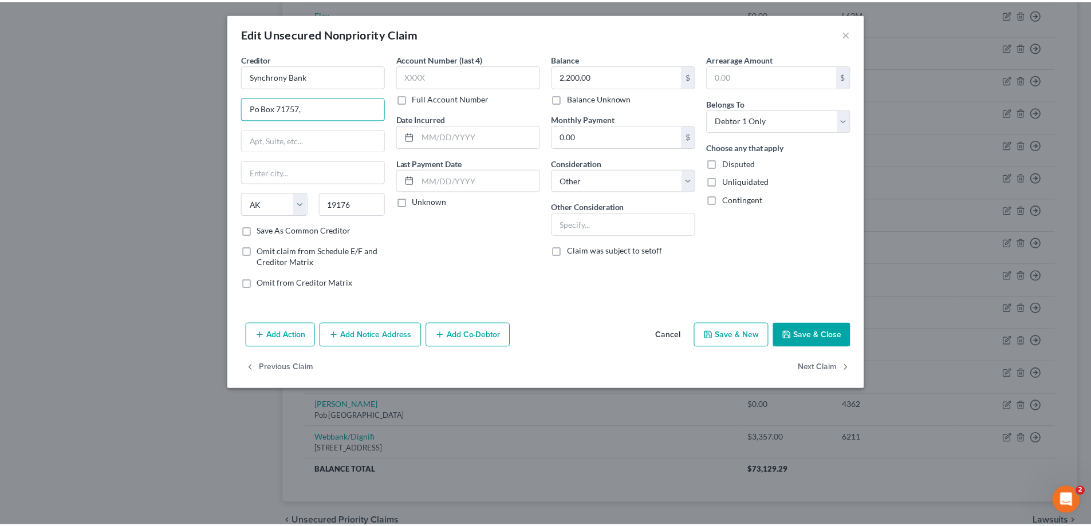
scroll to position [0, 0]
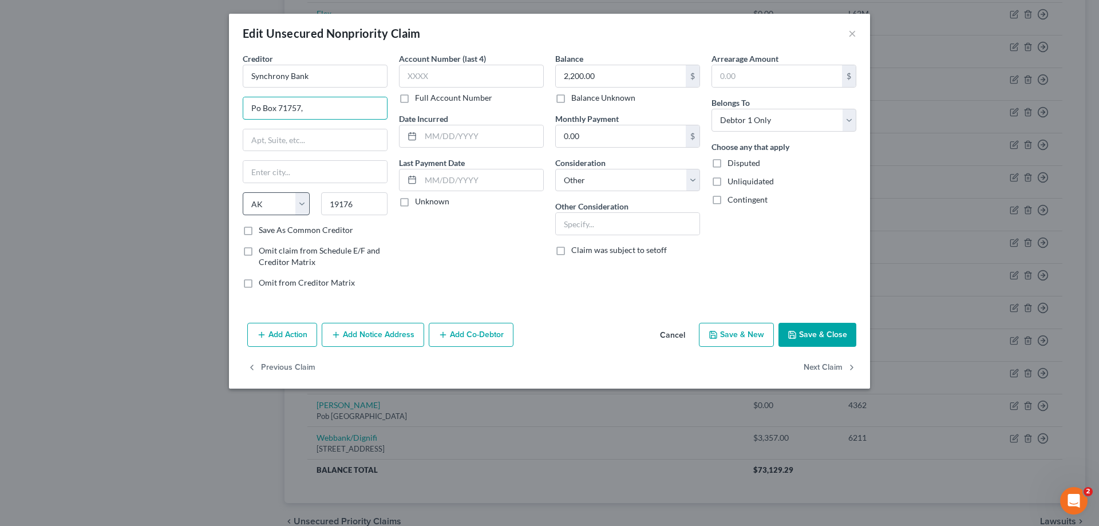
type input "Po Box 71757,"
click at [261, 204] on select "State [US_STATE] AK AR AZ CA CO CT DE DC [GEOGRAPHIC_DATA] [GEOGRAPHIC_DATA] GU…" at bounding box center [276, 203] width 67 height 23
click at [286, 173] on input "text" at bounding box center [315, 172] width 144 height 22
type input "[GEOGRAPHIC_DATA]"
type input "PO Box 7346"
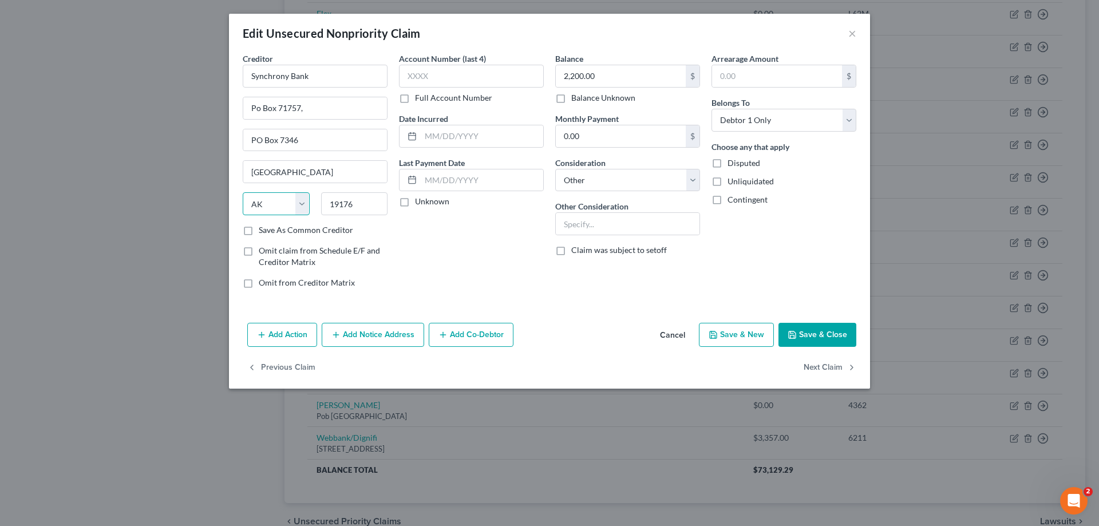
click at [279, 201] on select "State [US_STATE] AK AR AZ CA CO CT DE DC [GEOGRAPHIC_DATA] [GEOGRAPHIC_DATA] GU…" at bounding box center [276, 203] width 67 height 23
select select "39"
click at [243, 192] on select "State [US_STATE] AK AR AZ CA CO CT DE DC [GEOGRAPHIC_DATA] [GEOGRAPHIC_DATA] GU…" at bounding box center [276, 203] width 67 height 23
click at [321, 140] on input "PO Box 7346" at bounding box center [315, 140] width 144 height 22
drag, startPoint x: 324, startPoint y: 135, endPoint x: 143, endPoint y: 141, distance: 181.6
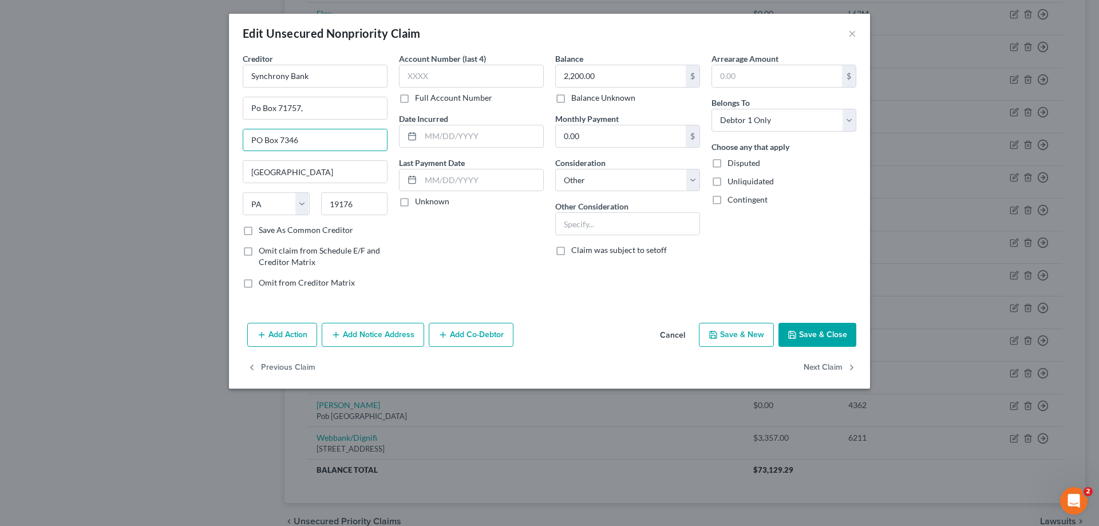
click at [143, 141] on div "Edit Unsecured Nonpriority Claim × Creditor * Synchrony Bank Po Box 71757, [GEO…" at bounding box center [549, 263] width 1099 height 526
click at [310, 103] on input "Po Box 71757," at bounding box center [315, 108] width 144 height 22
type input "Po Box 71757"
click at [812, 332] on button "Save & Close" at bounding box center [818, 335] width 78 height 24
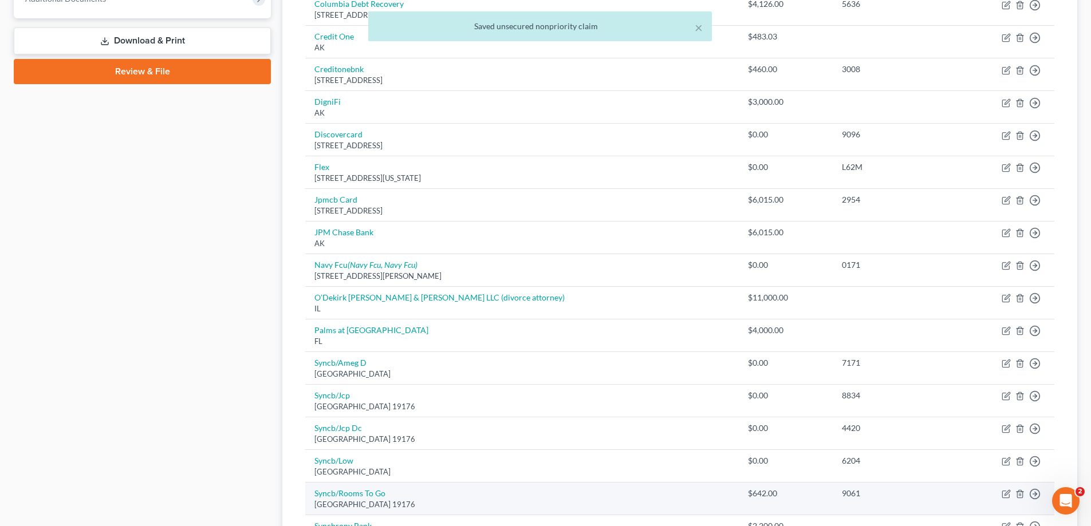
scroll to position [463, 0]
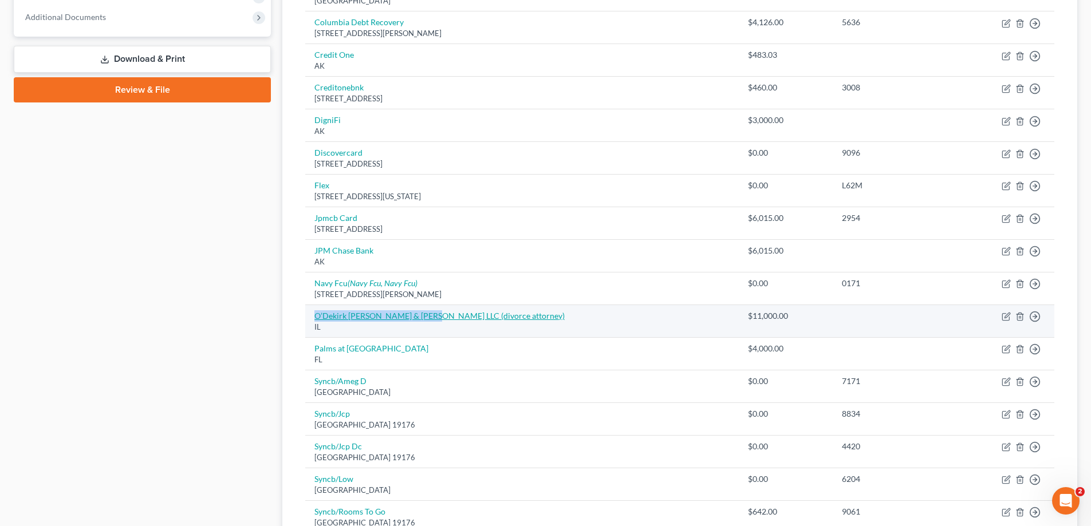
drag, startPoint x: 310, startPoint y: 319, endPoint x: 422, endPoint y: 317, distance: 112.8
click at [422, 317] on td "O’Dekirk [PERSON_NAME] & [PERSON_NAME] LLC (divorce attorney) [GEOGRAPHIC_DATA]" at bounding box center [521, 321] width 433 height 33
copy link "O’Dekirk [PERSON_NAME] & [PERSON_NAME] LLC ("
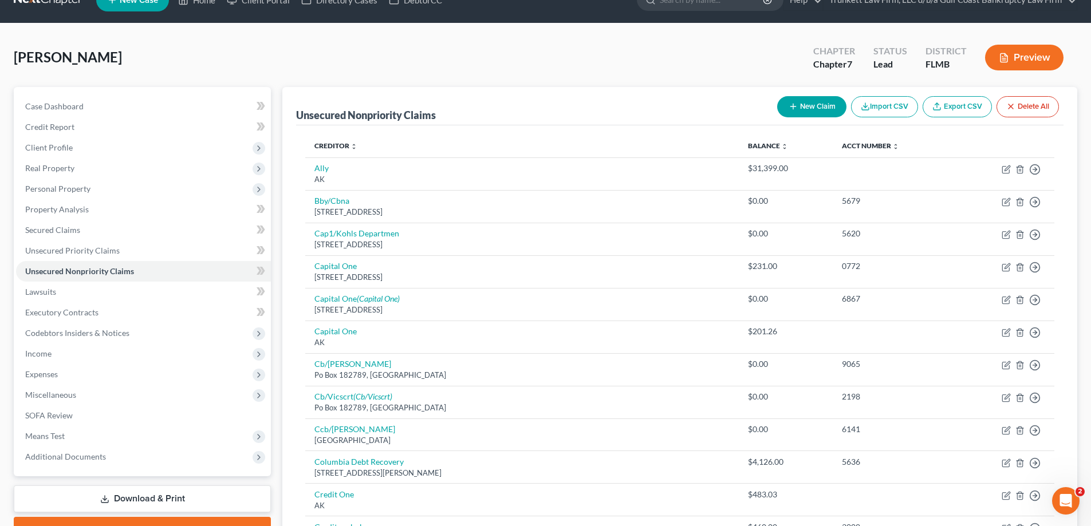
scroll to position [5, 0]
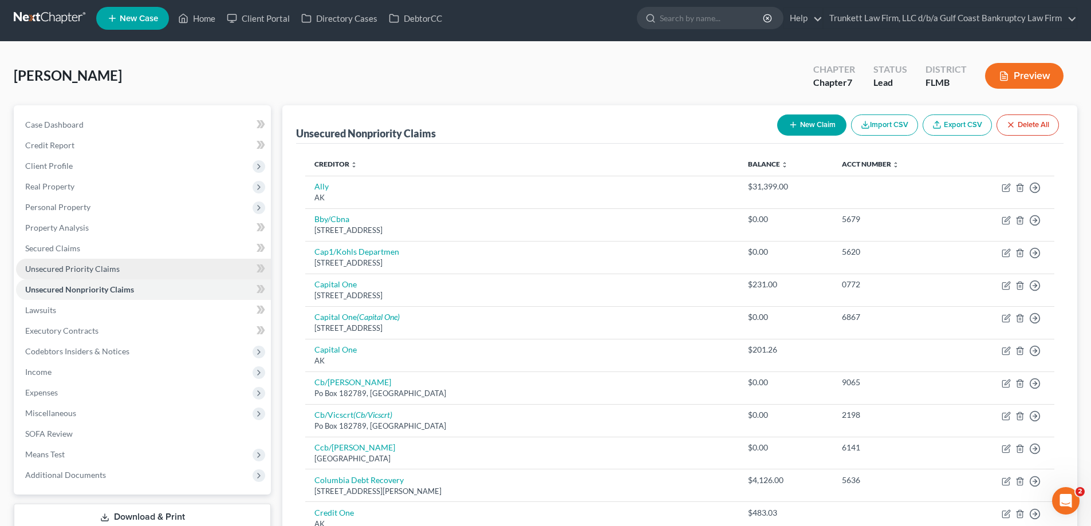
click at [96, 267] on span "Unsecured Priority Claims" at bounding box center [72, 269] width 94 height 10
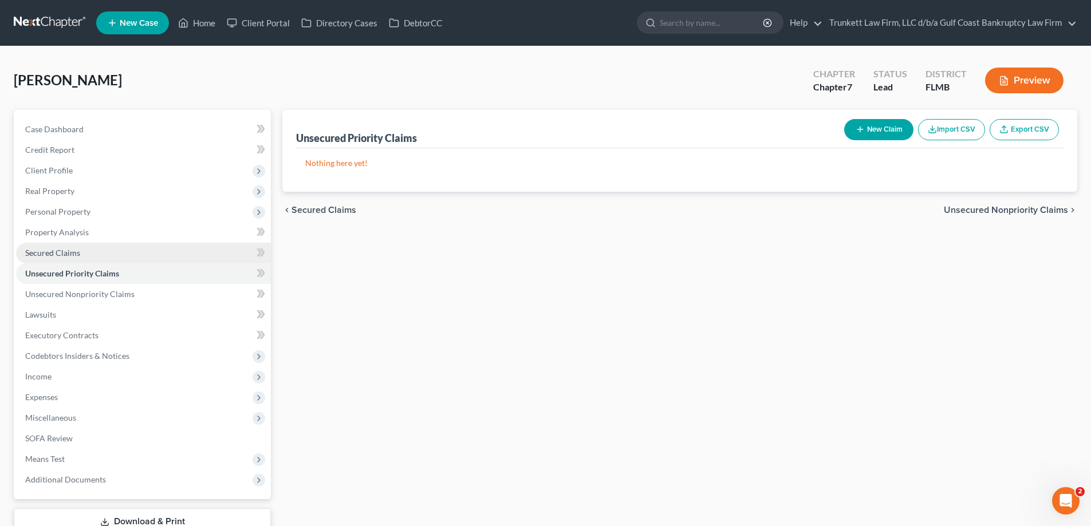
click at [84, 252] on link "Secured Claims" at bounding box center [143, 253] width 255 height 21
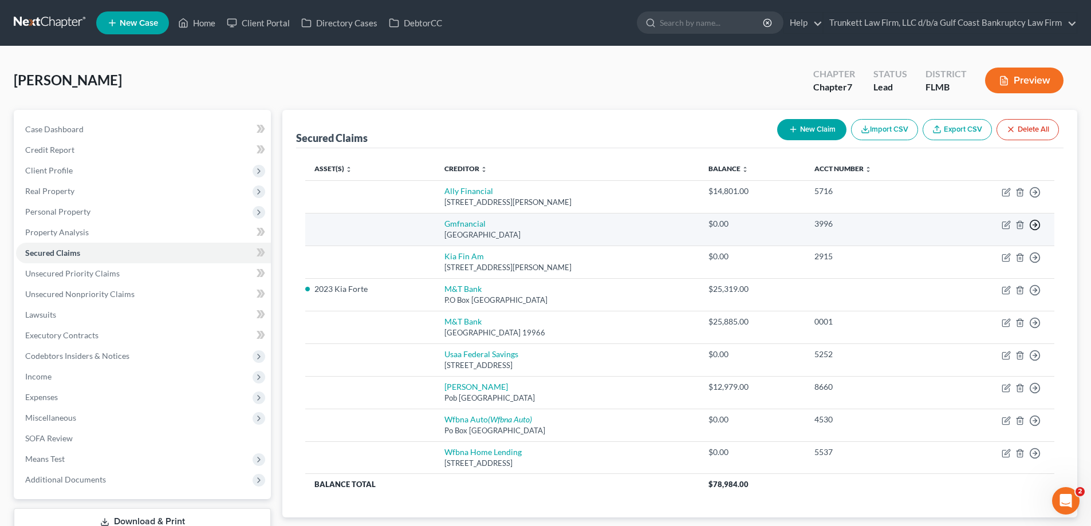
click at [1032, 222] on icon "button" at bounding box center [1034, 224] width 11 height 11
click at [958, 251] on link "Move to F" at bounding box center [982, 252] width 96 height 19
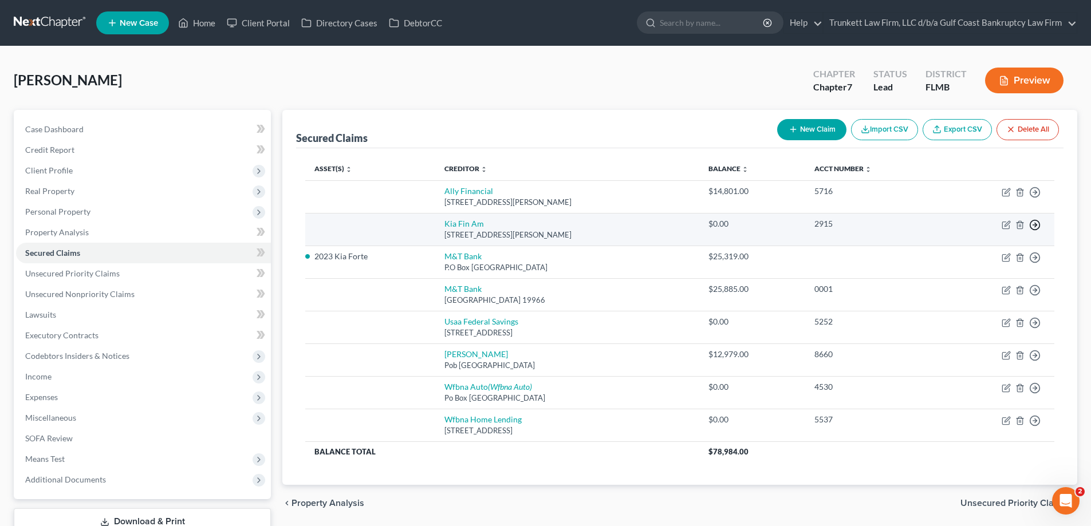
click at [1036, 224] on polyline "button" at bounding box center [1035, 225] width 2 height 4
click at [960, 253] on link "Move to F" at bounding box center [982, 252] width 96 height 19
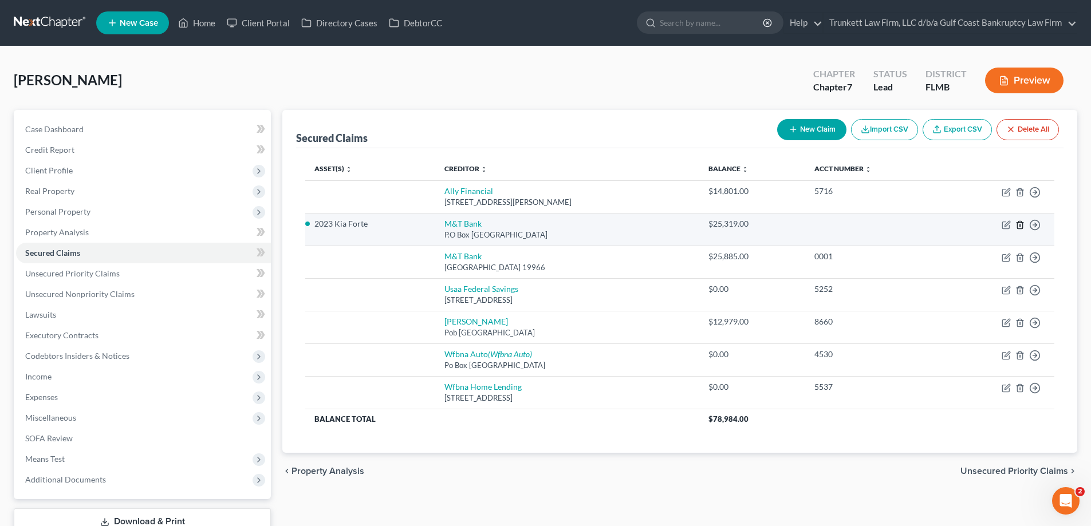
click at [1020, 221] on icon "button" at bounding box center [1019, 224] width 5 height 7
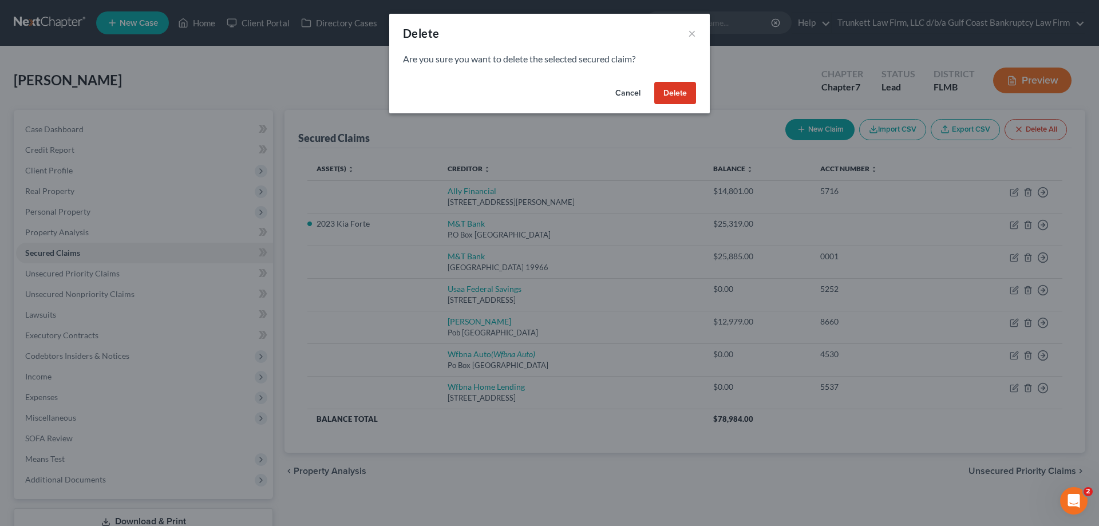
click at [677, 90] on button "Delete" at bounding box center [675, 93] width 42 height 23
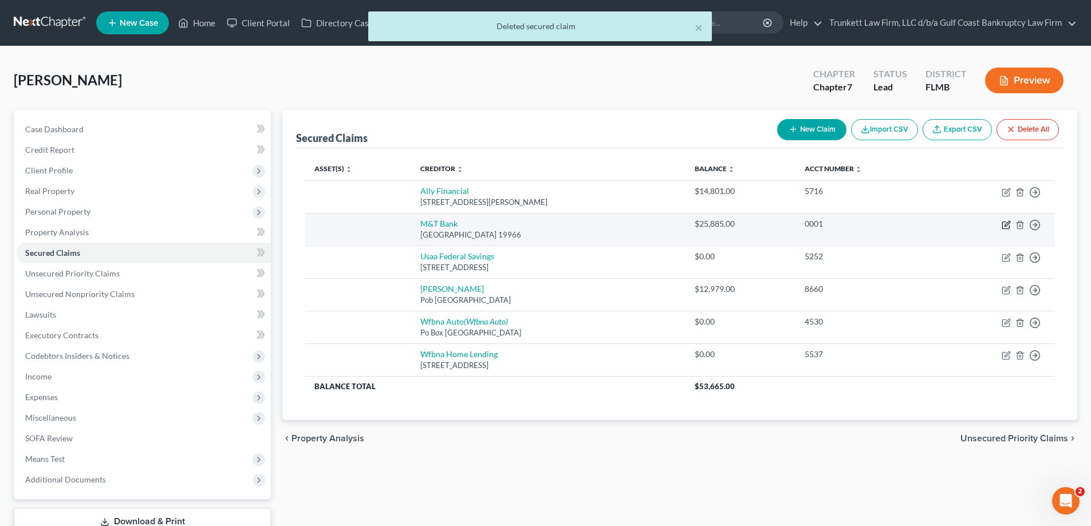
click at [1004, 224] on icon "button" at bounding box center [1005, 224] width 9 height 9
select select "7"
select select "0"
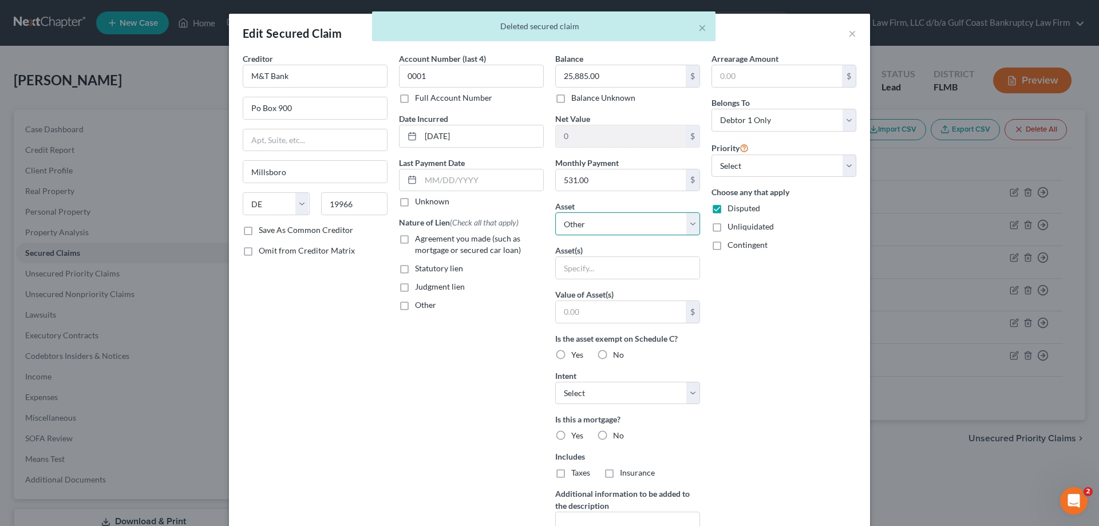
click at [584, 220] on select "Select Other Multiple Assets Suncoast Credit Union (Checking Account) - $700.0 …" at bounding box center [627, 223] width 145 height 23
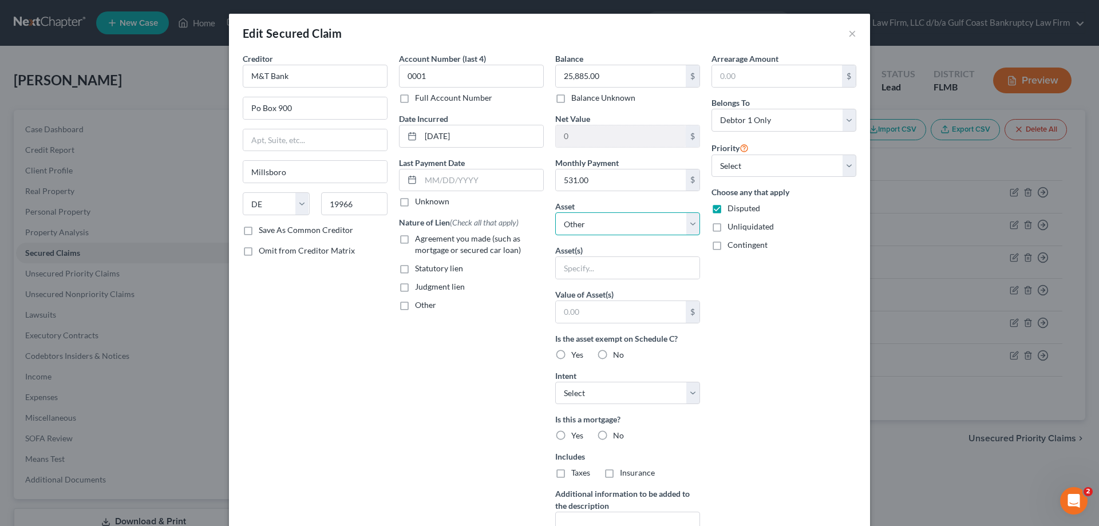
select select "5"
click at [555, 212] on select "Select Other Multiple Assets Suncoast Credit Union (Checking Account) - $700.0 …" at bounding box center [627, 223] width 145 height 23
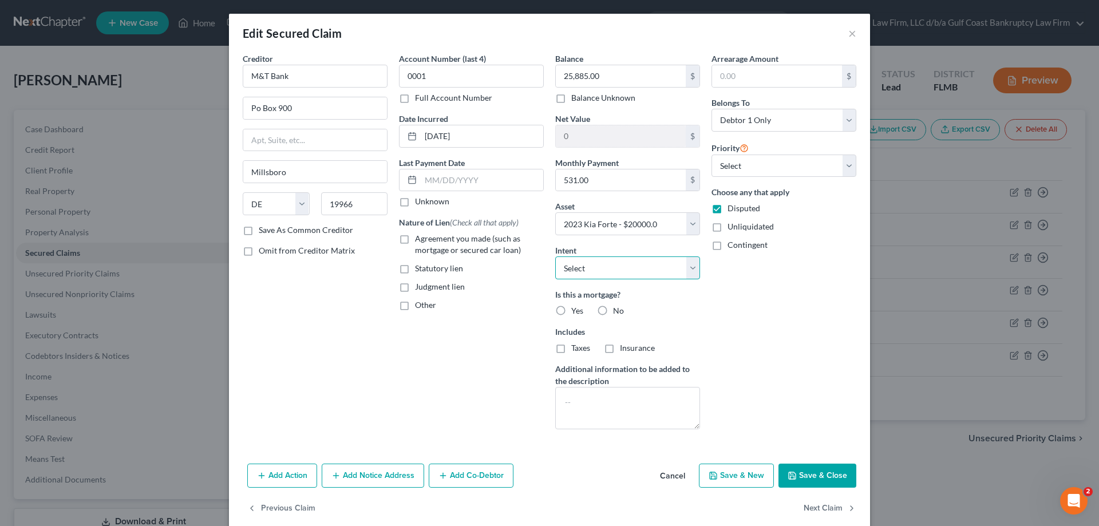
click at [567, 270] on select "Select Surrender Redeem Reaffirm Avoid Other" at bounding box center [627, 267] width 145 height 23
select select "0"
click at [555, 256] on select "Select Surrender Redeem Reaffirm Avoid Other" at bounding box center [627, 267] width 145 height 23
click at [816, 473] on button "Save & Close" at bounding box center [818, 476] width 78 height 24
select select
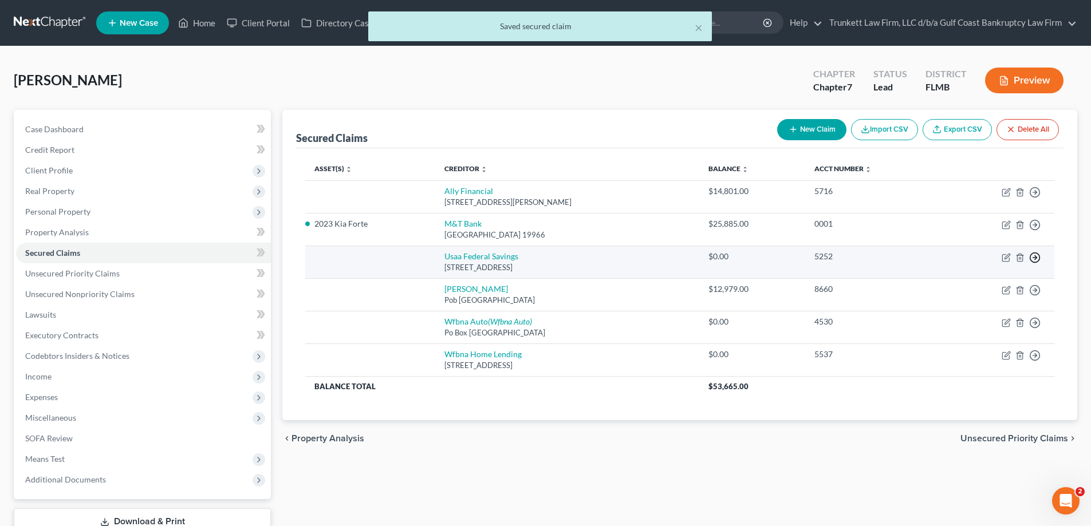
click at [1030, 258] on icon "button" at bounding box center [1034, 257] width 11 height 11
click at [966, 282] on link "Move to F" at bounding box center [982, 284] width 96 height 19
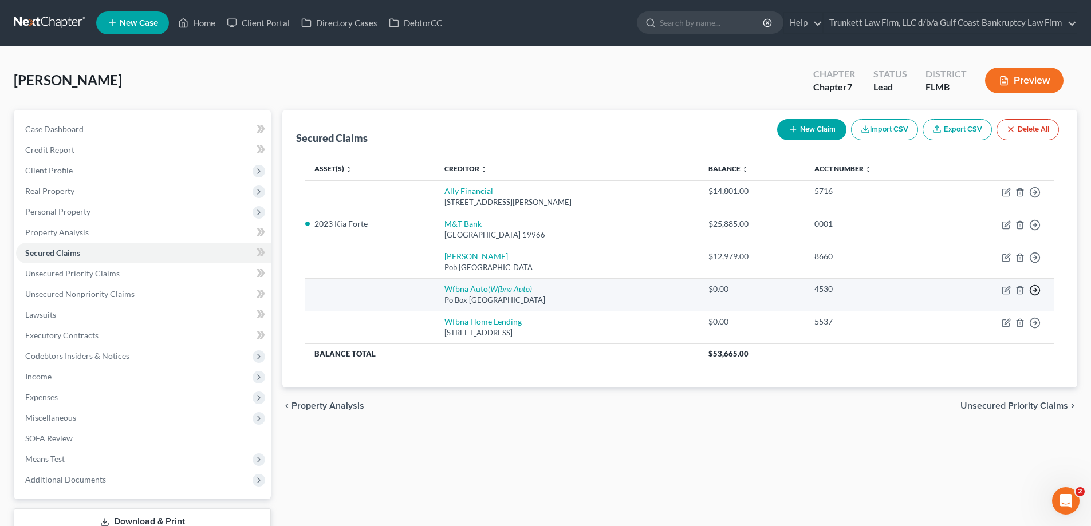
click at [1038, 290] on icon "button" at bounding box center [1034, 290] width 11 height 11
click at [979, 314] on link "Move to F" at bounding box center [982, 317] width 96 height 19
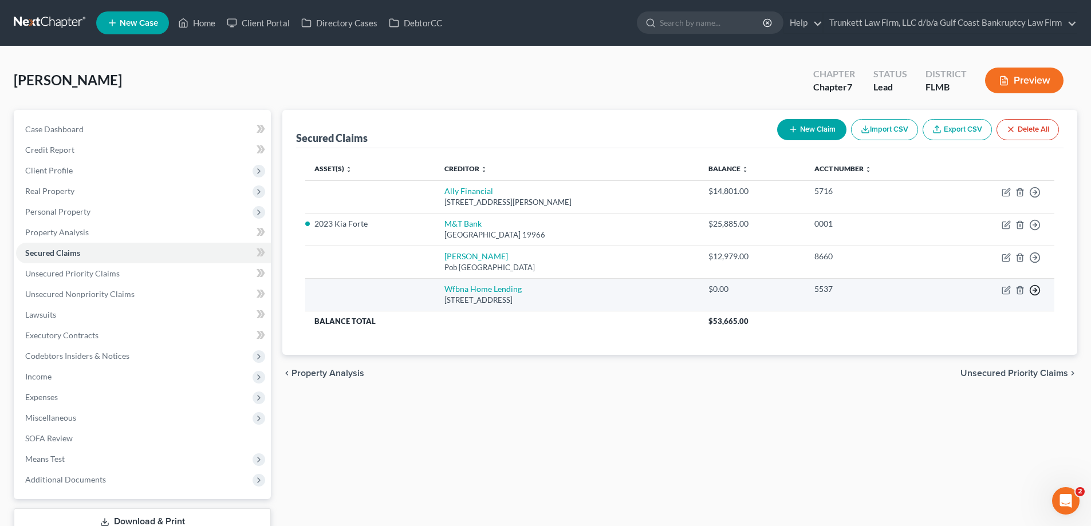
click at [1036, 292] on icon "button" at bounding box center [1034, 290] width 11 height 11
click at [968, 315] on link "Move to F" at bounding box center [982, 317] width 96 height 19
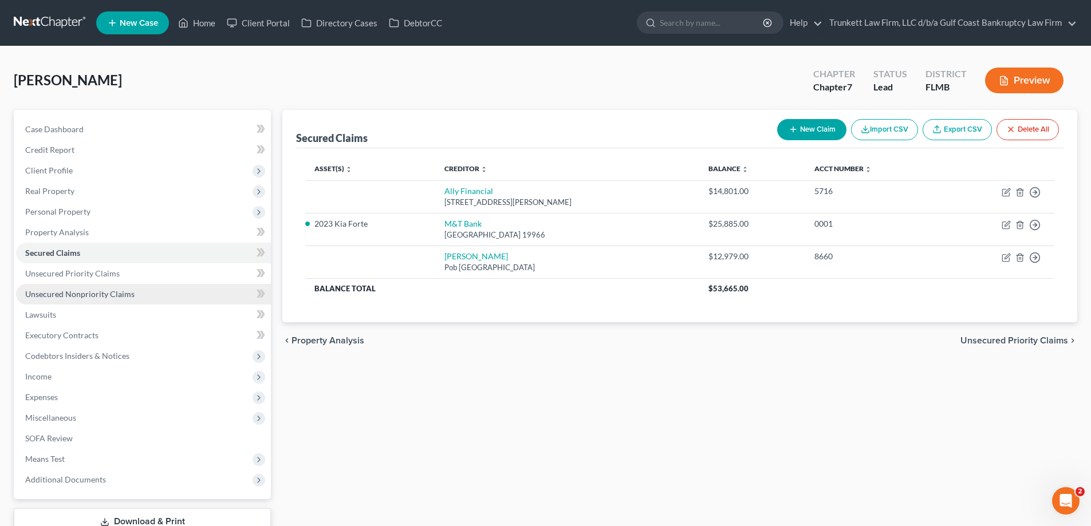
click at [88, 294] on span "Unsecured Nonpriority Claims" at bounding box center [79, 294] width 109 height 10
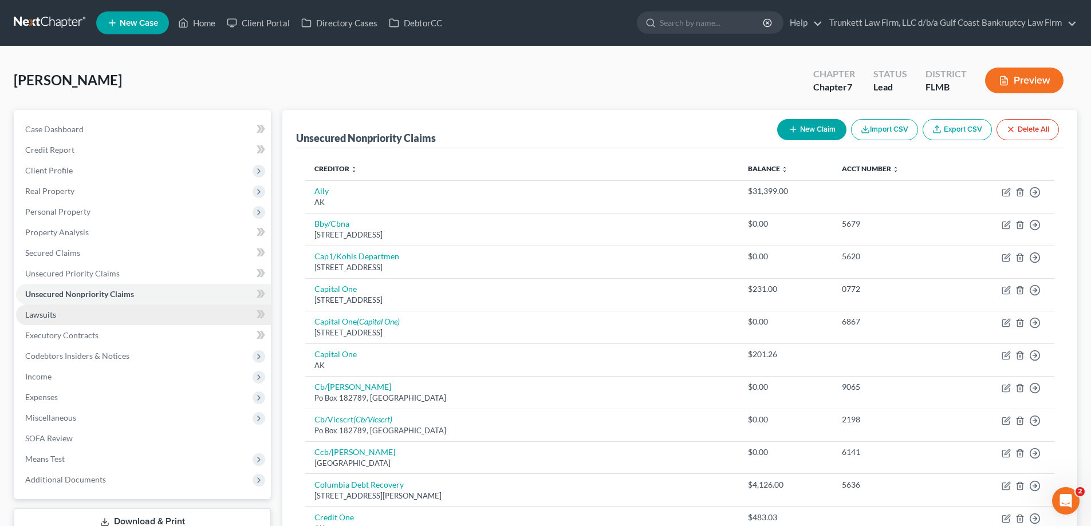
click at [46, 307] on link "Lawsuits" at bounding box center [143, 315] width 255 height 21
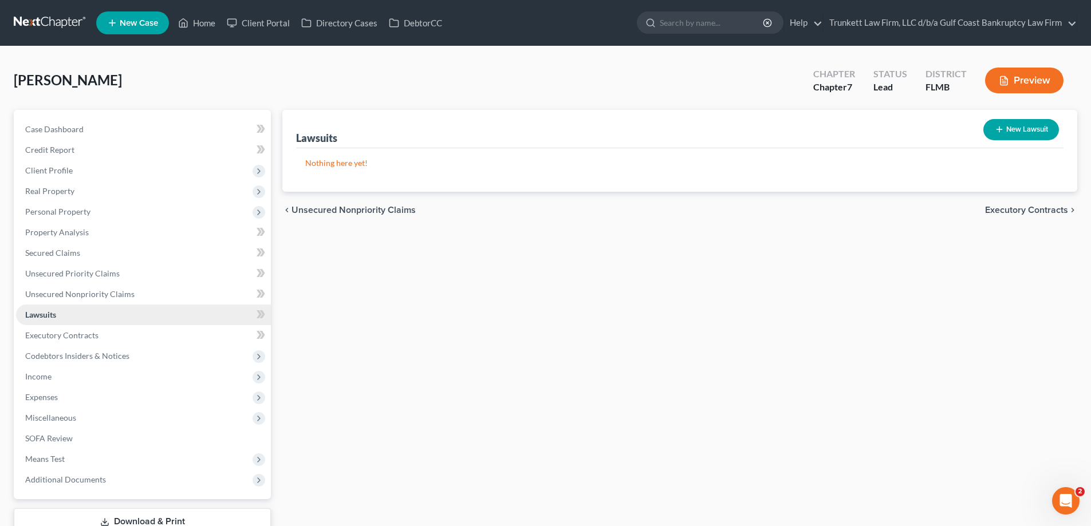
click at [51, 313] on span "Lawsuits" at bounding box center [40, 315] width 31 height 10
click at [1018, 129] on button "New Lawsuit" at bounding box center [1021, 129] width 76 height 21
select select "0"
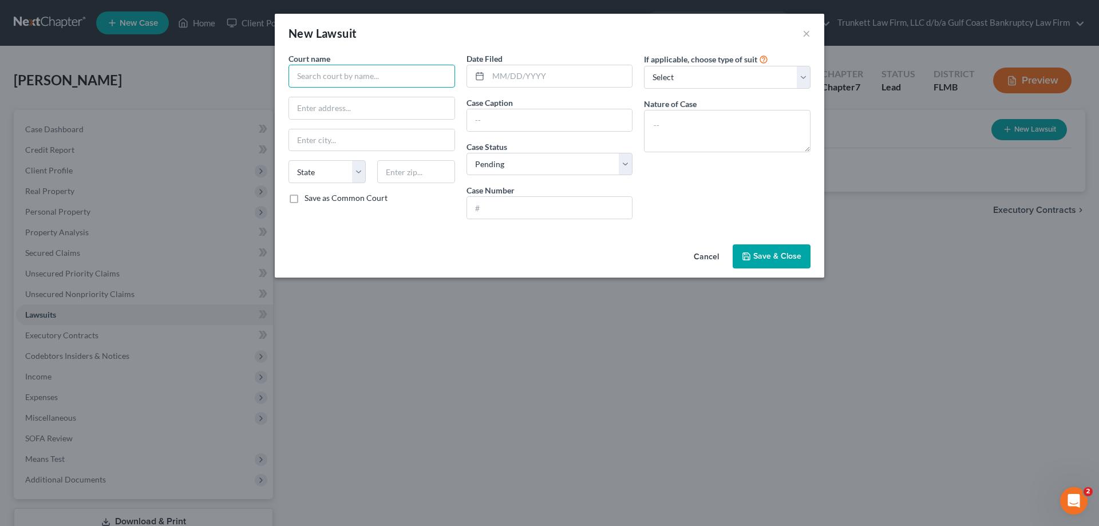
click at [408, 72] on input "text" at bounding box center [372, 76] width 167 height 23
type input "Lee County Courts"
click at [534, 77] on input "text" at bounding box center [560, 76] width 144 height 22
type input "[DATE]"
click at [494, 120] on input "text" at bounding box center [549, 120] width 165 height 22
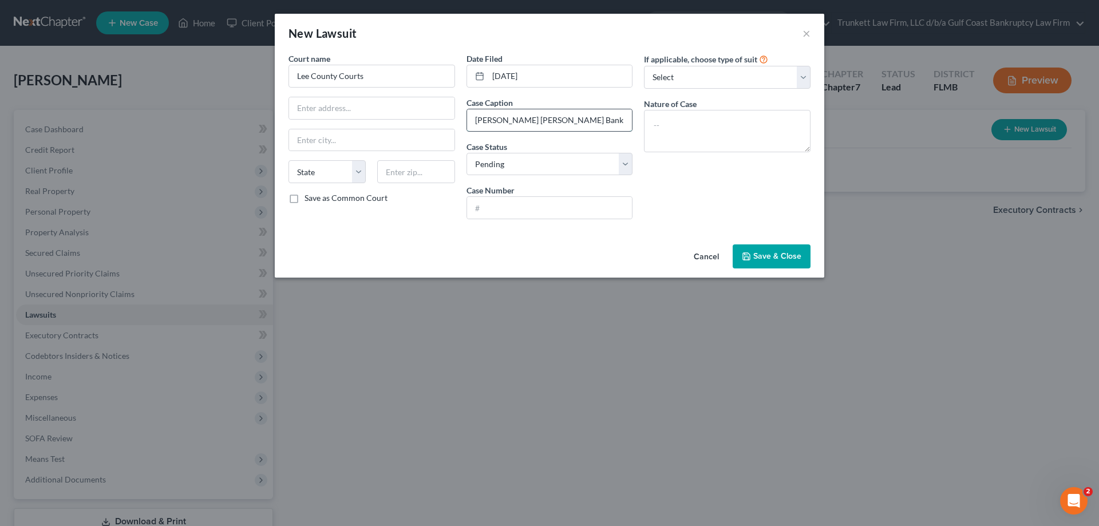
drag, startPoint x: 559, startPoint y: 123, endPoint x: 584, endPoint y: 118, distance: 25.5
click at [560, 123] on input "[PERSON_NAME] [PERSON_NAME] Bank [PERSON_NAME]" at bounding box center [549, 120] width 165 height 22
drag, startPoint x: 584, startPoint y: 118, endPoint x: 610, endPoint y: 119, distance: 25.8
click at [587, 118] on input "[PERSON_NAME] [PERSON_NAME] Bank [PERSON_NAME]" at bounding box center [549, 120] width 165 height 22
drag, startPoint x: 566, startPoint y: 121, endPoint x: 663, endPoint y: 125, distance: 98.0
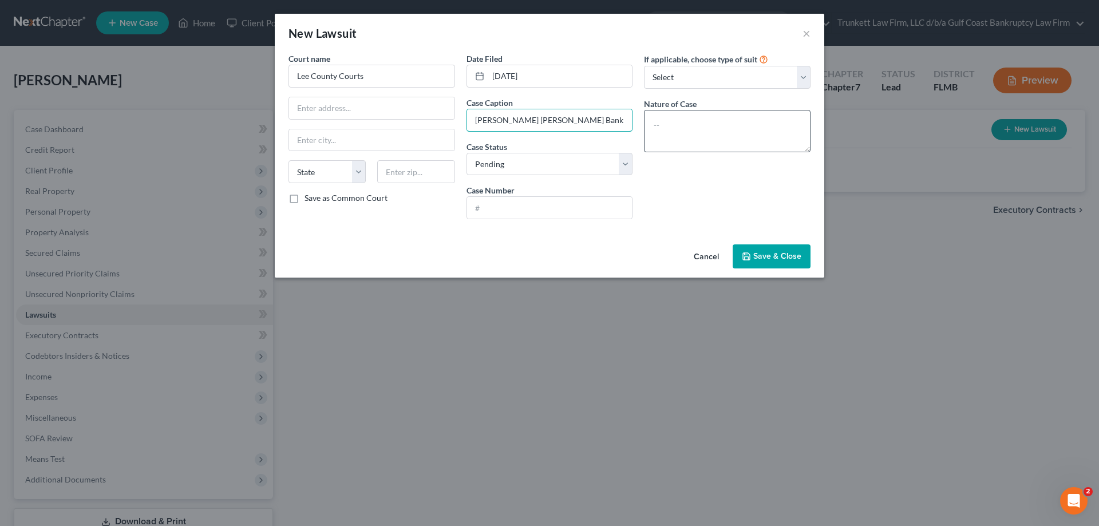
click at [663, 125] on div "Court name * Lee County Courts State [US_STATE] AK AR AZ CA CO CT DE [GEOGRAPHI…" at bounding box center [550, 141] width 534 height 176
type input "[PERSON_NAME] [PERSON_NAME] Bank [PERSON_NAME]"
click at [535, 200] on input "text" at bounding box center [549, 208] width 165 height 22
type input "25-SC 8473"
click at [692, 113] on textarea at bounding box center [727, 131] width 167 height 42
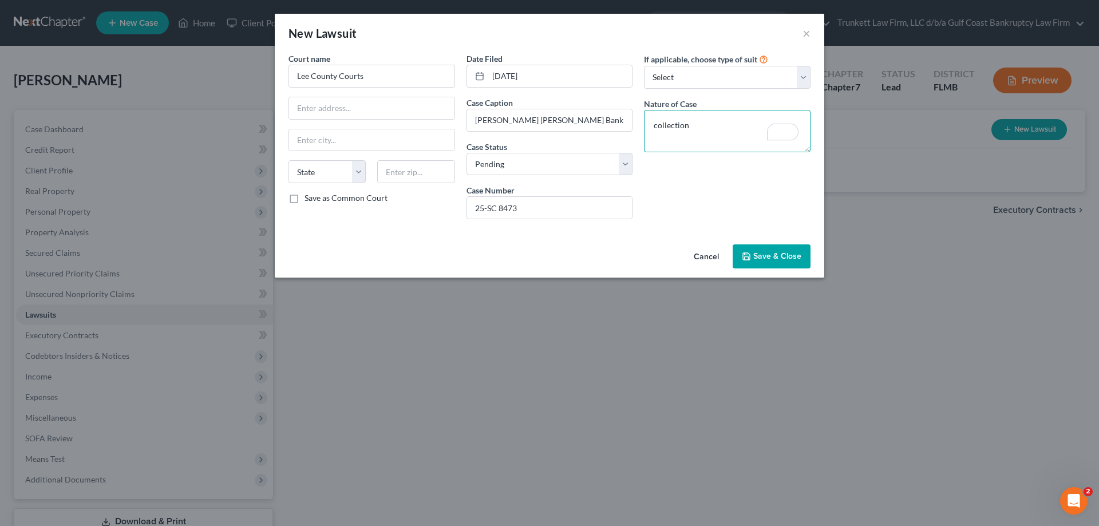
type textarea "collection"
click at [765, 258] on span "Save & Close" at bounding box center [777, 256] width 48 height 10
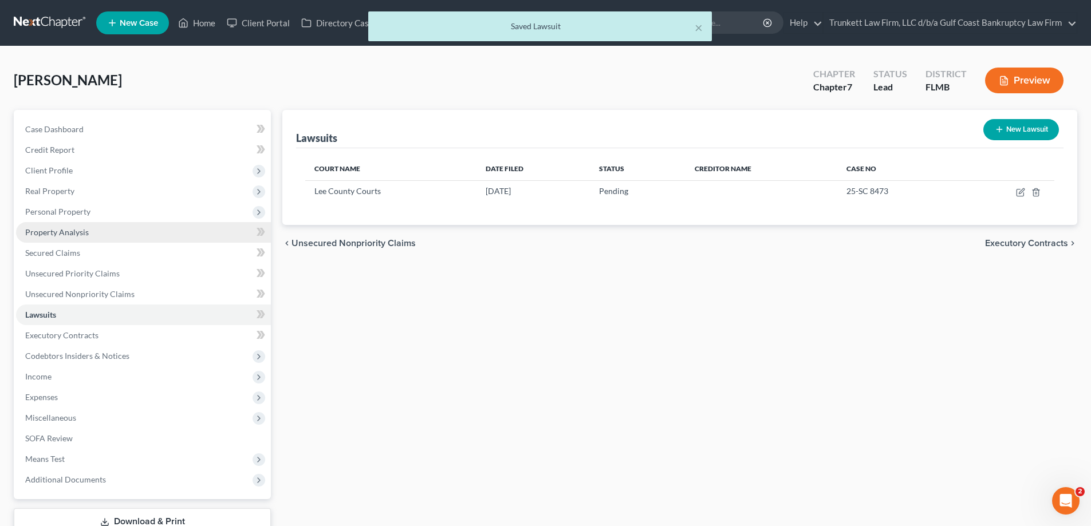
click at [79, 225] on link "Property Analysis" at bounding box center [143, 232] width 255 height 21
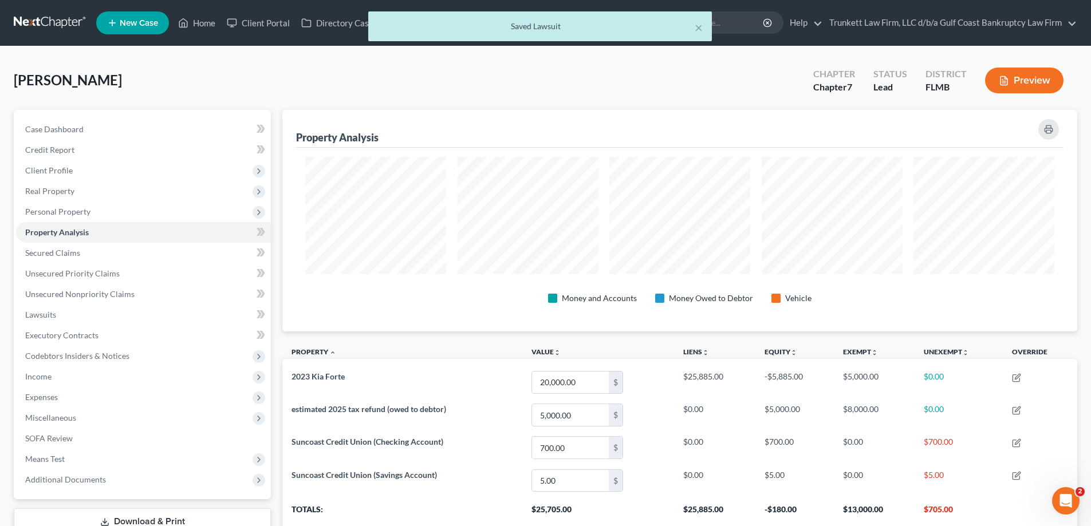
scroll to position [222, 795]
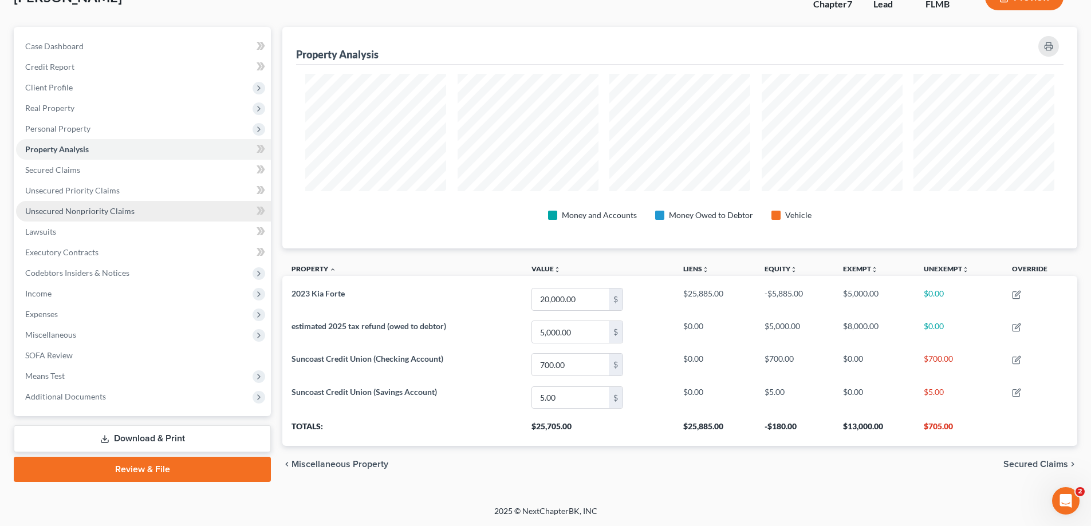
click at [86, 208] on span "Unsecured Nonpriority Claims" at bounding box center [79, 211] width 109 height 10
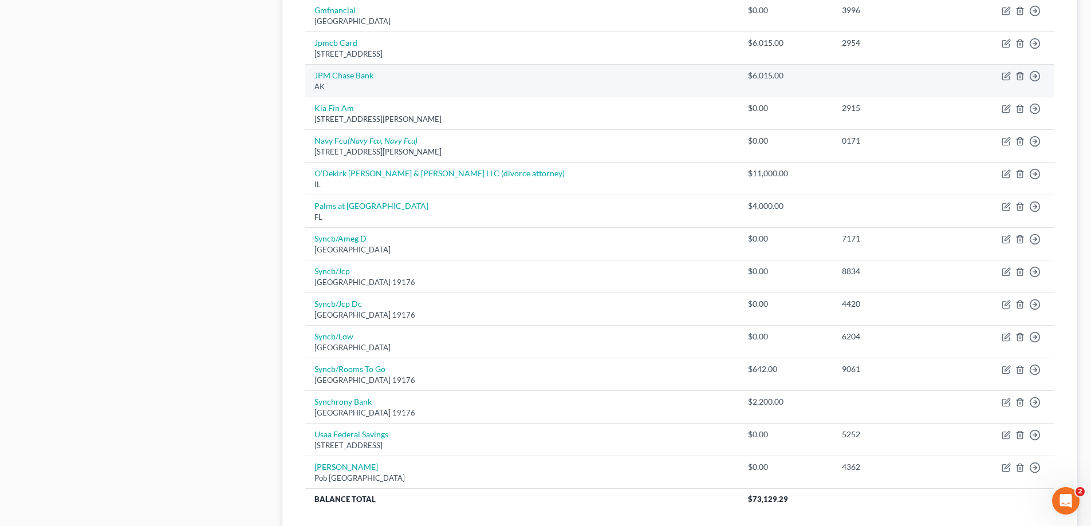
scroll to position [796, 0]
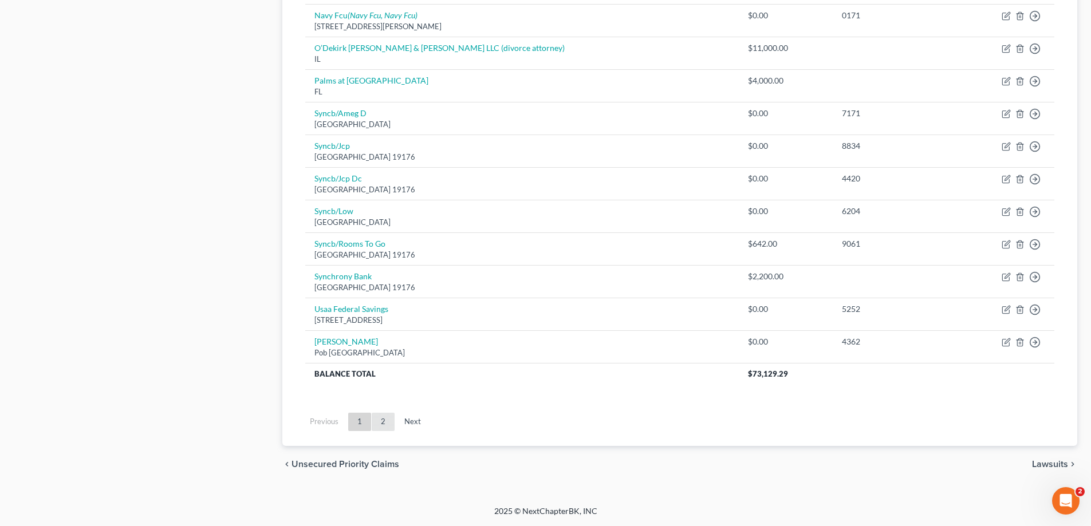
click at [381, 425] on link "2" at bounding box center [383, 422] width 23 height 18
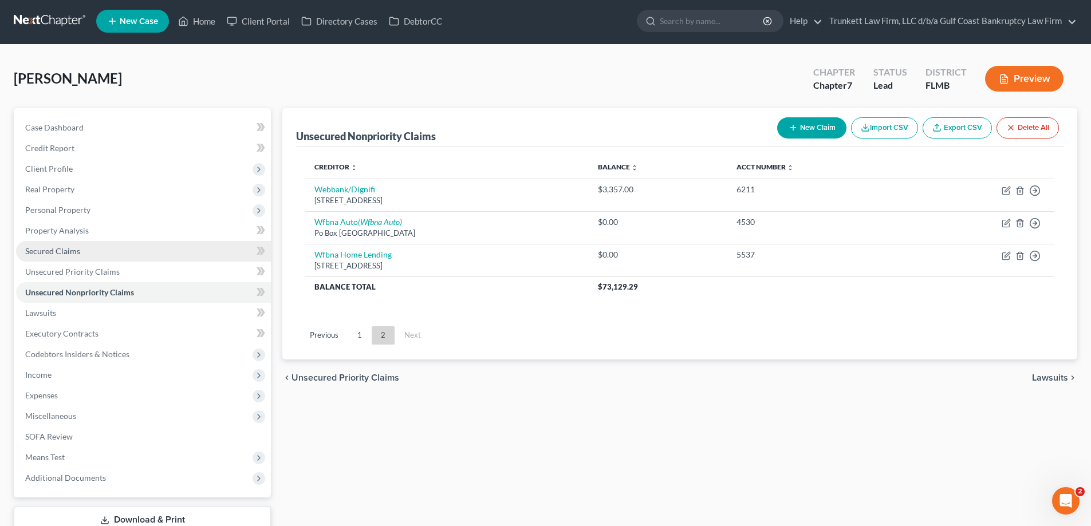
scroll to position [0, 0]
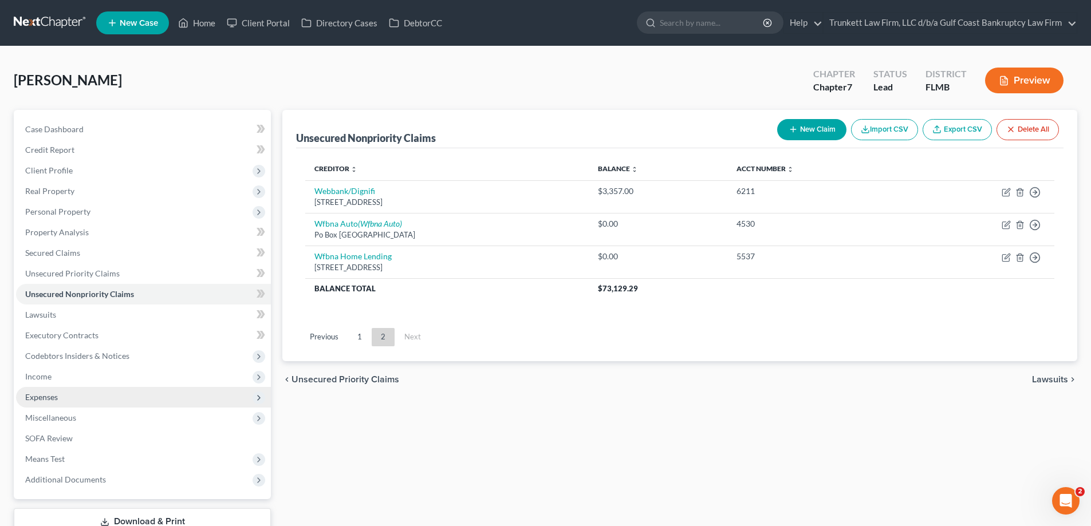
click at [61, 397] on span "Expenses" at bounding box center [143, 397] width 255 height 21
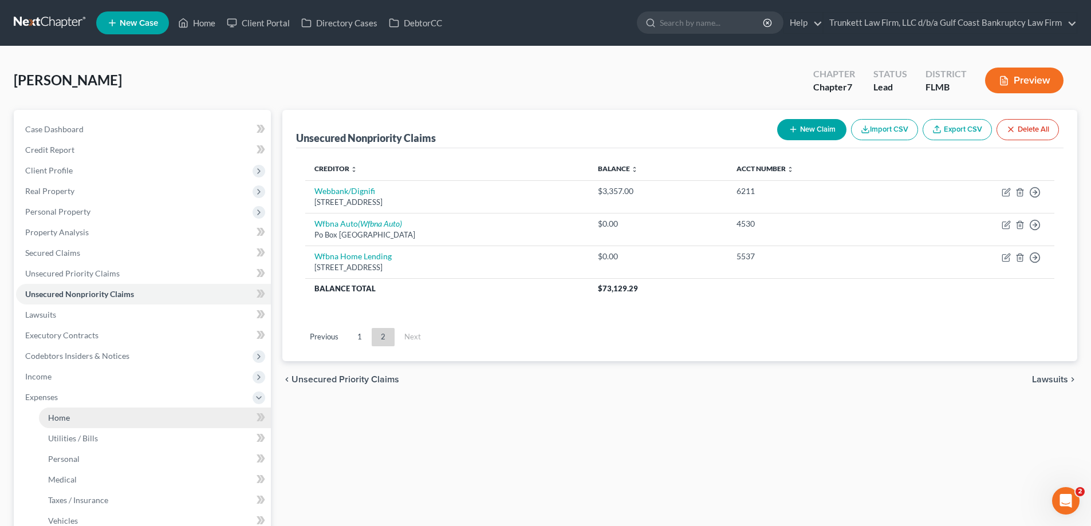
click at [72, 417] on link "Home" at bounding box center [155, 418] width 232 height 21
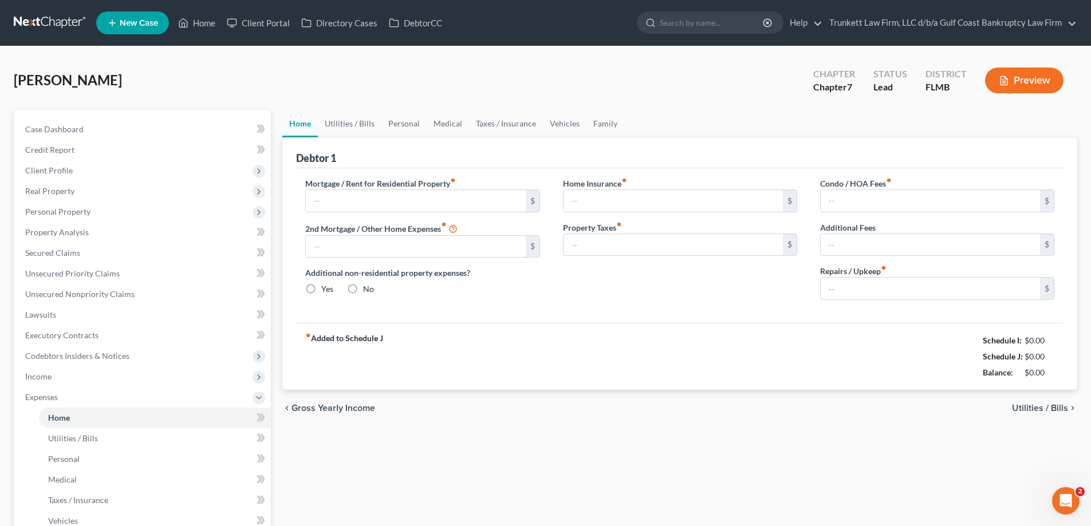
radio input "true"
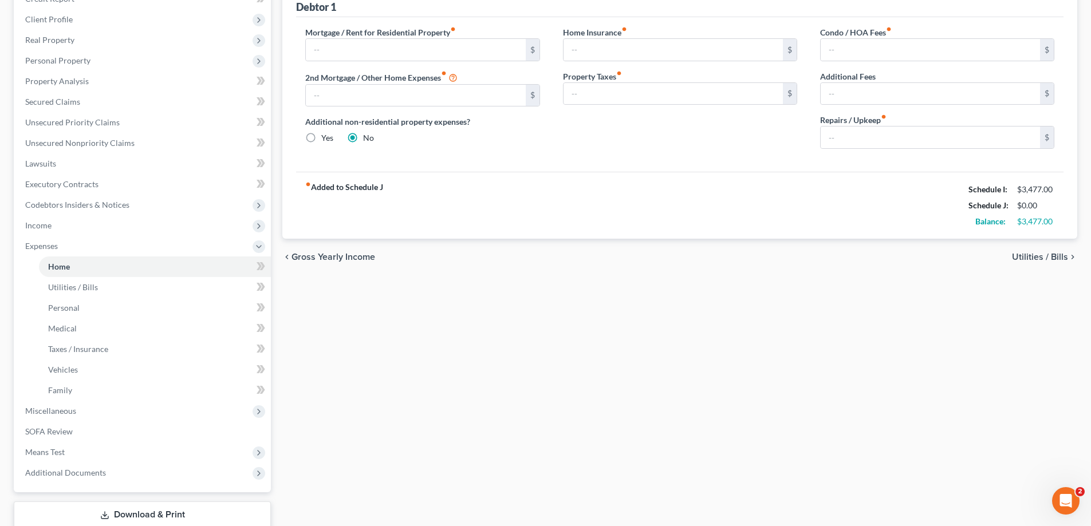
scroll to position [172, 0]
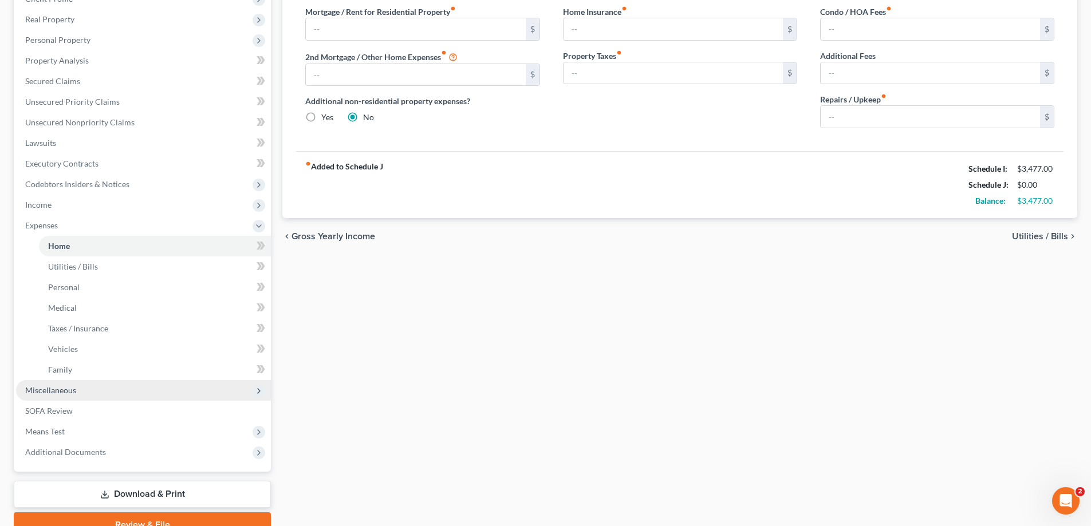
click at [61, 386] on span "Miscellaneous" at bounding box center [50, 390] width 51 height 10
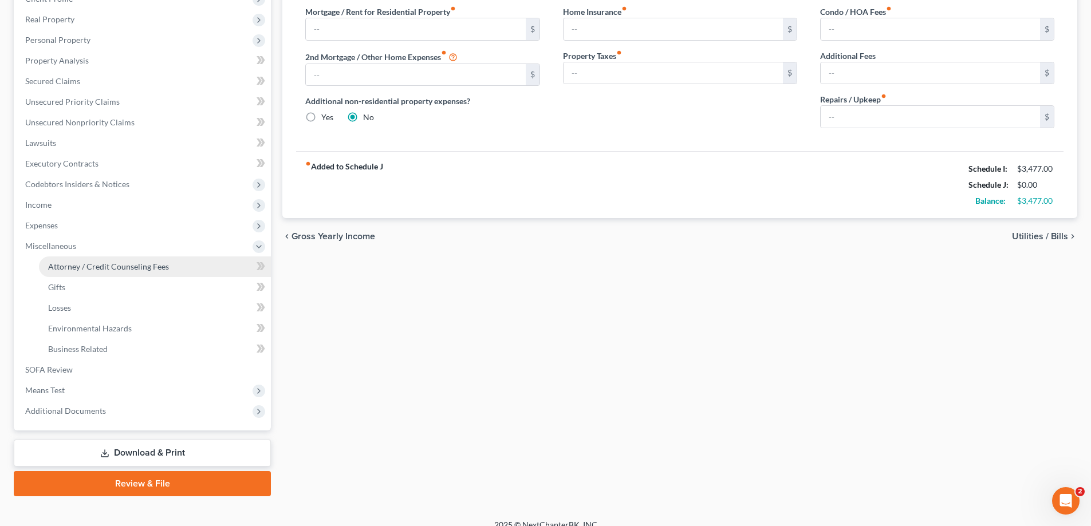
click at [88, 273] on link "Attorney / Credit Counseling Fees" at bounding box center [155, 266] width 232 height 21
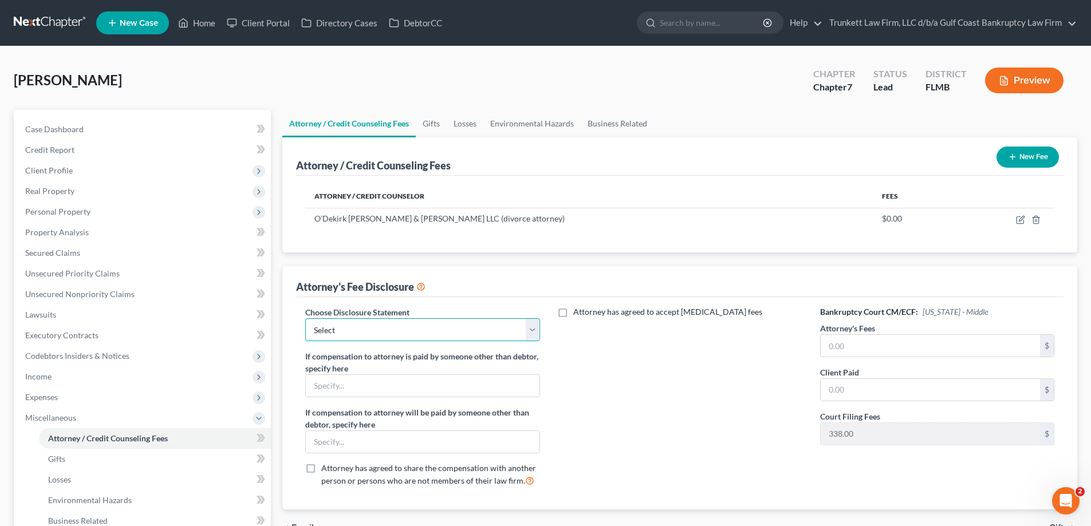
click at [390, 326] on select "Select Attorney fee Disclosure" at bounding box center [422, 329] width 234 height 23
select select "0"
click at [305, 318] on select "Select Attorney fee Disclosure" at bounding box center [422, 329] width 234 height 23
click at [364, 385] on input "text" at bounding box center [422, 386] width 233 height 22
type input "paid by debtor's mother"
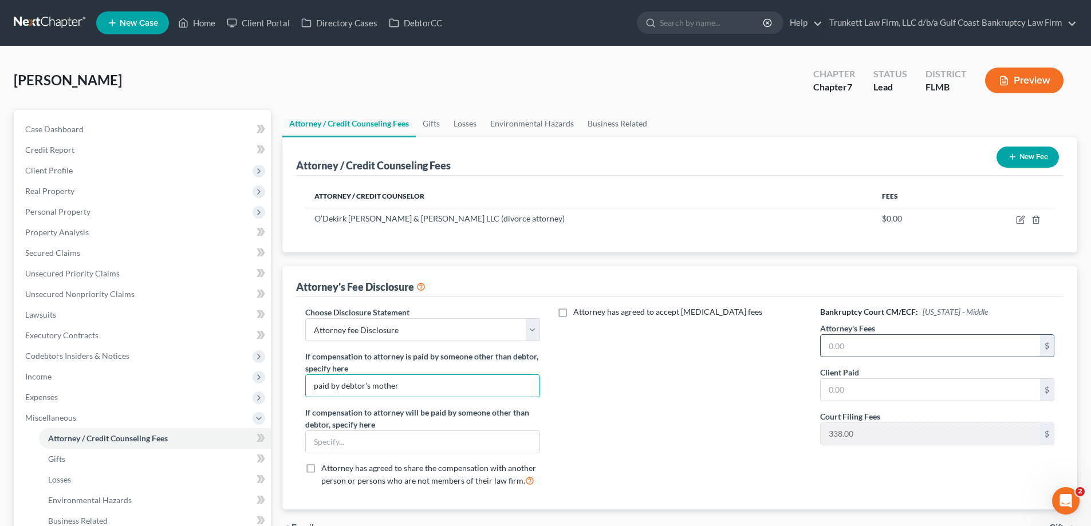
click at [862, 336] on input "text" at bounding box center [929, 346] width 219 height 22
type input "1,500"
click at [851, 393] on input "text" at bounding box center [929, 390] width 219 height 22
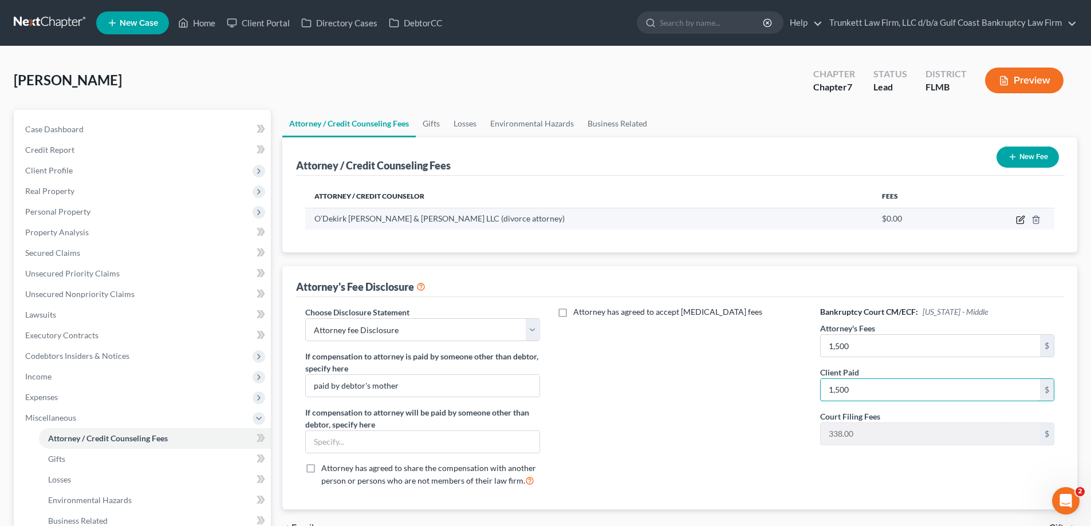
type input "1,500"
click at [1018, 220] on icon "button" at bounding box center [1020, 219] width 9 height 9
select select "14"
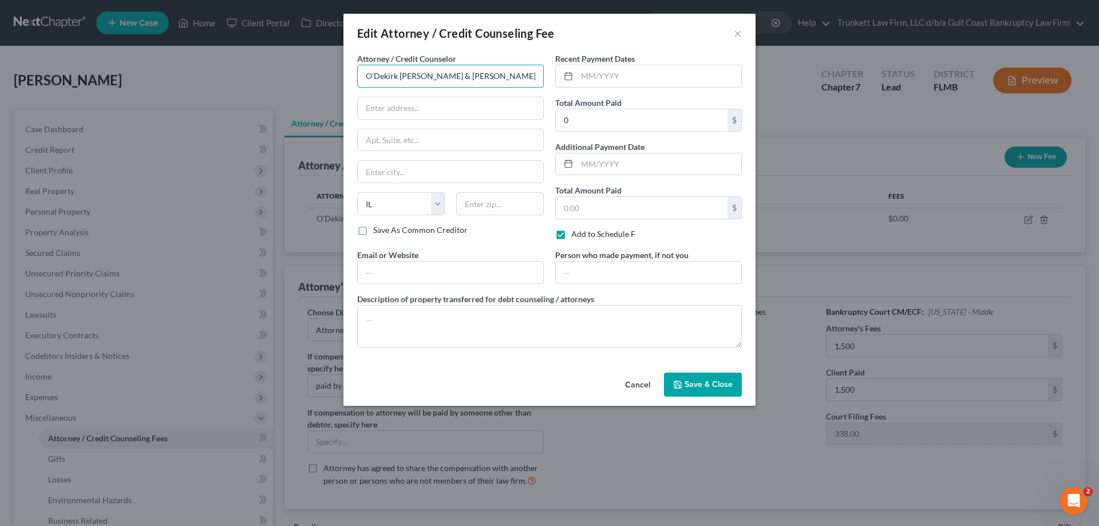
drag, startPoint x: 371, startPoint y: 73, endPoint x: 670, endPoint y: 60, distance: 299.7
click at [670, 60] on div "Attorney / Credit Counselor * O’Dekirk [PERSON_NAME] & [PERSON_NAME] LLC (divor…" at bounding box center [549, 205] width 396 height 304
drag, startPoint x: 357, startPoint y: 77, endPoint x: 682, endPoint y: 77, distance: 324.6
click at [682, 77] on div "Attorney / Credit Counselor * ’Dekirk [PERSON_NAME] & [PERSON_NAME] LLC (divorc…" at bounding box center [549, 205] width 396 height 304
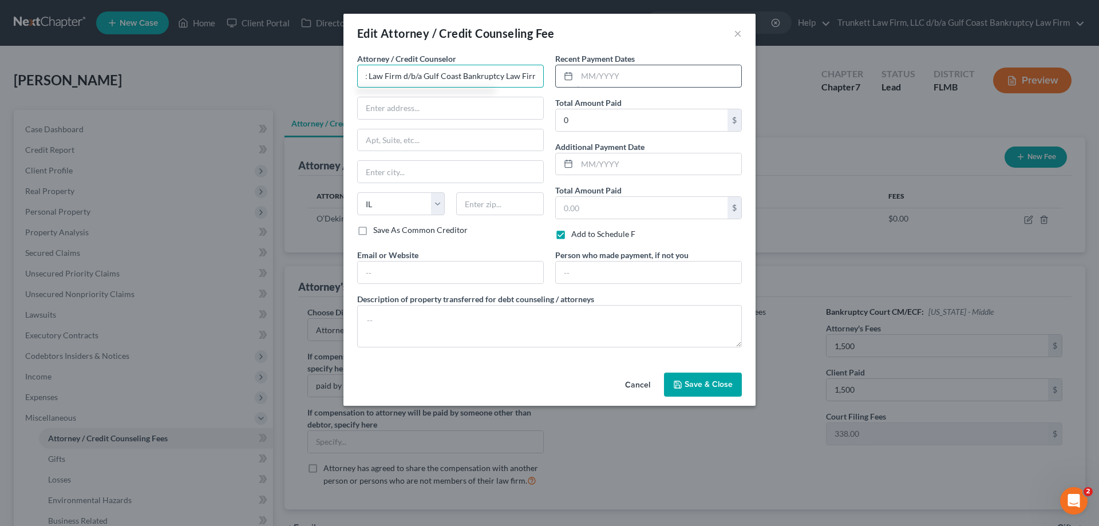
type input "Trunkett Law Firm d/b/a Gulf Coast Bankruptcy Law Firm"
click at [682, 77] on input "text" at bounding box center [659, 76] width 164 height 22
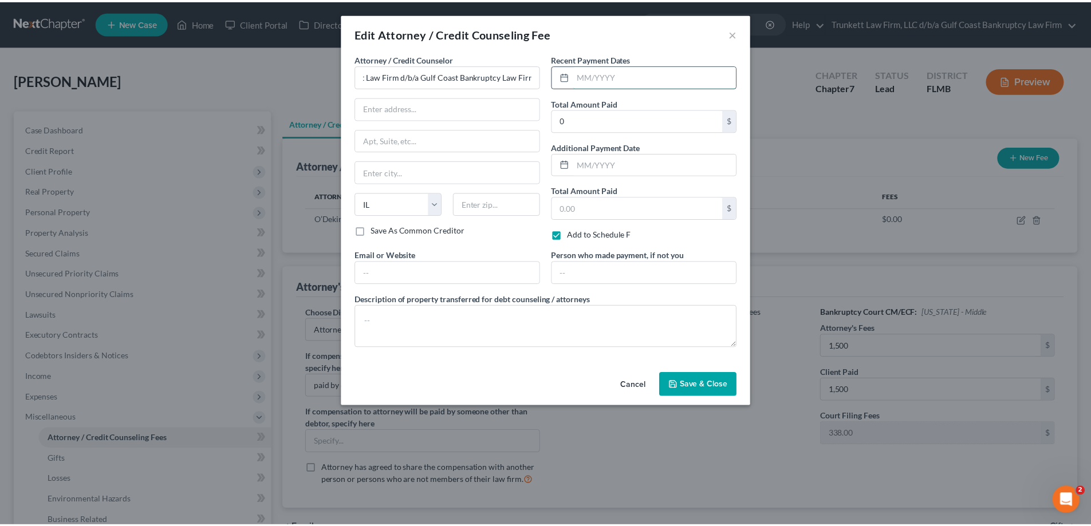
scroll to position [0, 0]
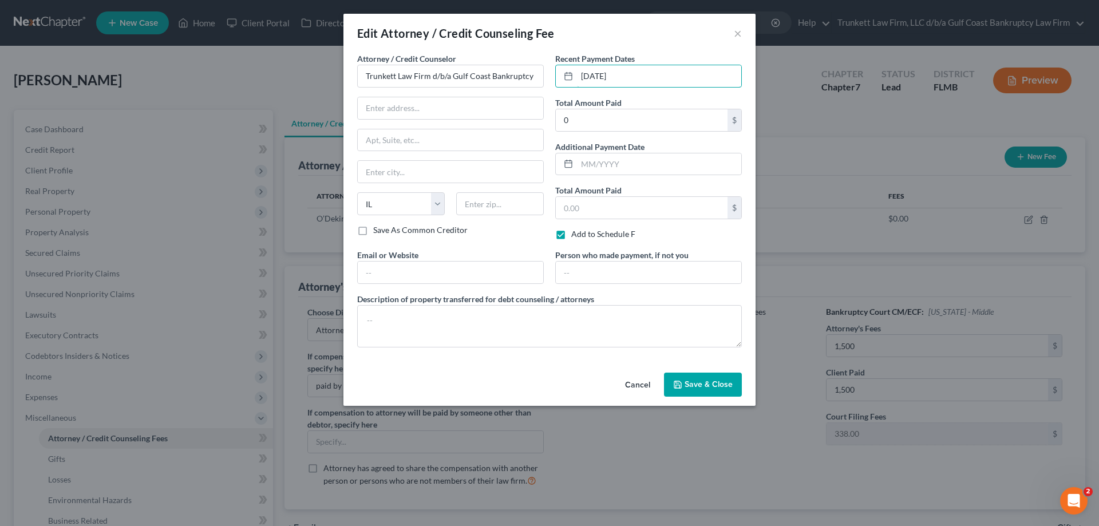
drag, startPoint x: 582, startPoint y: 81, endPoint x: 687, endPoint y: 104, distance: 107.9
click at [584, 81] on input "[DATE]" at bounding box center [659, 76] width 164 height 22
type input "10/2025"
click at [582, 119] on input "0" at bounding box center [642, 120] width 172 height 22
type input "1,500"
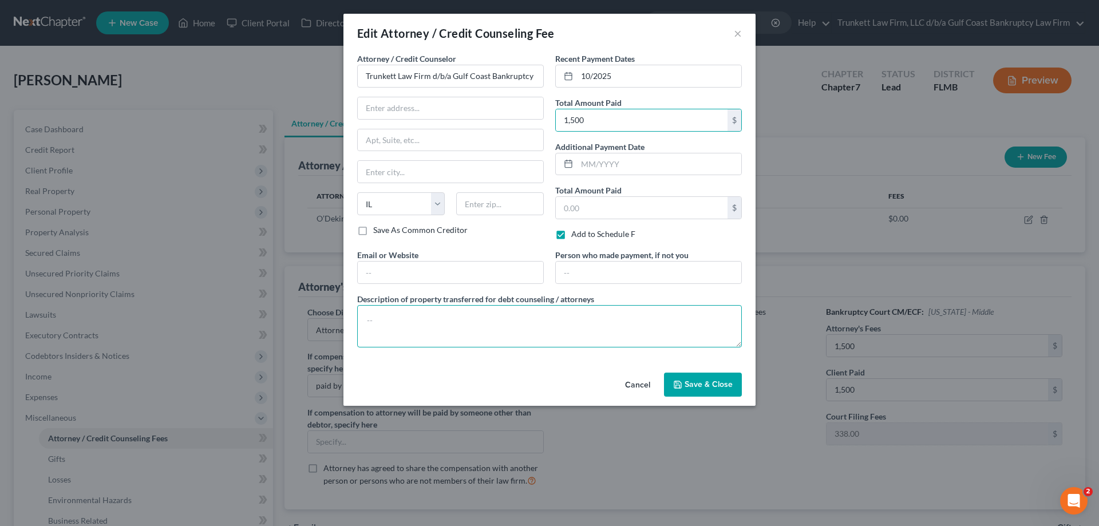
click at [398, 310] on textarea at bounding box center [549, 326] width 385 height 42
type textarea "Bankrutpcy attorney fee"
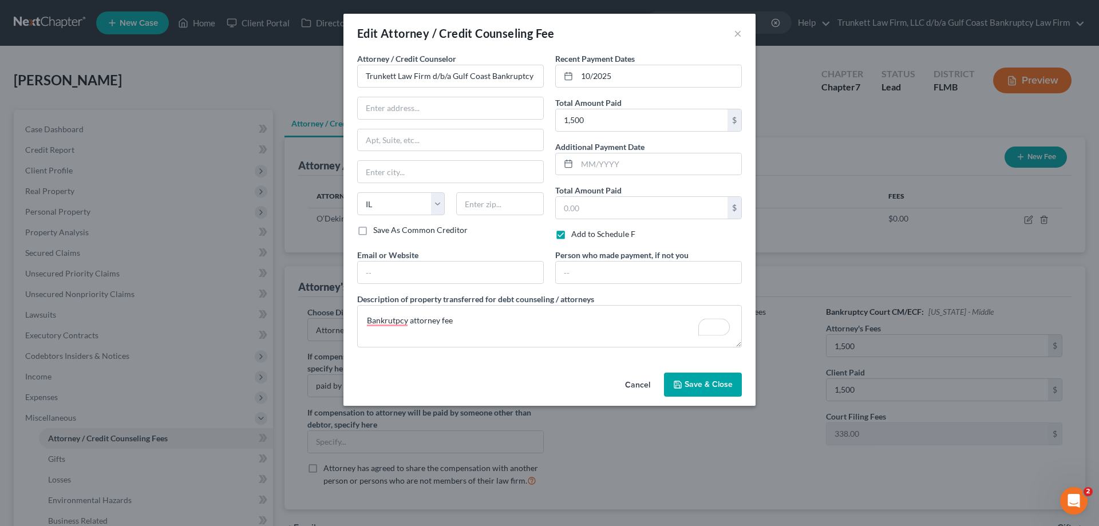
click at [701, 376] on button "Save & Close" at bounding box center [703, 385] width 78 height 24
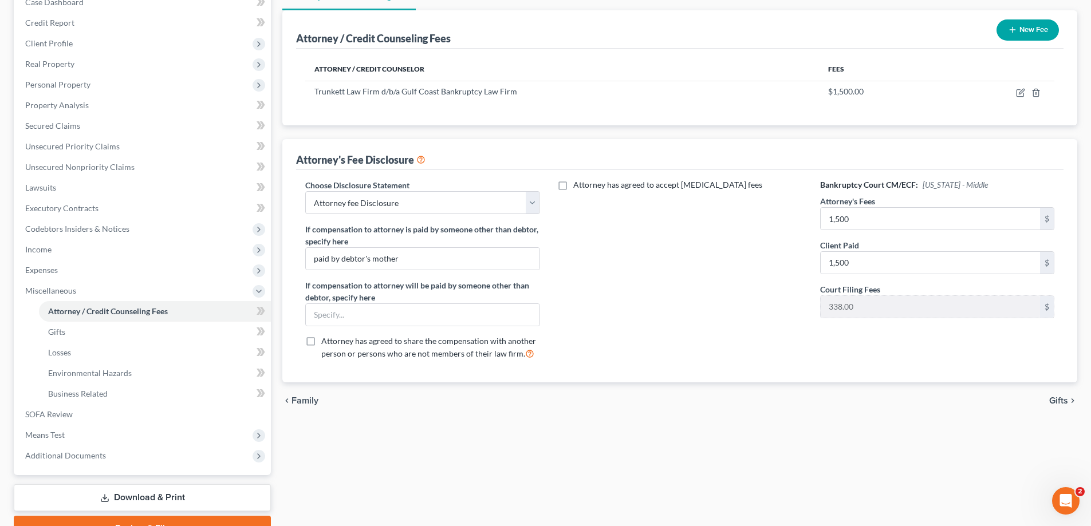
scroll to position [185, 0]
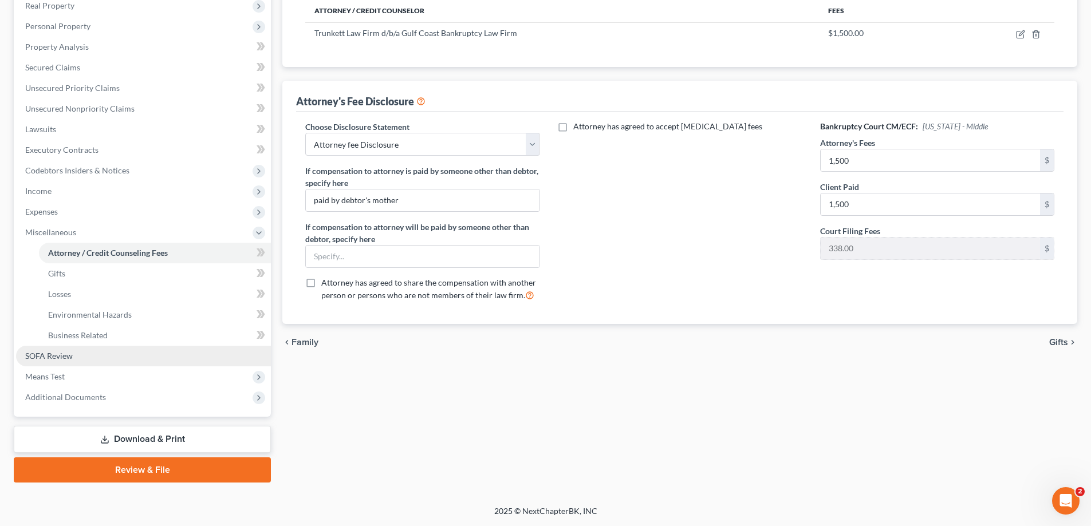
click at [62, 354] on span "SOFA Review" at bounding box center [49, 356] width 48 height 10
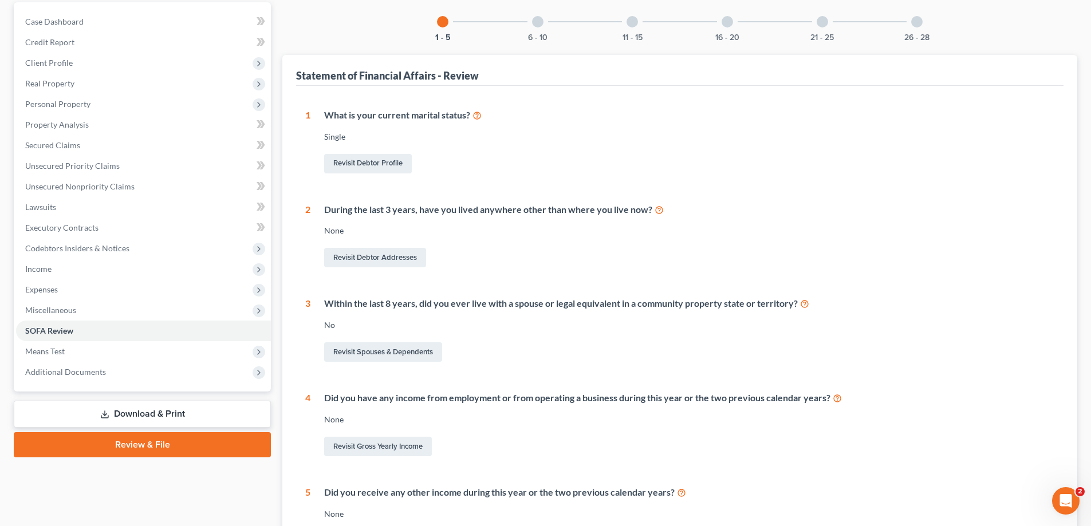
scroll to position [114, 0]
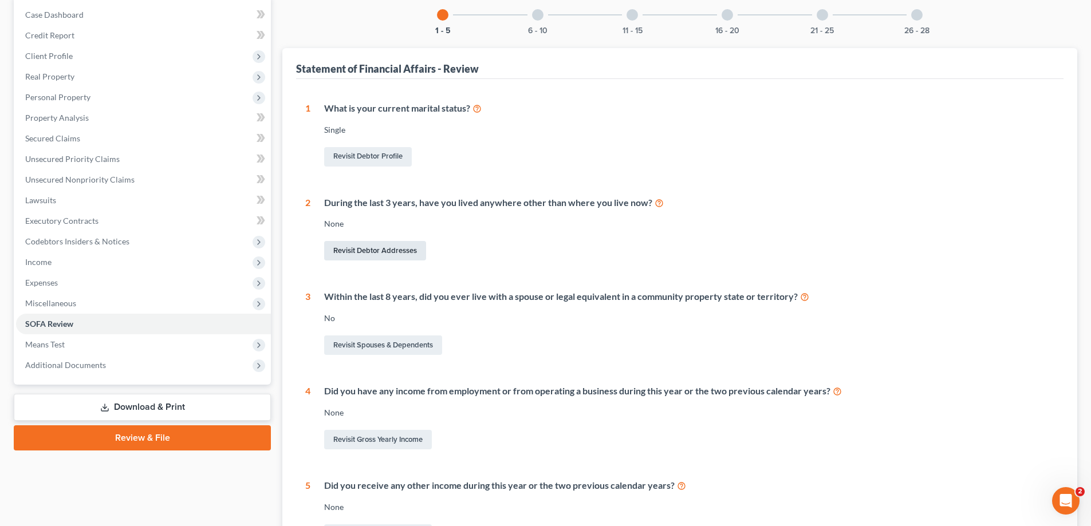
click at [370, 251] on link "Revisit Debtor Addresses" at bounding box center [375, 250] width 102 height 19
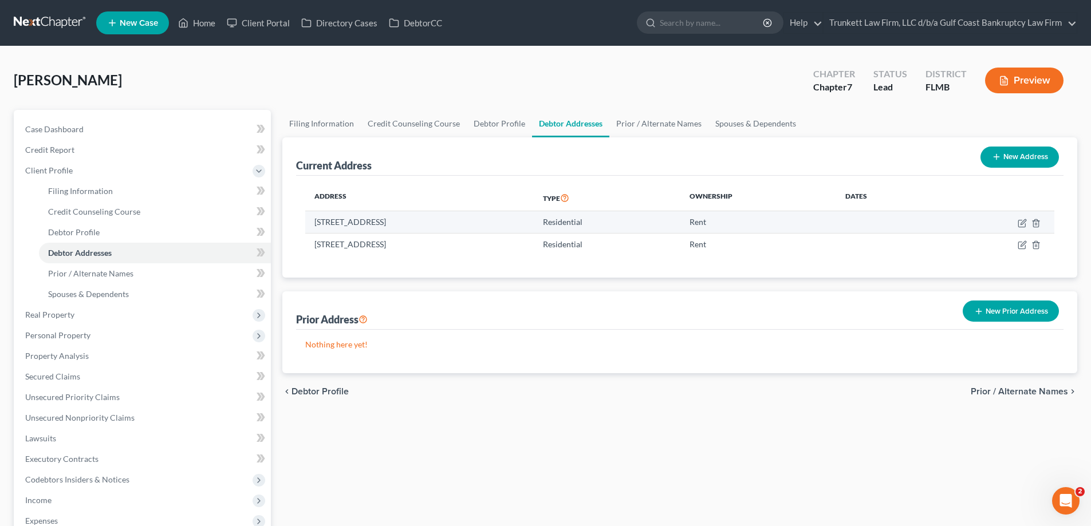
drag, startPoint x: 311, startPoint y: 227, endPoint x: 511, endPoint y: 219, distance: 199.9
click at [511, 219] on td "[STREET_ADDRESS]" at bounding box center [419, 222] width 228 height 22
copy td "[STREET_ADDRESS]"
click at [1013, 311] on button "New Prior Address" at bounding box center [1010, 311] width 96 height 21
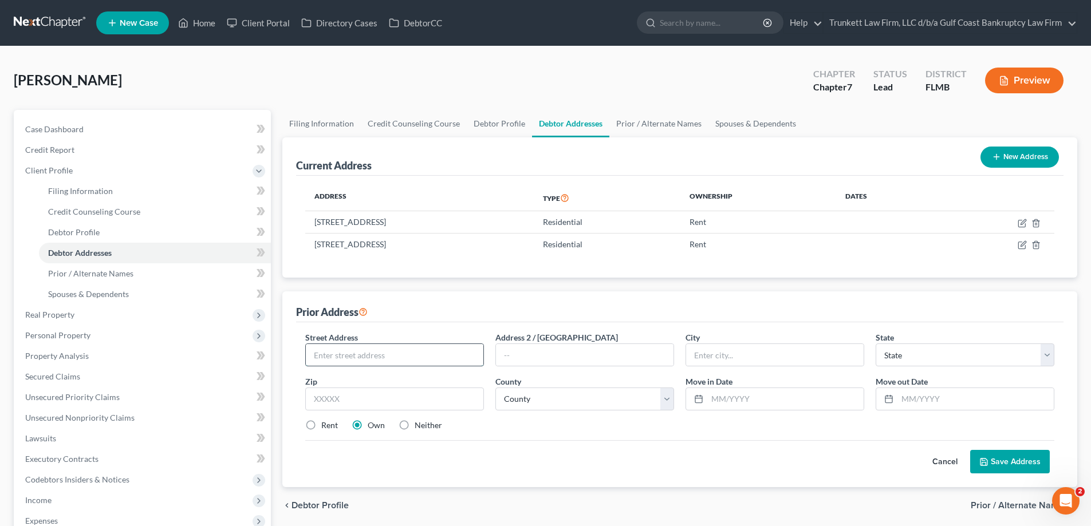
paste input "[STREET_ADDRESS][PERSON_NAME]"
type input "[STREET_ADDRESS][PERSON_NAME]"
click at [354, 401] on input "text" at bounding box center [394, 399] width 179 height 23
type input "33901"
type input "[GEOGRAPHIC_DATA][PERSON_NAME]"
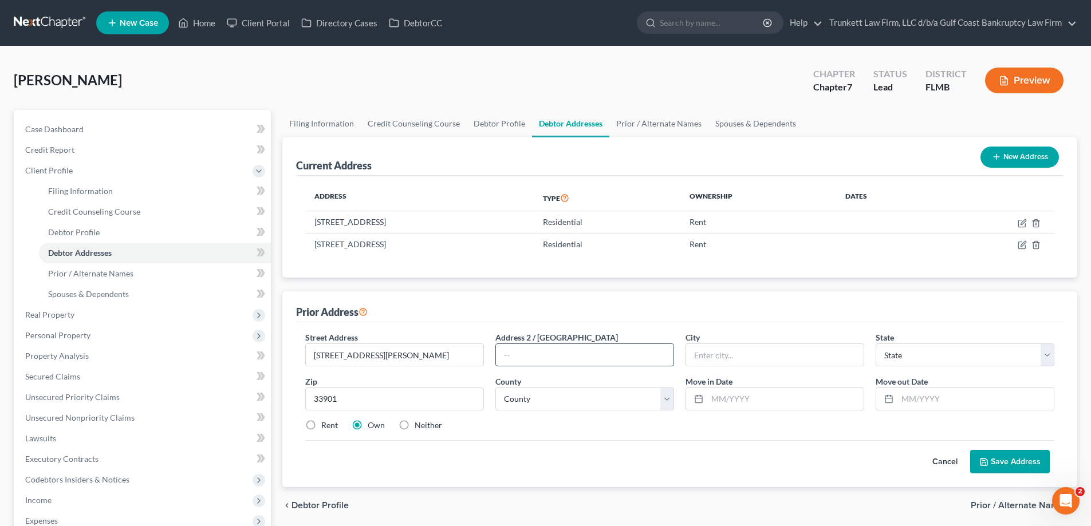
select select "9"
click at [528, 347] on input "text" at bounding box center [584, 355] width 177 height 22
click at [526, 397] on select "County" at bounding box center [584, 399] width 179 height 23
select select "34"
click at [495, 388] on select "County [GEOGRAPHIC_DATA] [GEOGRAPHIC_DATA] [GEOGRAPHIC_DATA] [GEOGRAPHIC_DATA] …" at bounding box center [584, 399] width 179 height 23
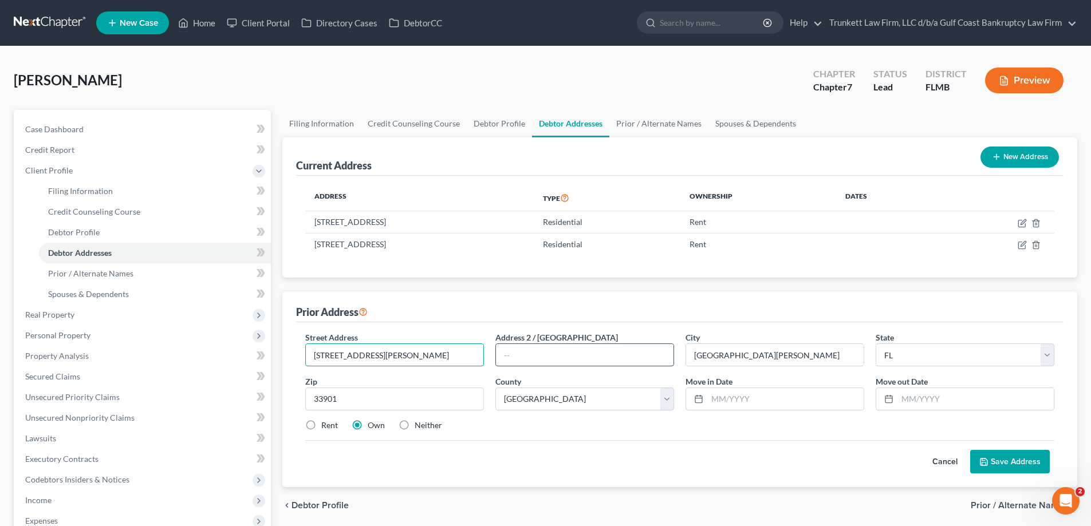
drag, startPoint x: 417, startPoint y: 354, endPoint x: 576, endPoint y: 348, distance: 159.3
click at [576, 348] on div "Street Address * [STREET_ADDRESS][PERSON_NAME] * [GEOGRAPHIC_DATA][PERSON_NAME]…" at bounding box center [679, 385] width 760 height 109
type input "[STREET_ADDRESS],"
click at [1004, 460] on button "Save Address" at bounding box center [1010, 462] width 80 height 24
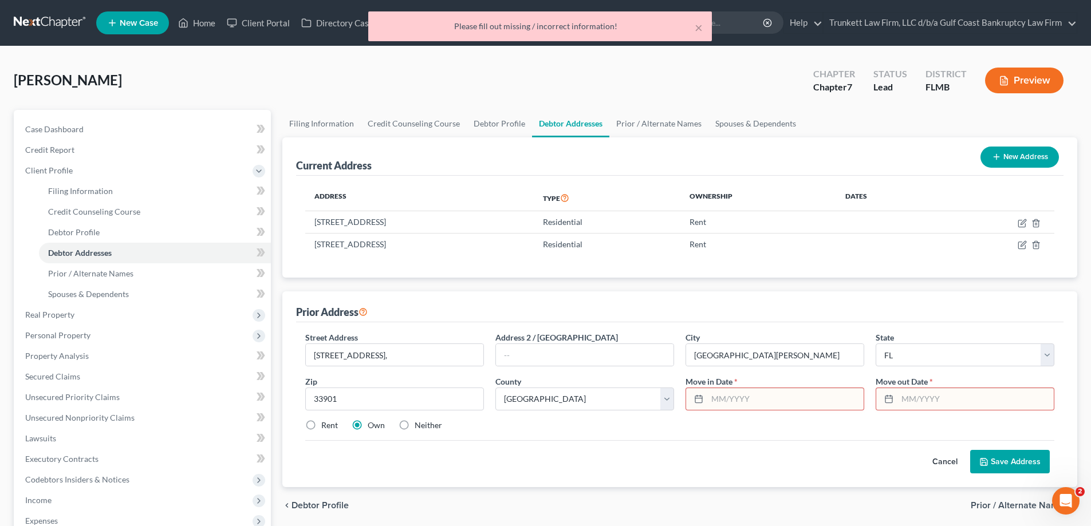
click at [767, 394] on input "text" at bounding box center [785, 399] width 156 height 22
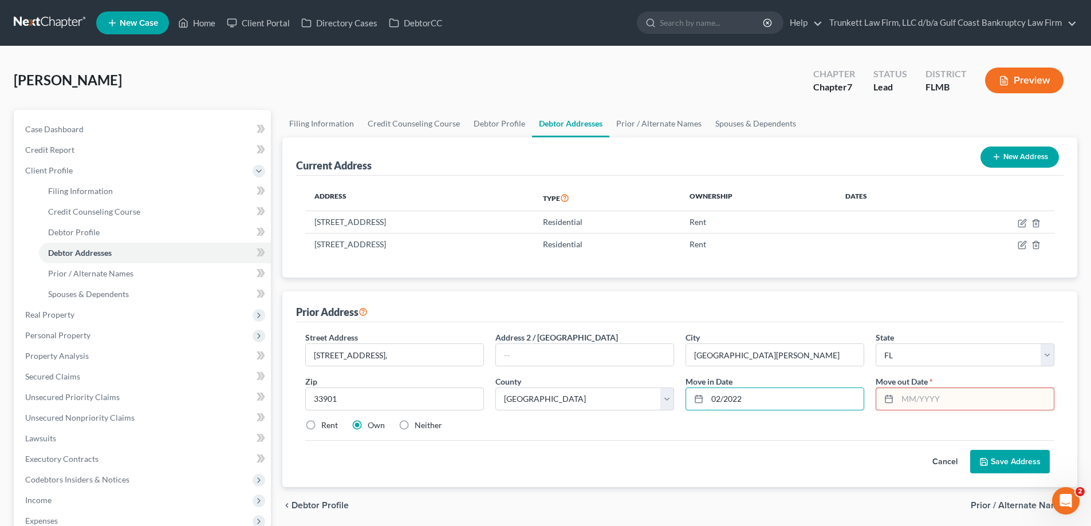
type input "02/2022"
click at [965, 391] on input "text" at bounding box center [975, 399] width 156 height 22
type input "02/2024"
click at [1006, 462] on button "Save Address" at bounding box center [1010, 462] width 80 height 24
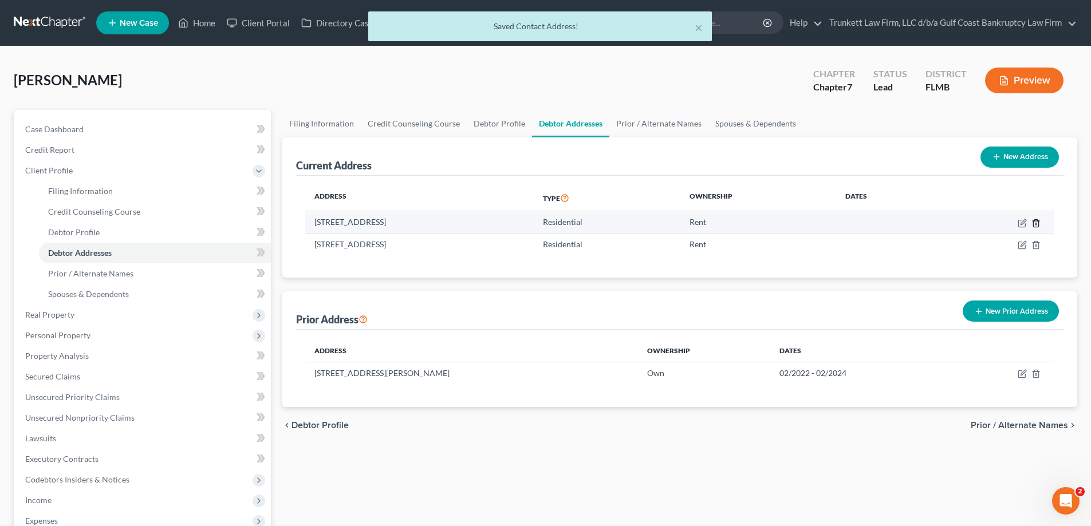
click at [1037, 221] on icon "button" at bounding box center [1035, 222] width 5 height 7
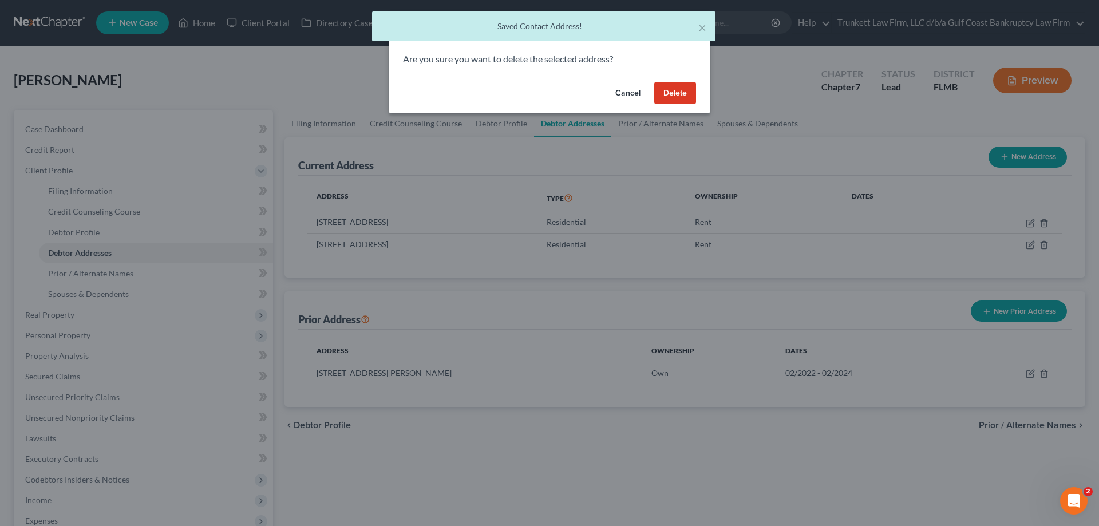
click at [671, 93] on button "Delete" at bounding box center [675, 93] width 42 height 23
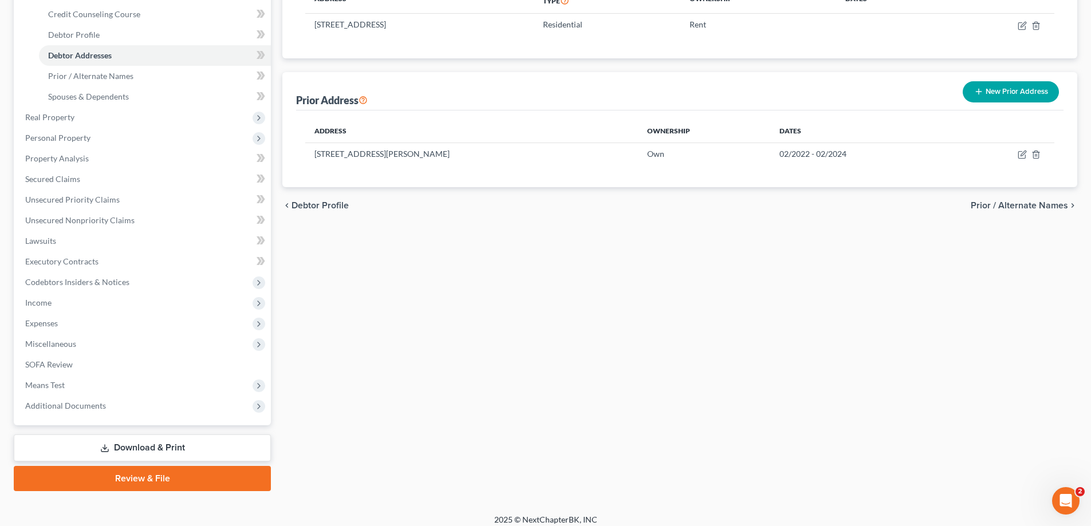
scroll to position [206, 0]
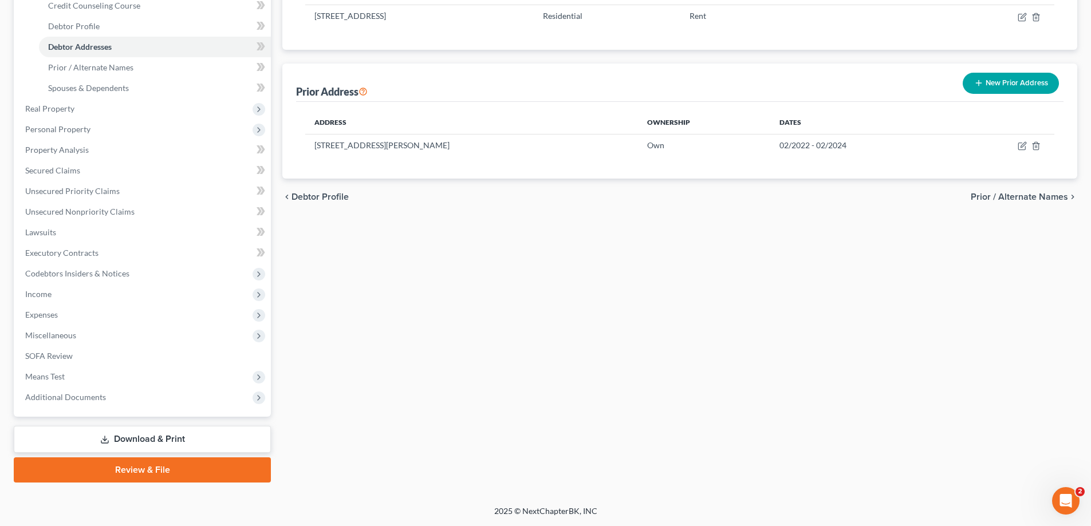
click at [164, 440] on link "Download & Print" at bounding box center [142, 439] width 257 height 27
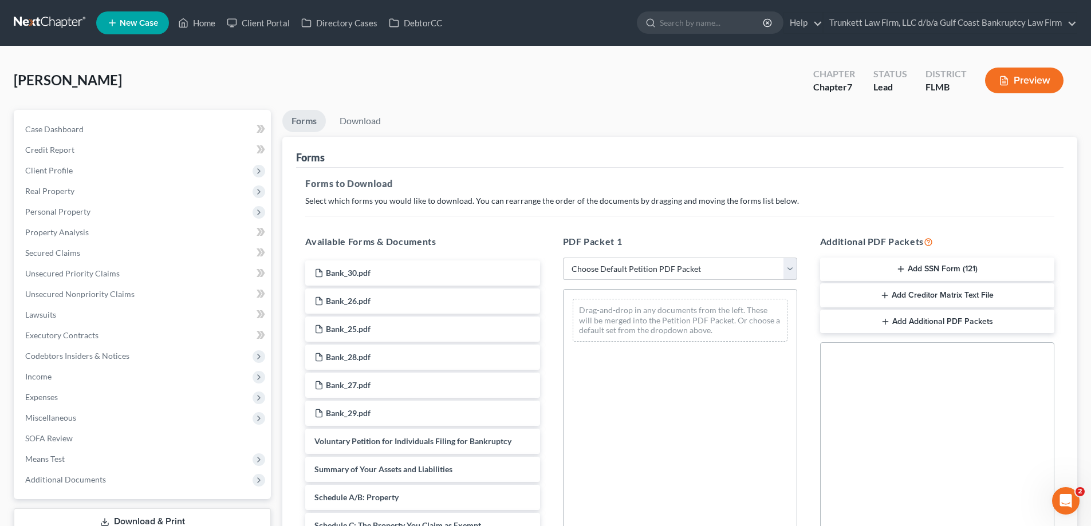
click at [663, 275] on select "Choose Default Petition PDF Packet Complete Bankruptcy Petition (all forms and …" at bounding box center [680, 269] width 234 height 23
select select "0"
click at [563, 258] on select "Choose Default Petition PDF Packet Complete Bankruptcy Petition (all forms and …" at bounding box center [680, 269] width 234 height 23
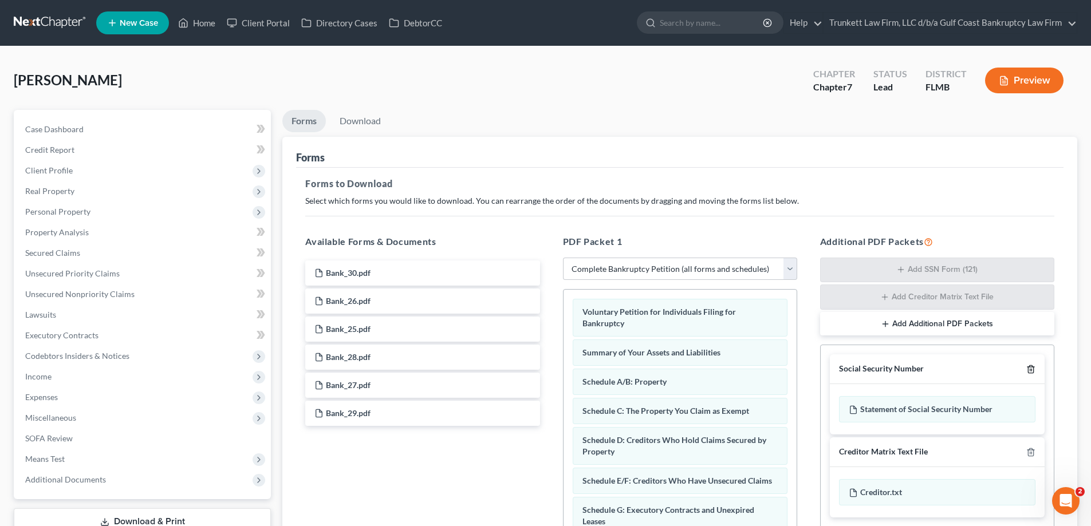
click at [1032, 366] on icon "button" at bounding box center [1030, 369] width 5 height 7
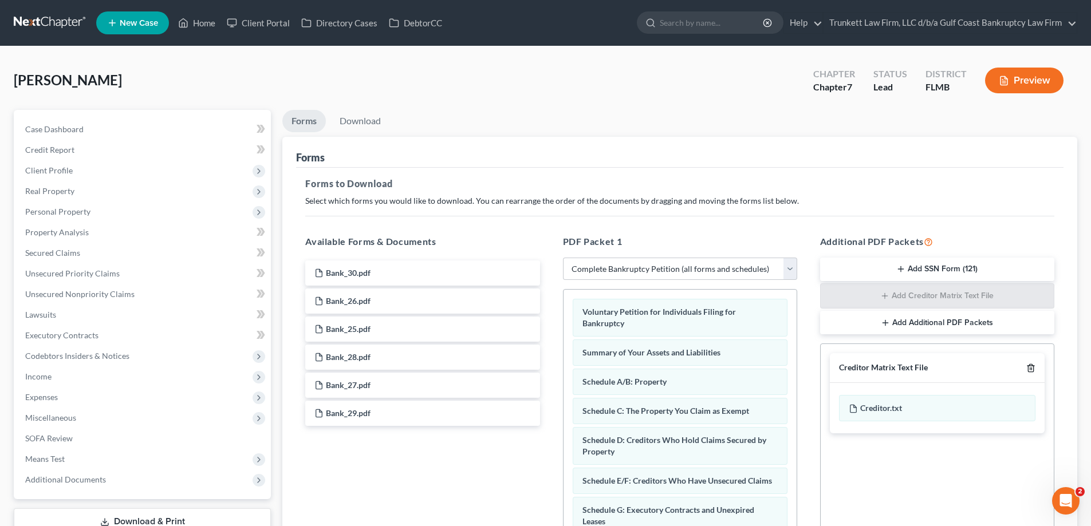
drag, startPoint x: 1032, startPoint y: 369, endPoint x: 1004, endPoint y: 375, distance: 28.6
click at [1032, 369] on icon "button" at bounding box center [1030, 368] width 9 height 9
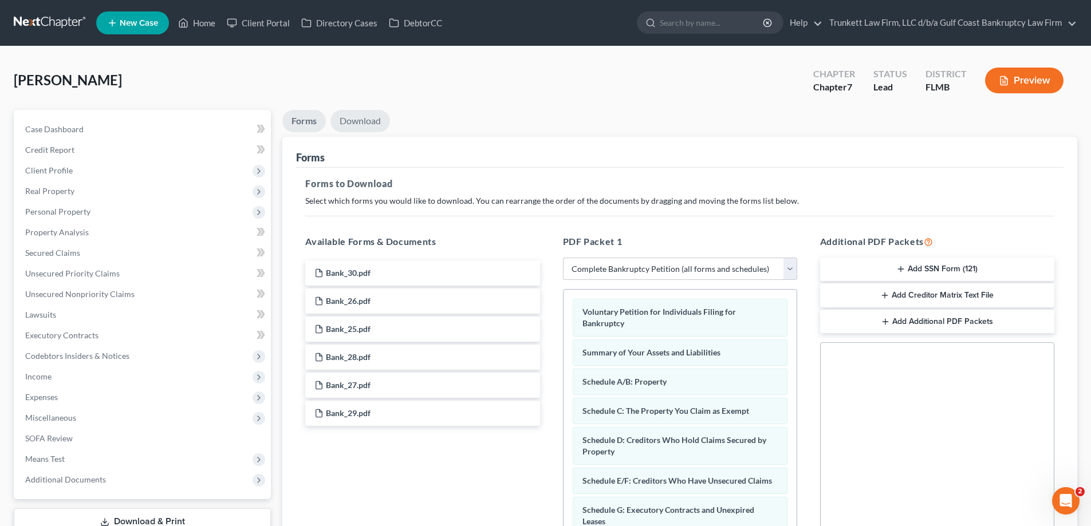
click at [358, 114] on link "Download" at bounding box center [360, 121] width 60 height 22
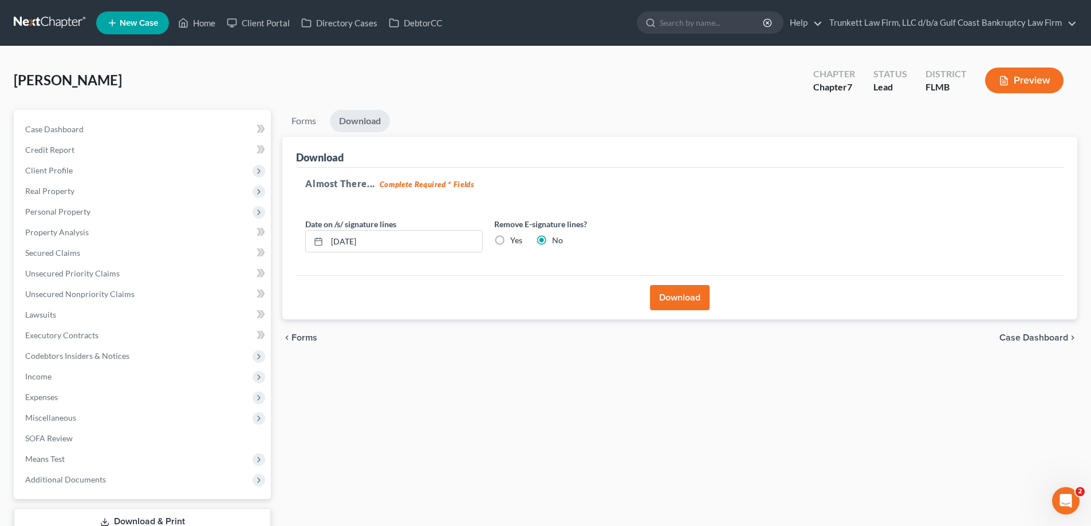
click at [676, 295] on button "Download" at bounding box center [680, 297] width 60 height 25
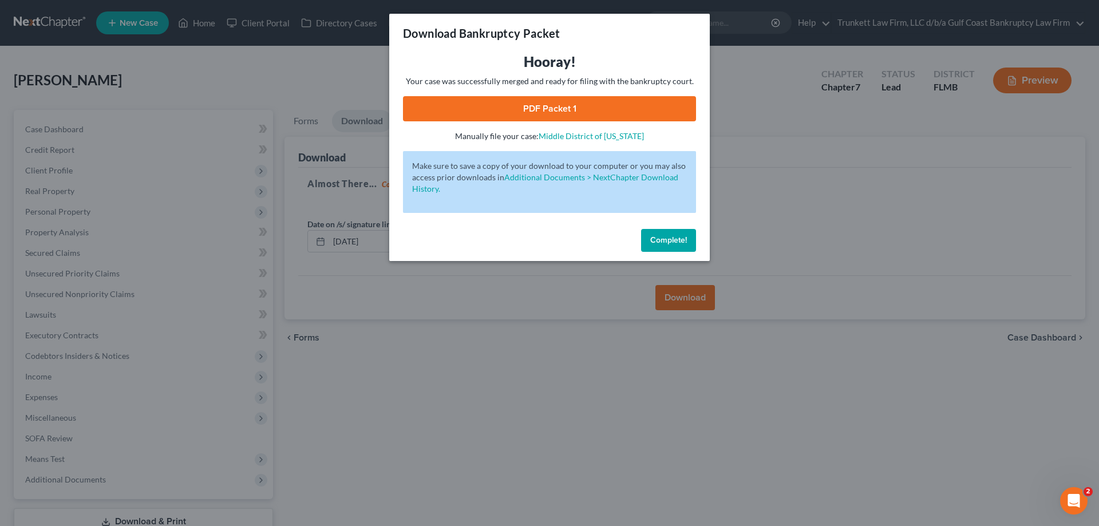
click at [494, 105] on link "PDF Packet 1" at bounding box center [549, 108] width 293 height 25
click at [681, 246] on button "Complete!" at bounding box center [668, 240] width 55 height 23
